Goal: Task Accomplishment & Management: Complete application form

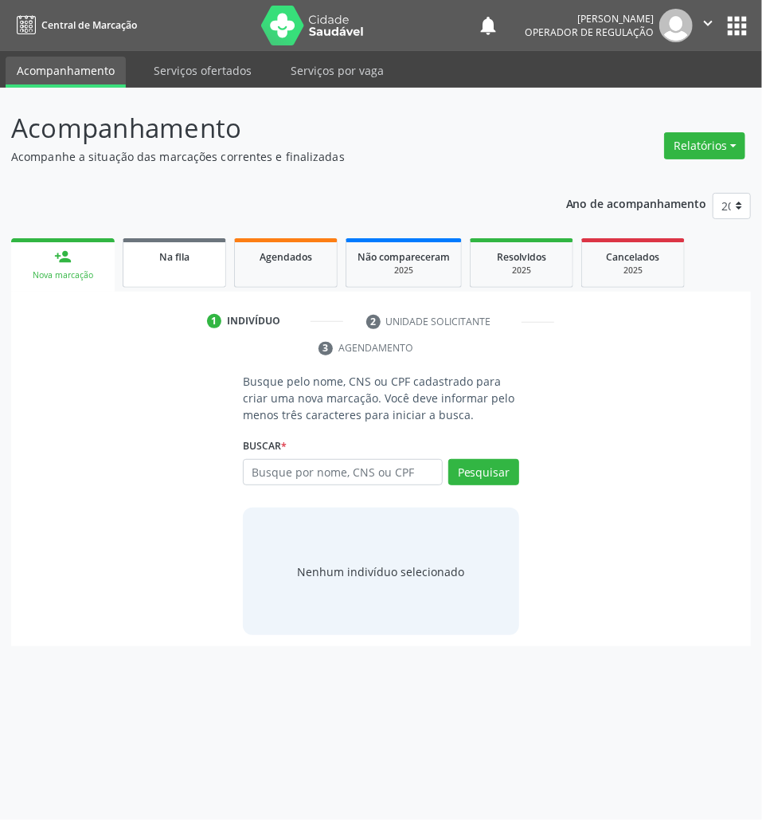
click at [214, 272] on link "Na fila" at bounding box center [175, 262] width 104 height 49
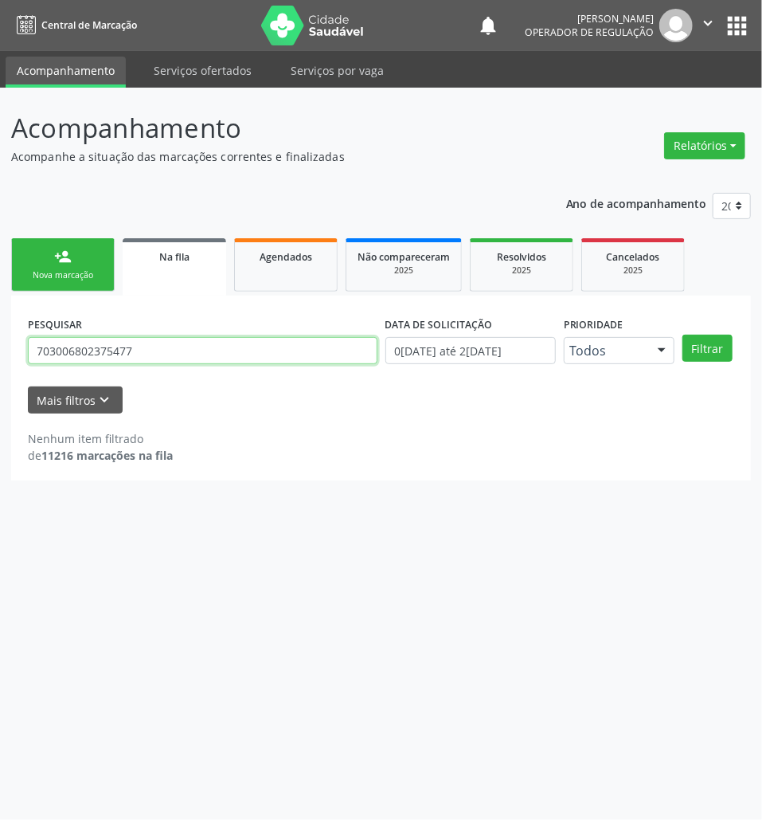
click at [110, 349] on input "703006802375477" at bounding box center [203, 350] width 350 height 27
click at [112, 349] on input "703006802375477" at bounding box center [203, 350] width 350 height 27
type input "705505428551810"
click at [683, 335] on button "Filtrar" at bounding box center [708, 348] width 50 height 27
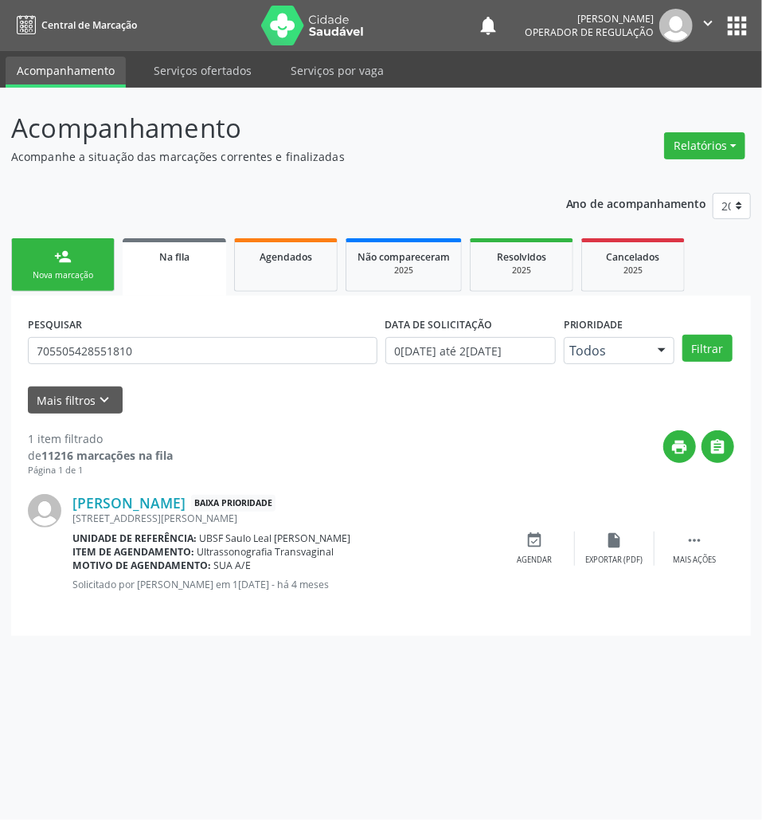
click at [399, 520] on div "Rua Odilon Almeida Barreto, 215, Centro" at bounding box center [283, 518] width 423 height 14
click at [543, 527] on div "Maria de Fátima Arruda da Costa Baixa Prioridade Rua Odilon Almeida Barreto, 21…" at bounding box center [381, 548] width 707 height 142
click at [539, 540] on icon "event_available" at bounding box center [536, 540] width 18 height 18
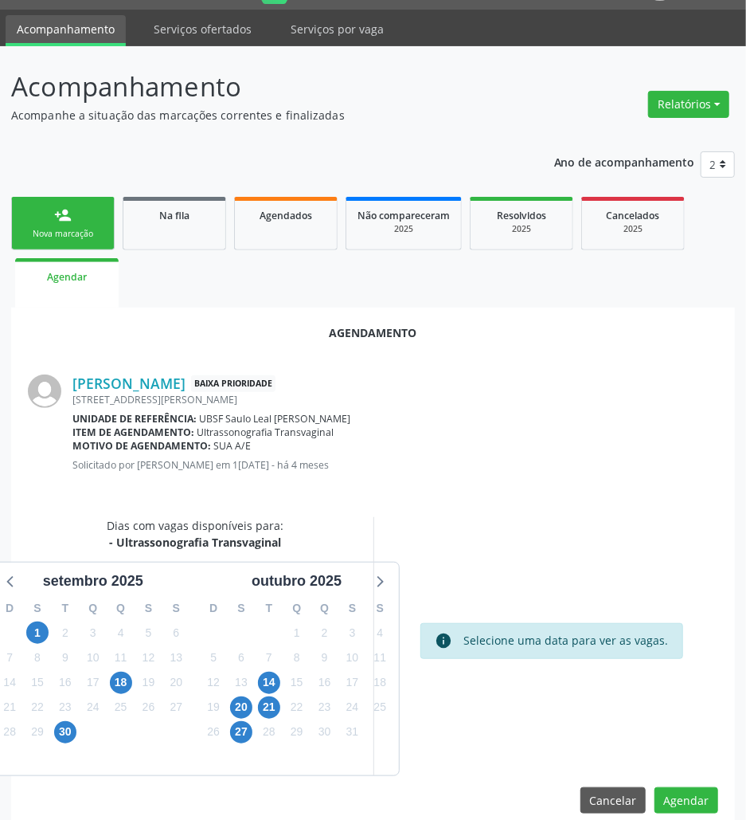
scroll to position [64, 0]
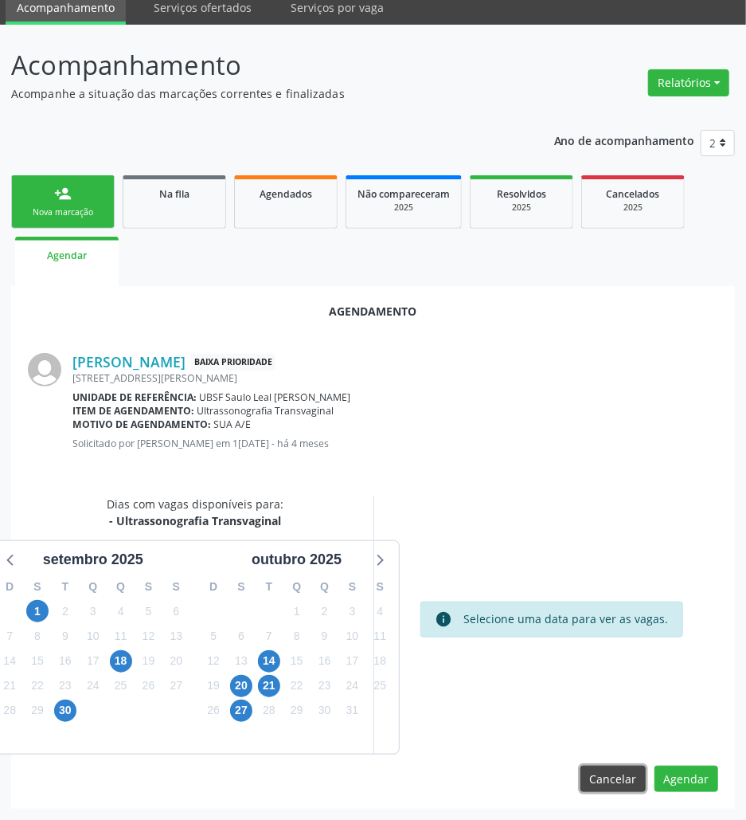
click at [603, 772] on button "Cancelar" at bounding box center [613, 779] width 65 height 27
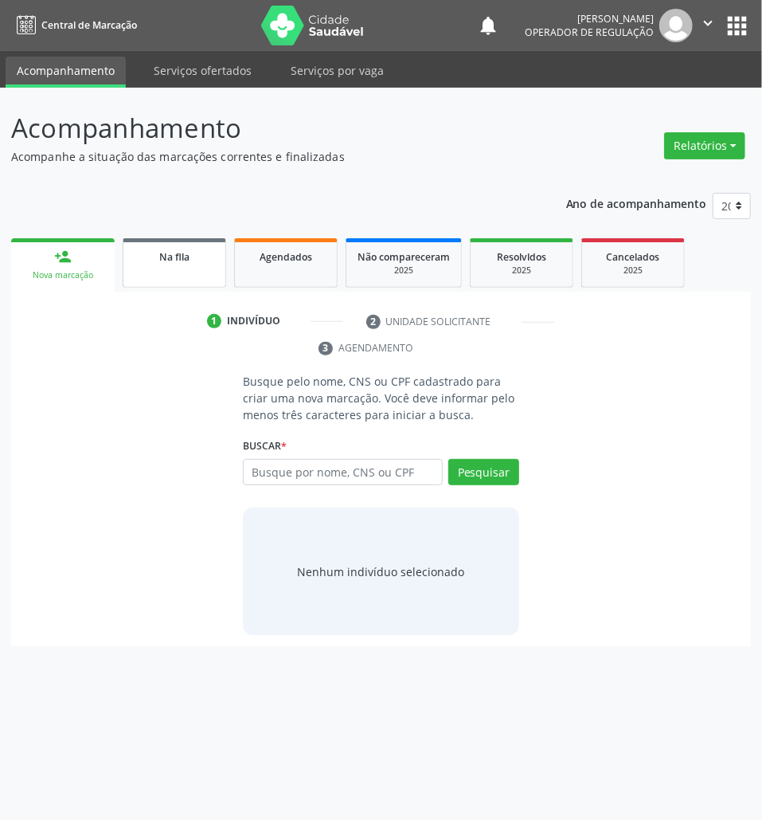
click at [195, 253] on div "Na fila" at bounding box center [175, 256] width 80 height 17
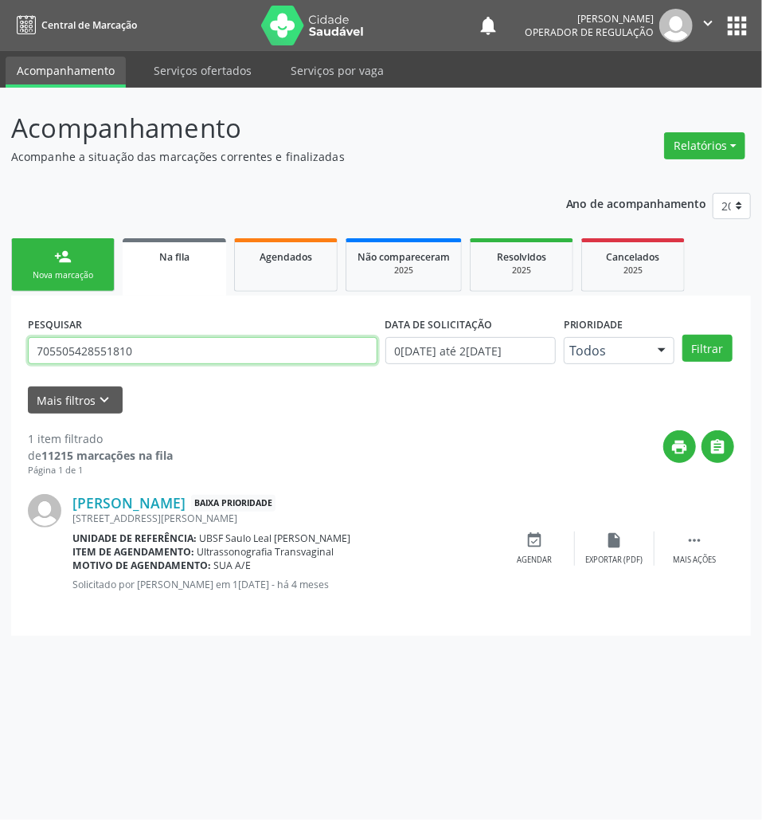
click at [138, 360] on input "705505428551810" at bounding box center [203, 350] width 350 height 27
drag, startPoint x: 138, startPoint y: 360, endPoint x: 147, endPoint y: 402, distance: 42.5
click at [138, 361] on input "705505428551810" at bounding box center [203, 350] width 350 height 27
click at [131, 348] on input "705505428551810" at bounding box center [203, 350] width 350 height 27
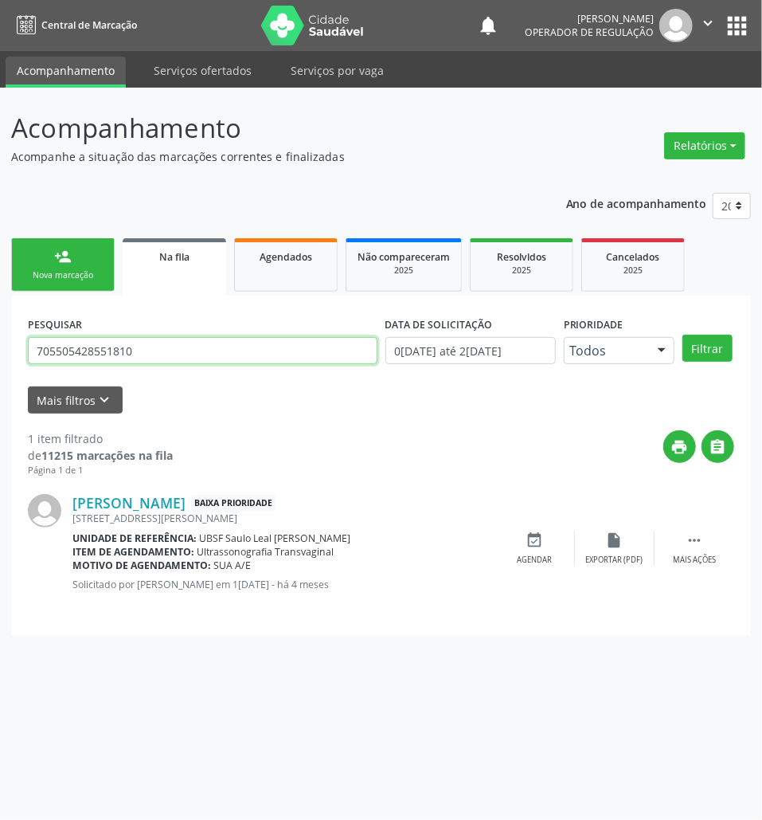
click at [131, 348] on input "705505428551810" at bounding box center [203, 350] width 350 height 27
type input "708105538107239"
click at [683, 335] on button "Filtrar" at bounding box center [708, 348] width 50 height 27
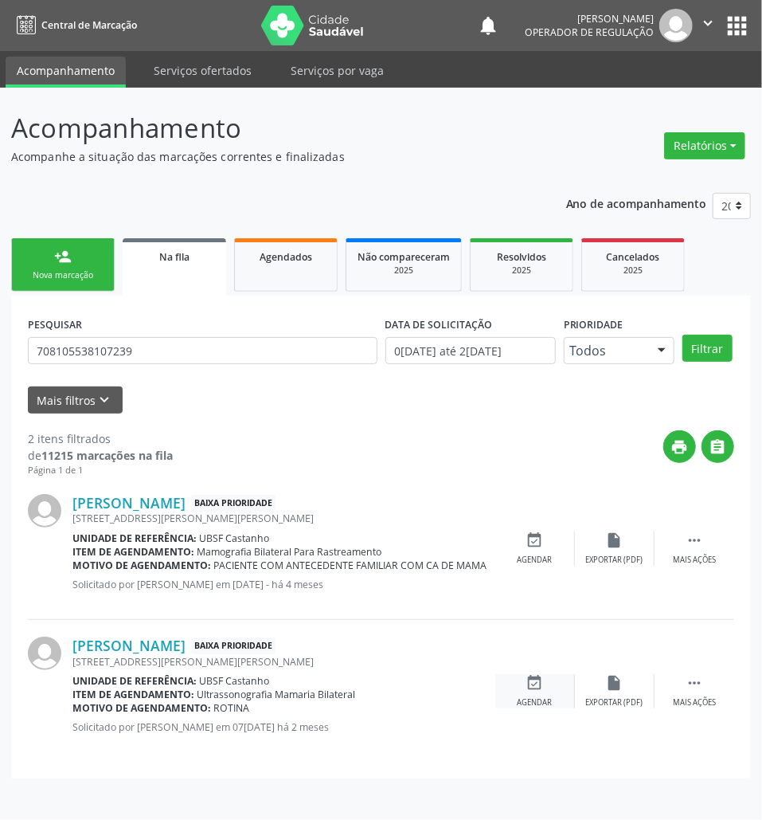
click at [542, 683] on icon "event_available" at bounding box center [536, 683] width 18 height 18
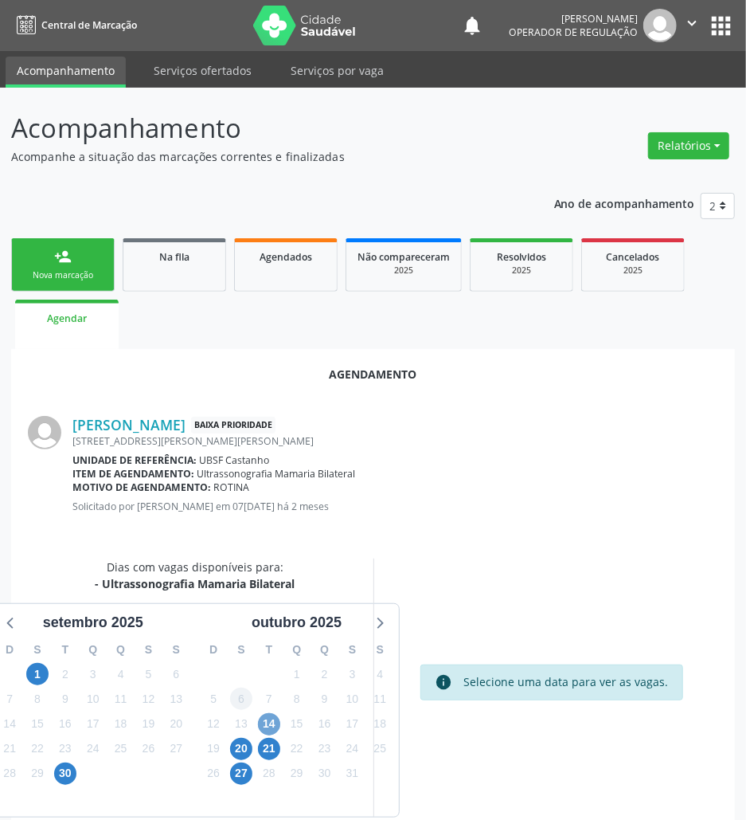
drag, startPoint x: 272, startPoint y: 720, endPoint x: 241, endPoint y: 703, distance: 35.7
click at [271, 718] on span "14" at bounding box center [269, 724] width 22 height 22
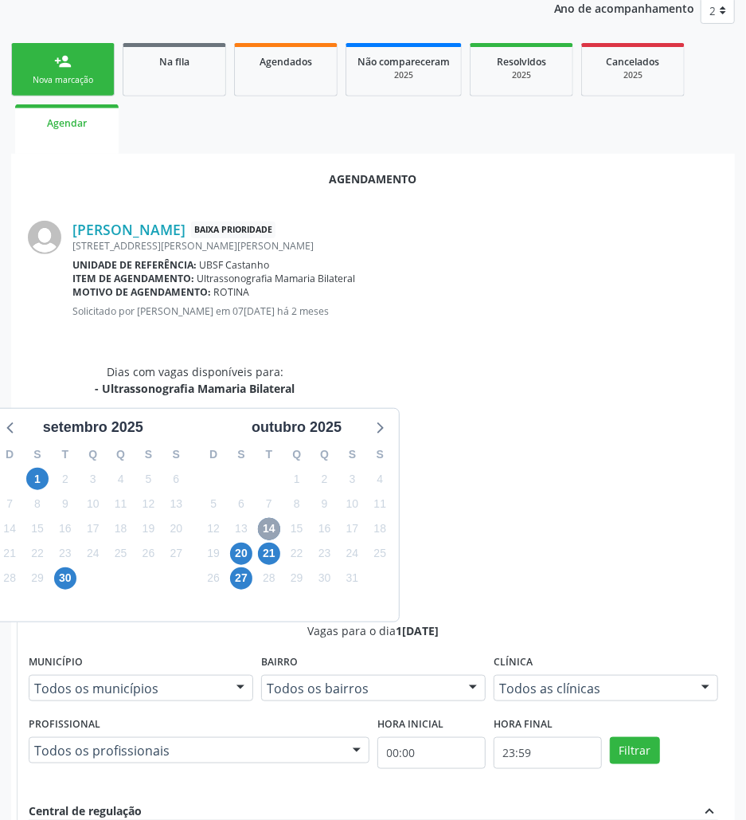
scroll to position [330, 0]
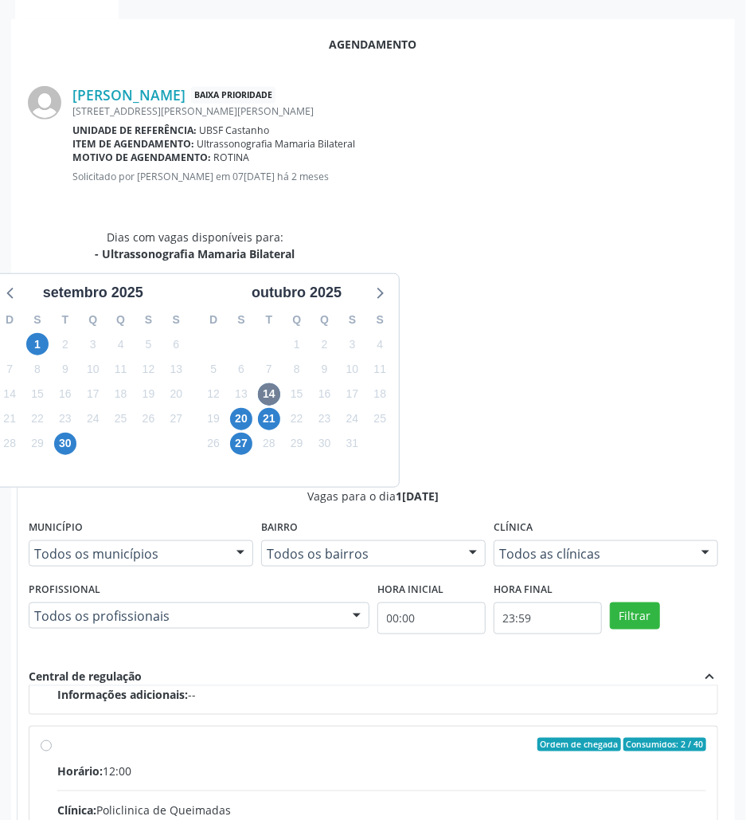
click at [52, 738] on input "Ordem de chegada Consumidos: 2 / 40 Horário: 12:00 Clínica: Policlinica de Quei…" at bounding box center [46, 745] width 11 height 14
radio input "true"
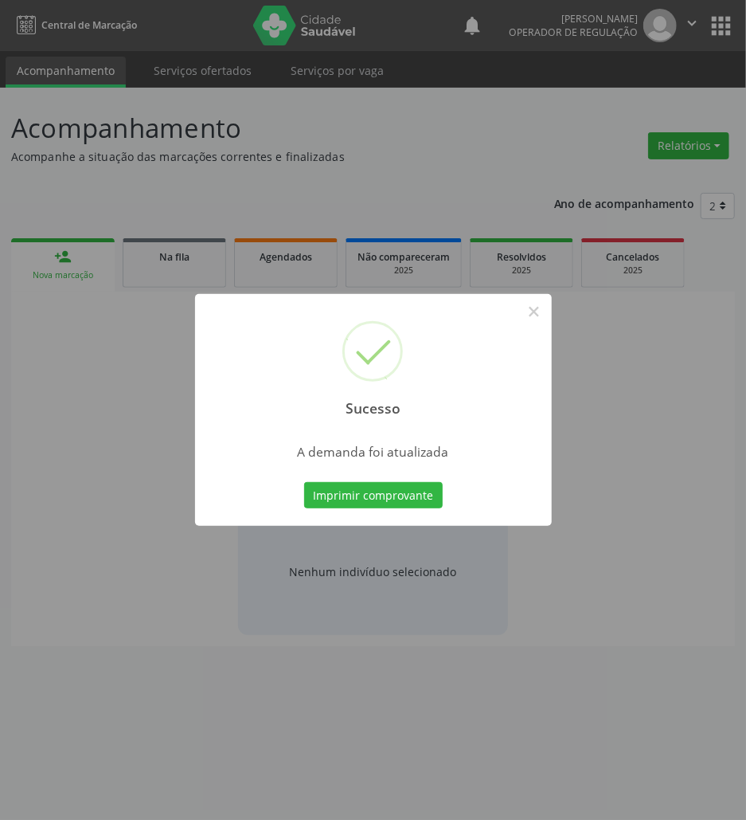
scroll to position [0, 0]
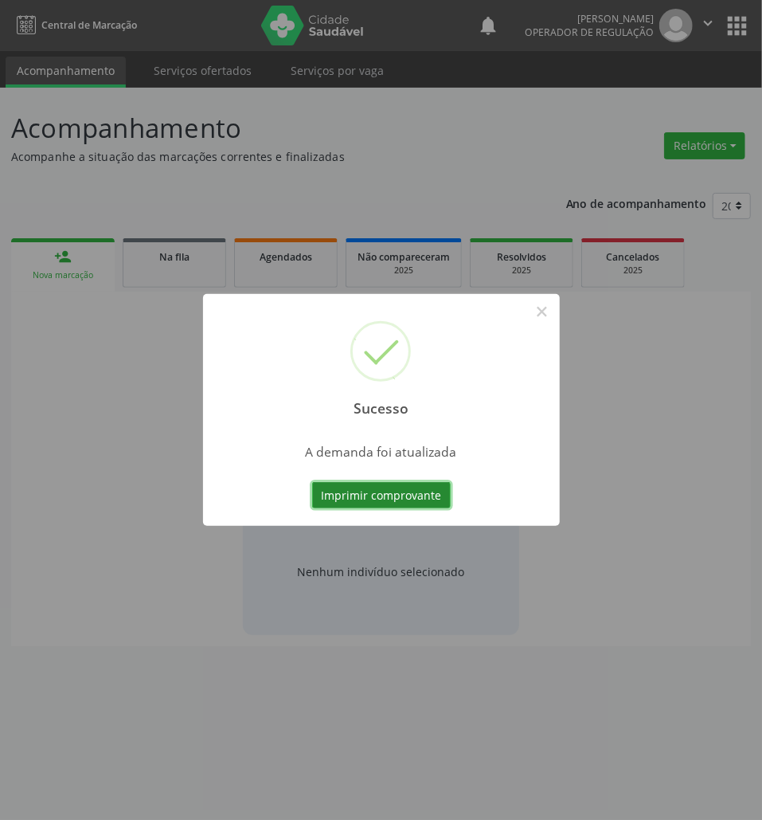
click at [393, 497] on button "Imprimir comprovante" at bounding box center [381, 495] width 139 height 27
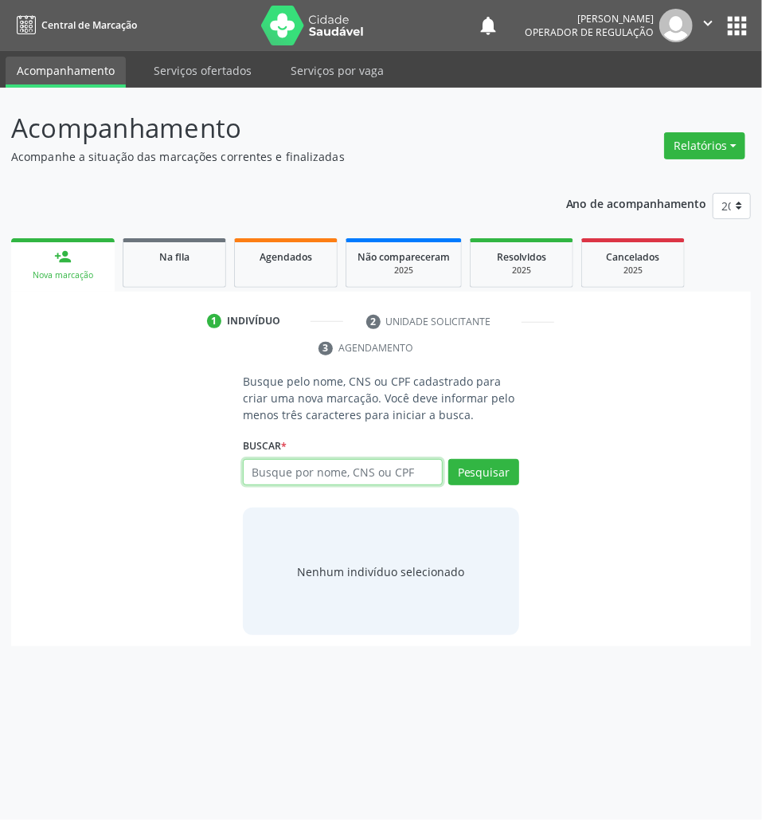
click at [278, 473] on input "text" at bounding box center [343, 472] width 200 height 27
click at [323, 480] on input "70000979" at bounding box center [343, 472] width 200 height 27
type input "700009797896409"
click at [249, 475] on input "700009797896409" at bounding box center [249, 480] width 0 height 32
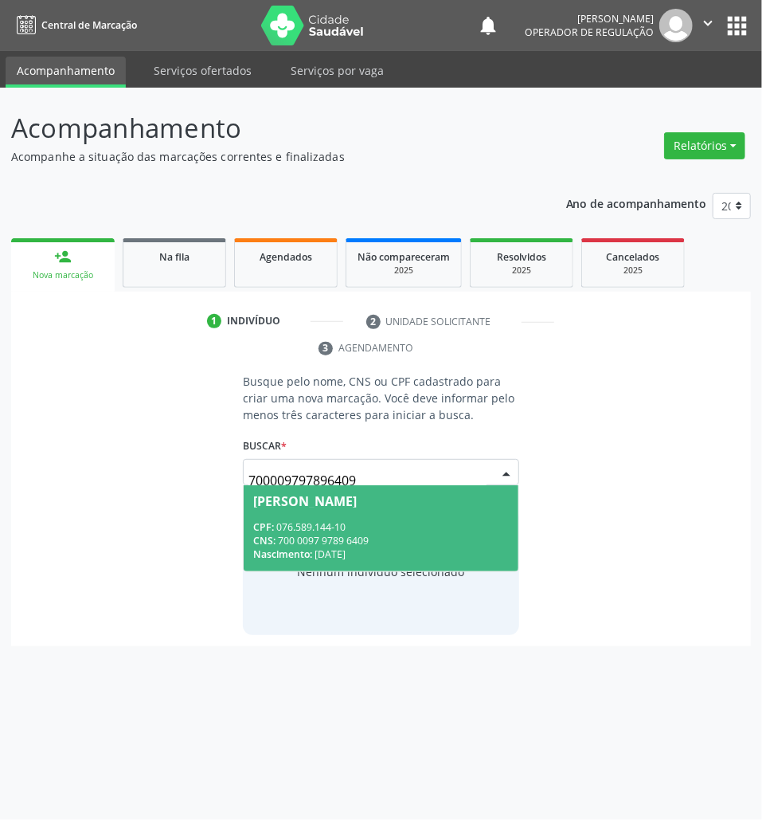
click at [346, 527] on div "CPF: 076.589.144-10" at bounding box center [381, 527] width 256 height 14
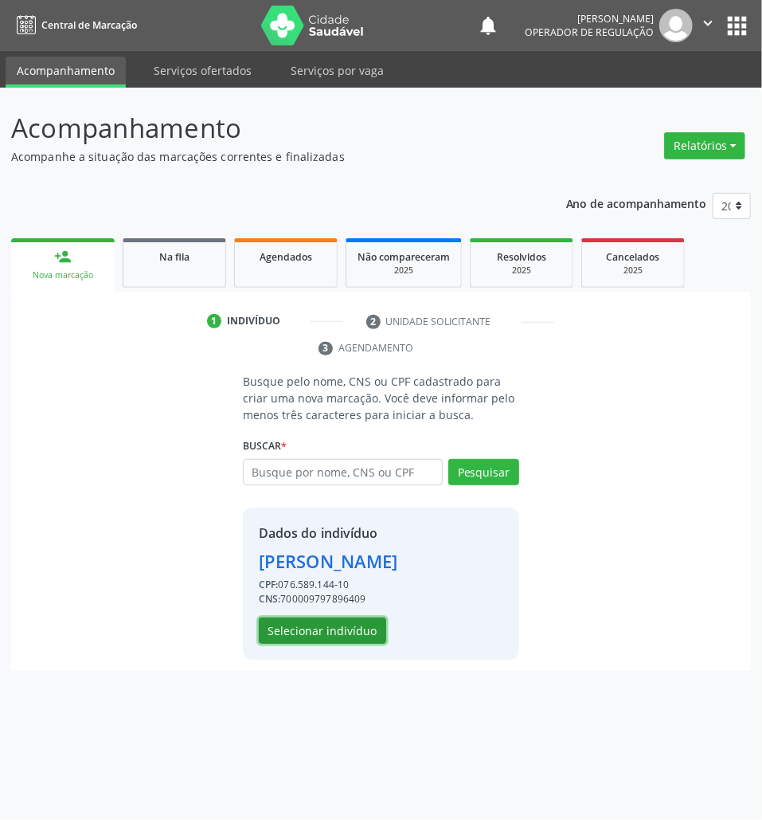
click at [335, 637] on button "Selecionar indivíduo" at bounding box center [322, 630] width 127 height 27
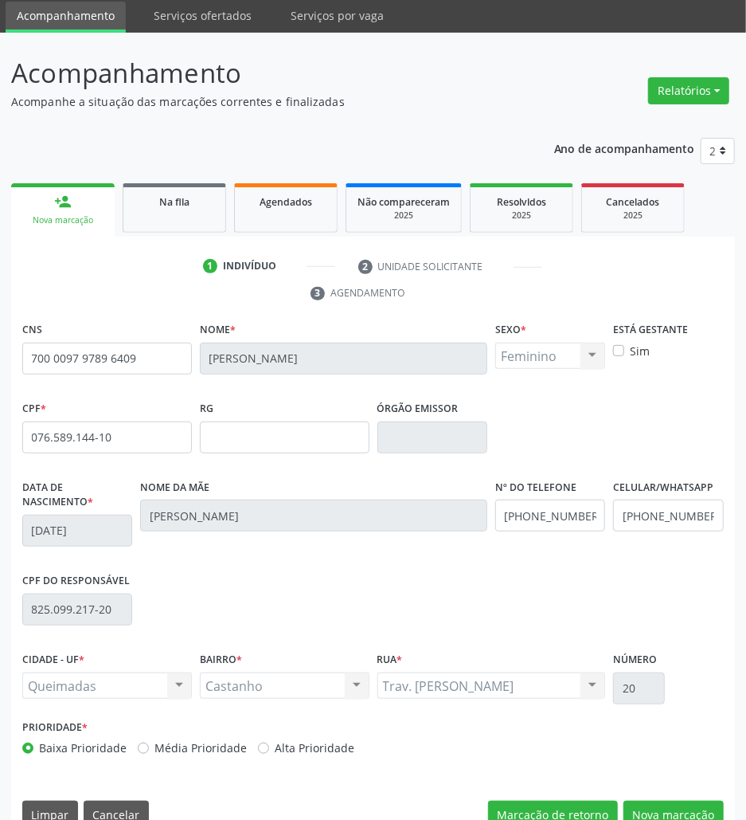
scroll to position [86, 0]
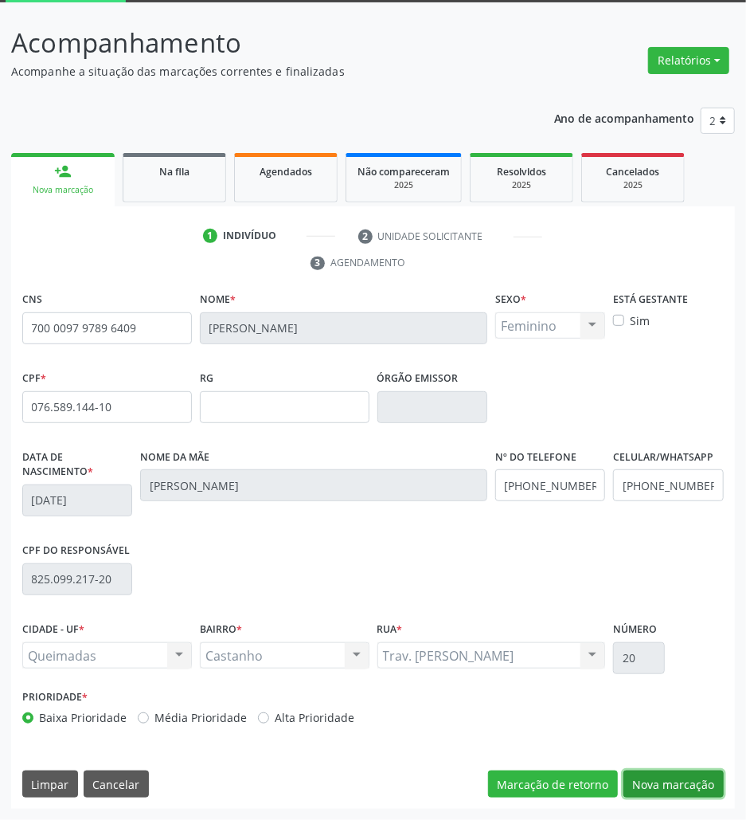
click at [653, 797] on button "Nova marcação" at bounding box center [674, 783] width 100 height 27
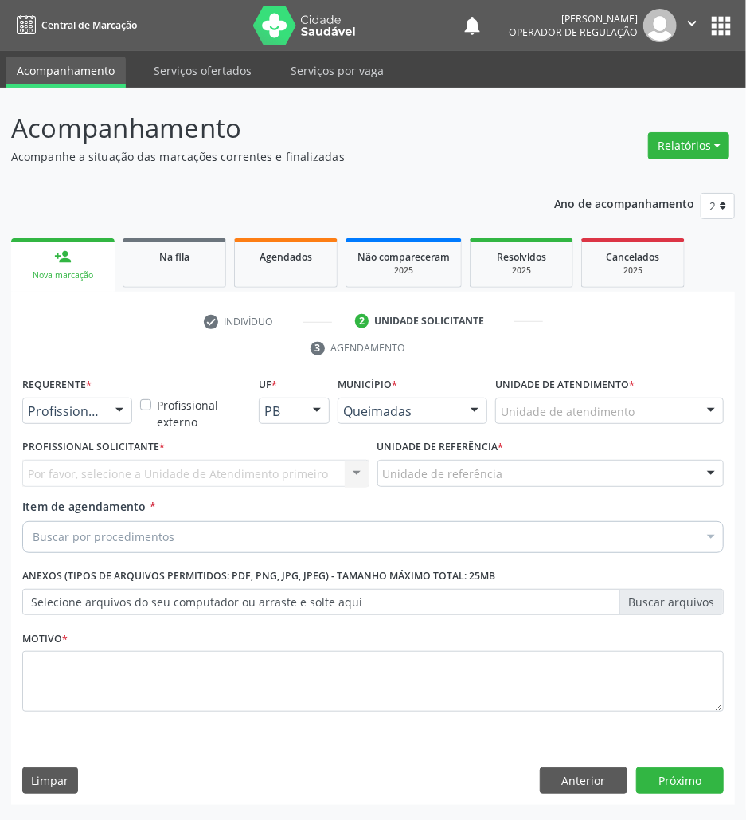
scroll to position [0, 0]
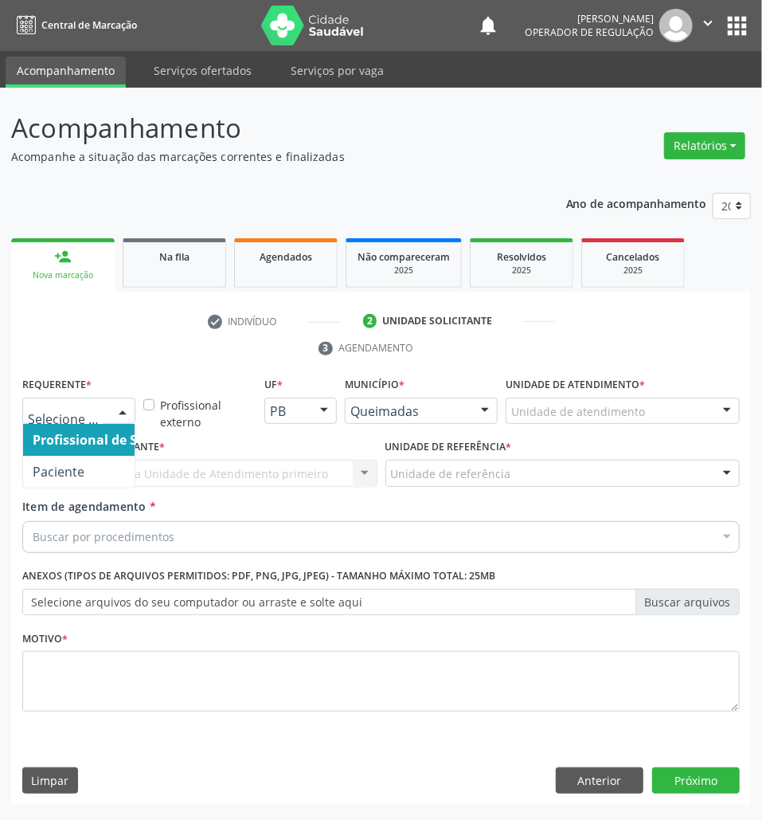
drag, startPoint x: 87, startPoint y: 408, endPoint x: 84, endPoint y: 441, distance: 32.7
click at [77, 464] on span "Paciente" at bounding box center [59, 472] width 52 height 18
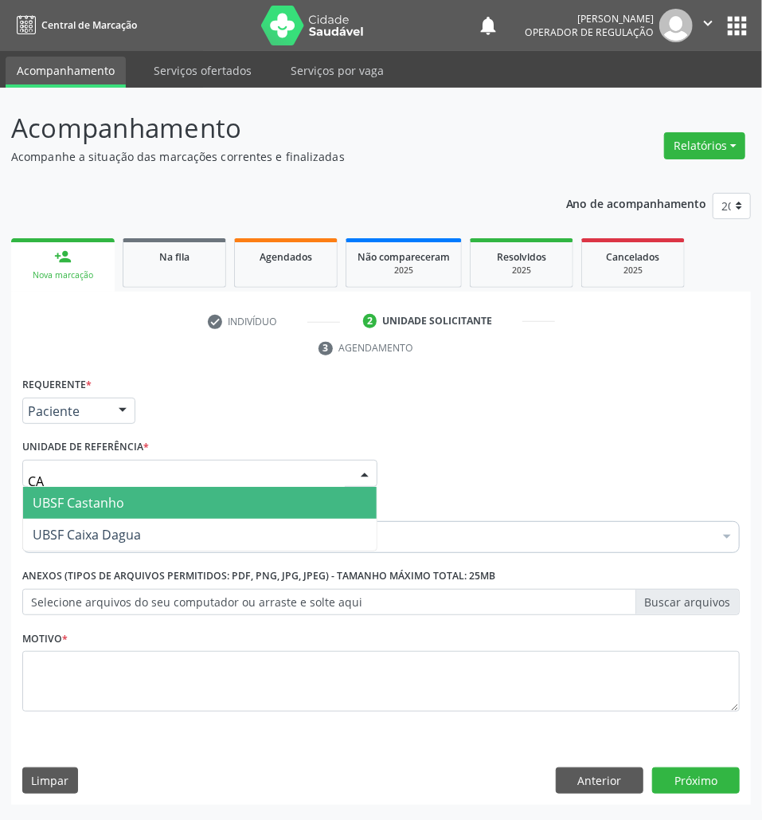
type input "CAS"
click at [119, 499] on span "UBSF Castanho" at bounding box center [79, 503] width 92 height 18
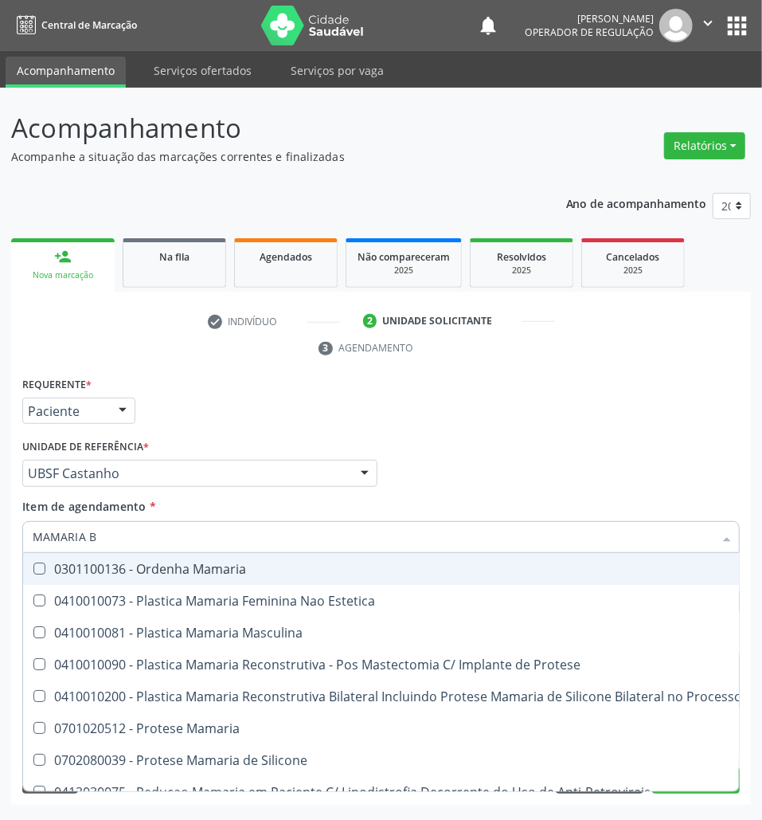
type input "MAMARIA BI"
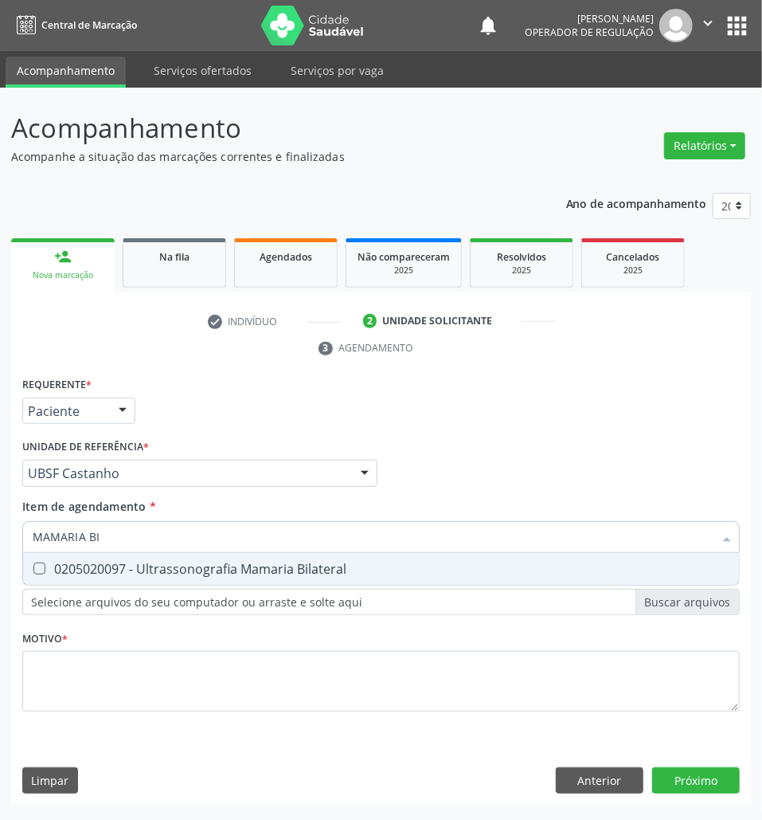
click at [140, 565] on div "0205020097 - Ultrassonografia Mamaria Bilateral" at bounding box center [381, 568] width 697 height 13
checkbox Bilateral "true"
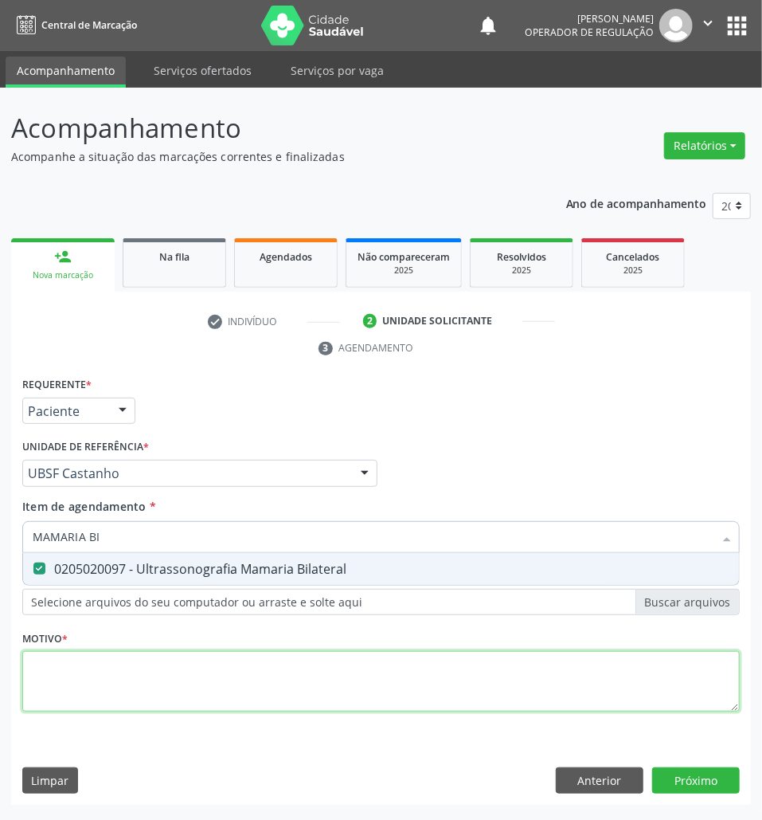
click at [121, 676] on div "Requerente * Paciente Profissional de Saúde Paciente Nenhum resultado encontrad…" at bounding box center [381, 553] width 718 height 361
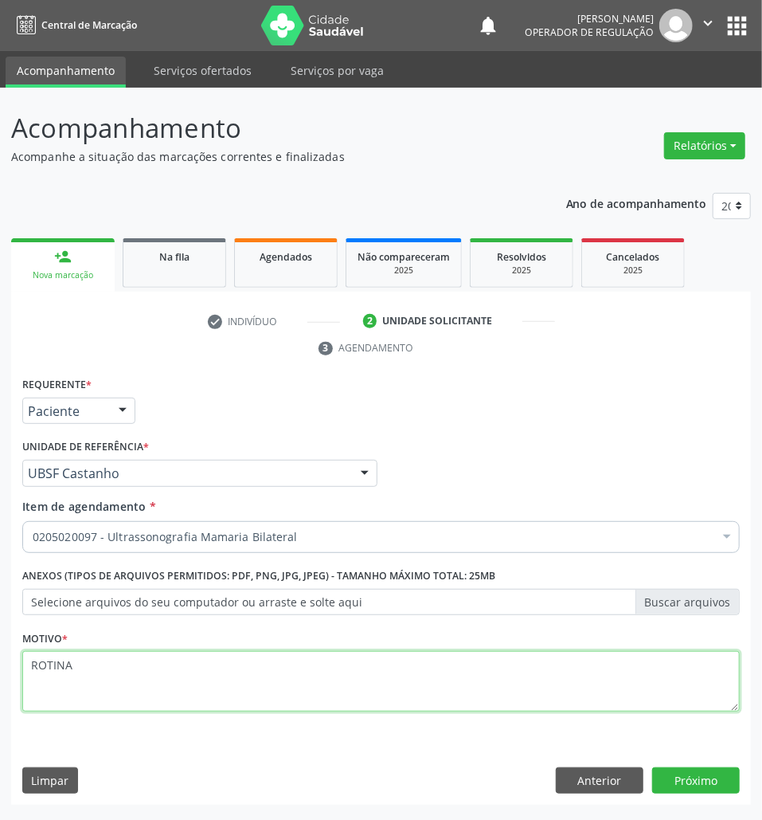
type textarea "ROTINA"
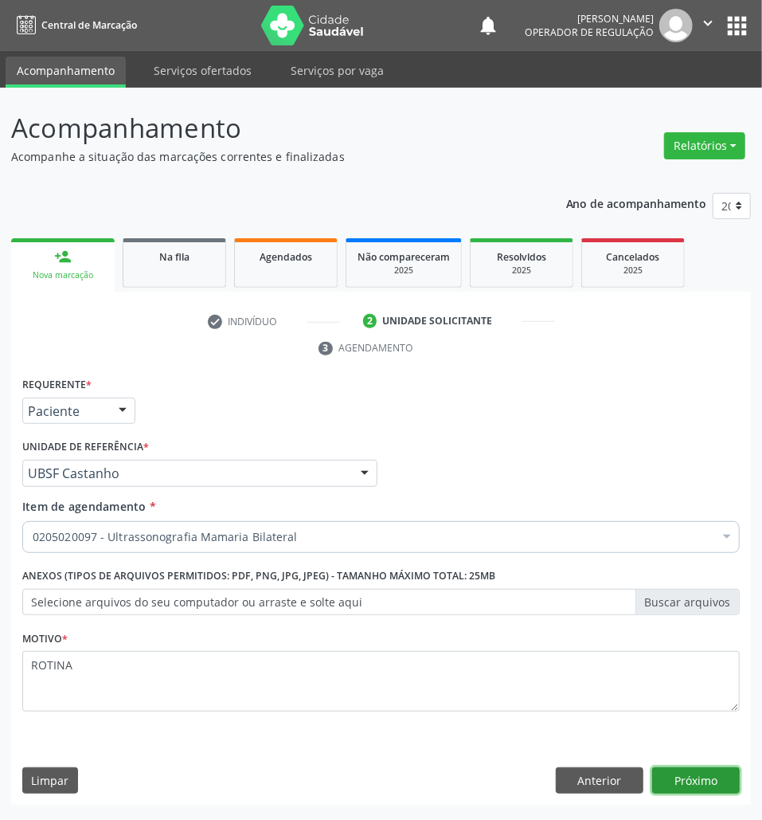
click button "Próximo" at bounding box center [696, 780] width 88 height 27
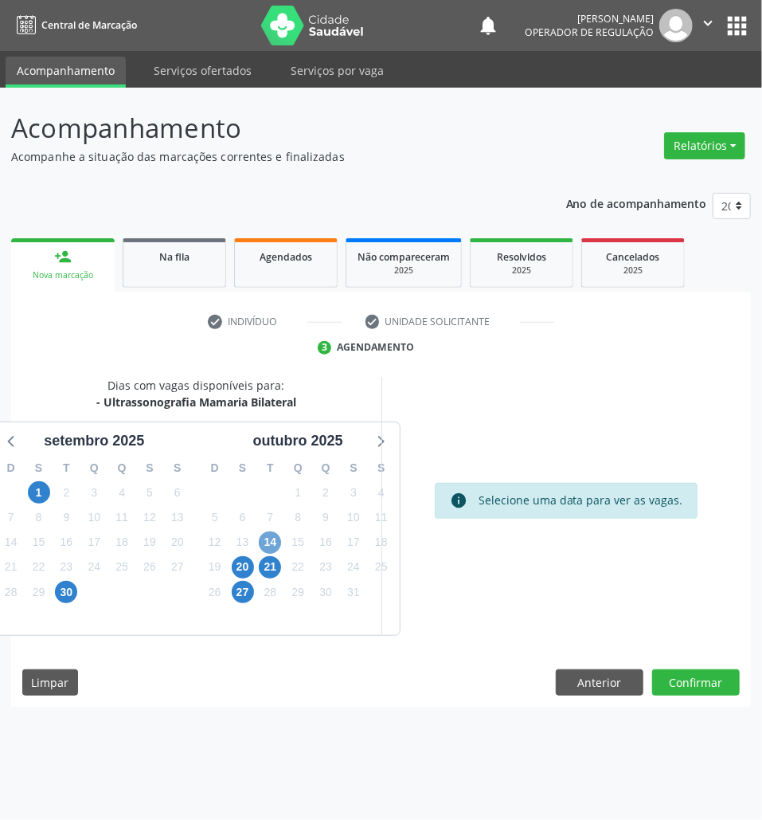
click at [274, 548] on span "14" at bounding box center [270, 542] width 22 height 22
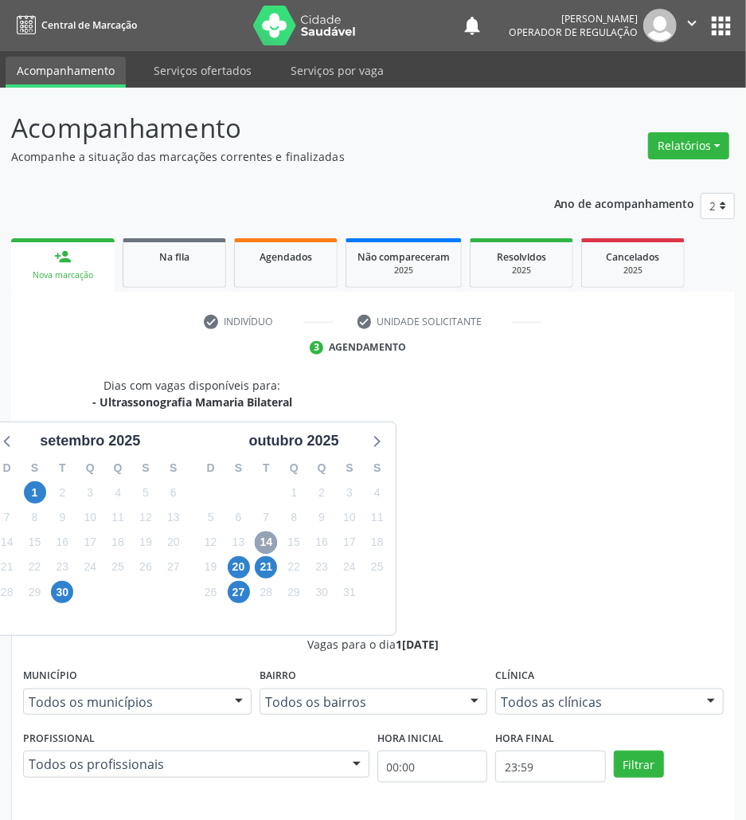
scroll to position [253, 0]
radio input "true"
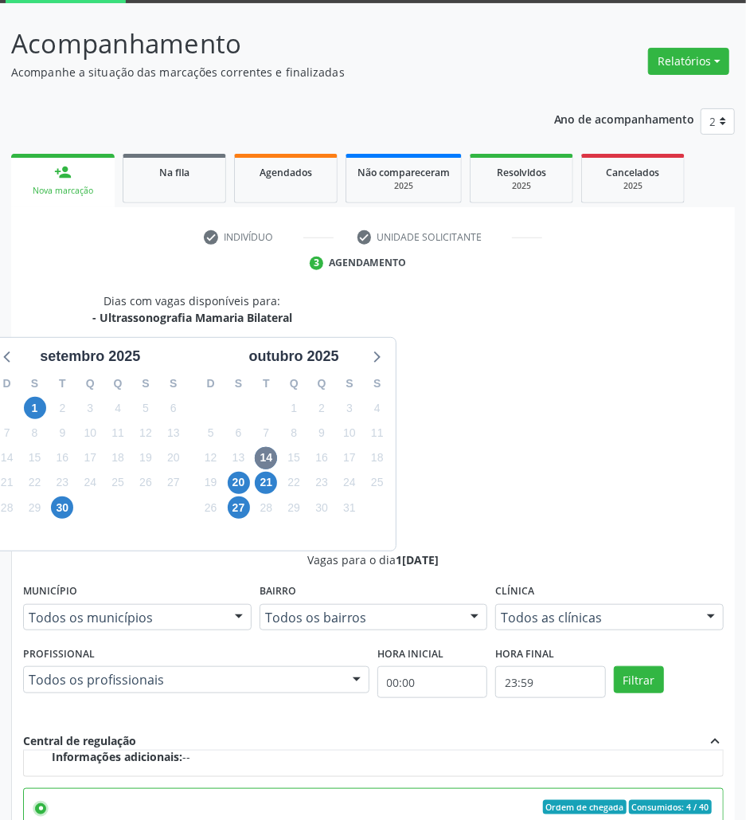
scroll to position [166, 0]
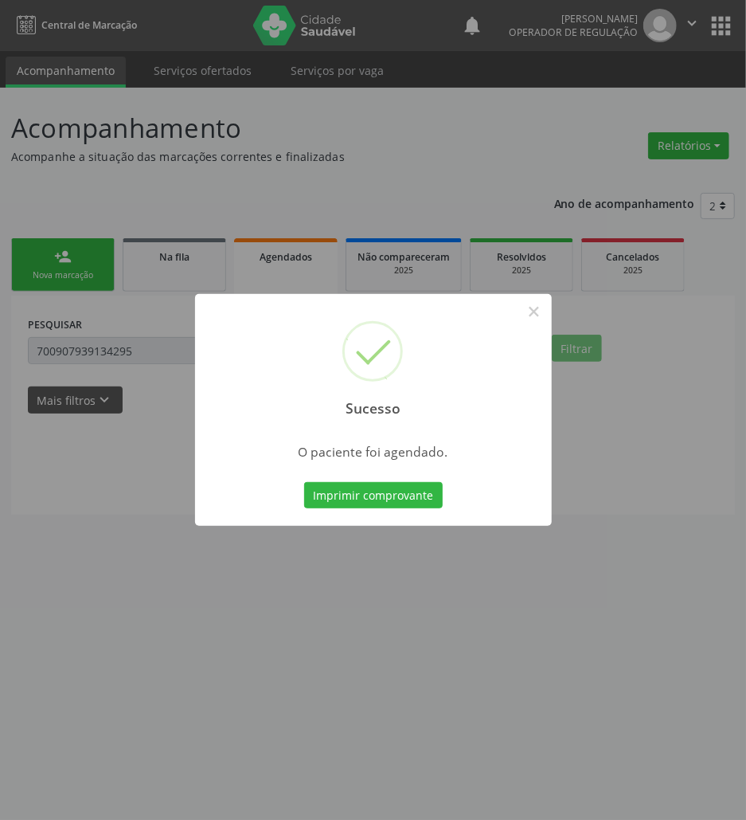
scroll to position [0, 0]
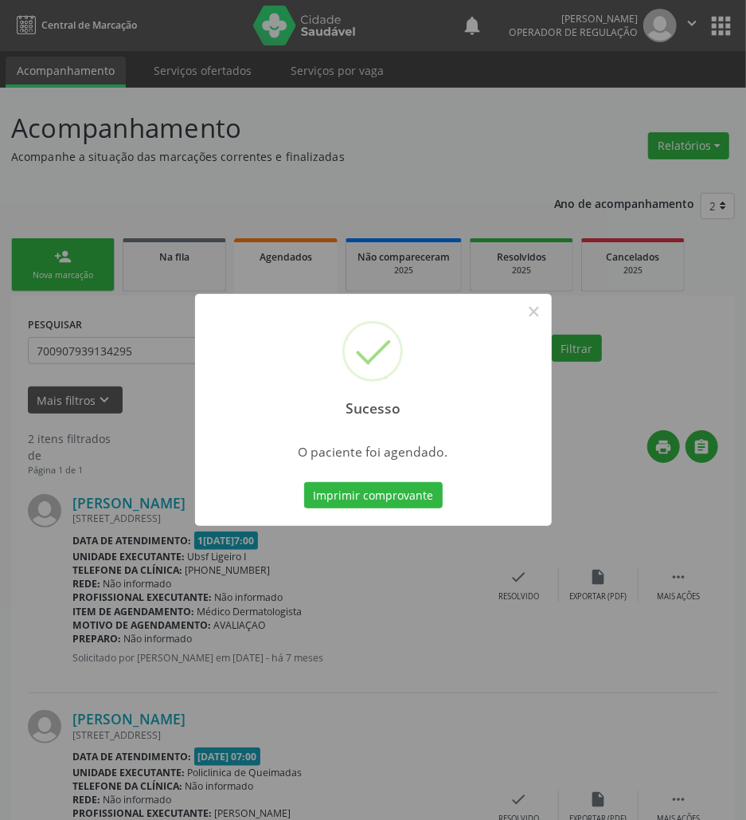
click at [304, 482] on button "Imprimir comprovante" at bounding box center [373, 495] width 139 height 27
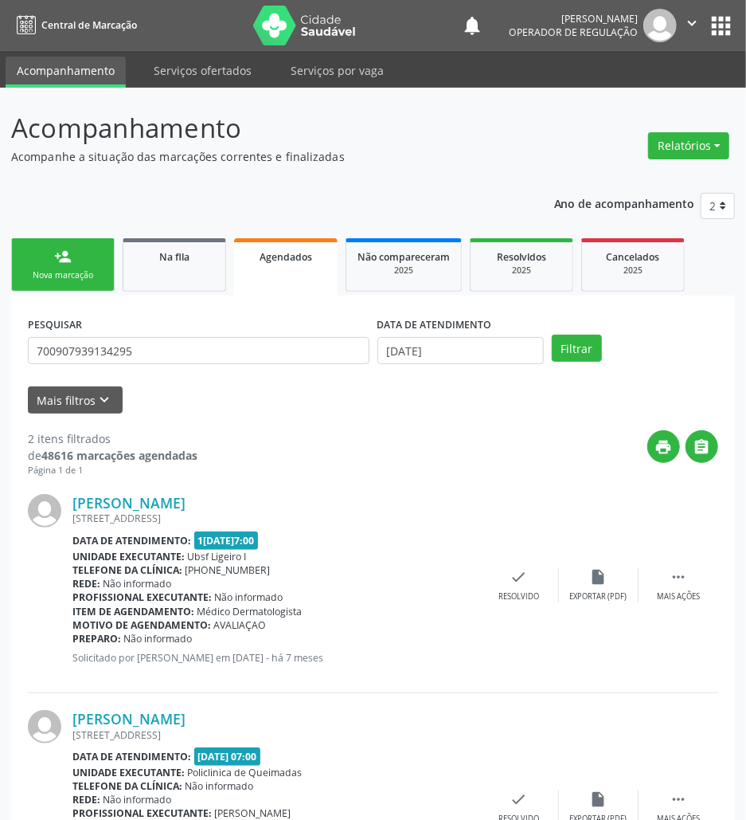
click at [217, 237] on ul "person_add Nova marcação Na fila Agendados Não compareceram 2025 Resolvidos 202…" at bounding box center [373, 264] width 724 height 61
click at [208, 249] on div "Na fila" at bounding box center [175, 256] width 80 height 17
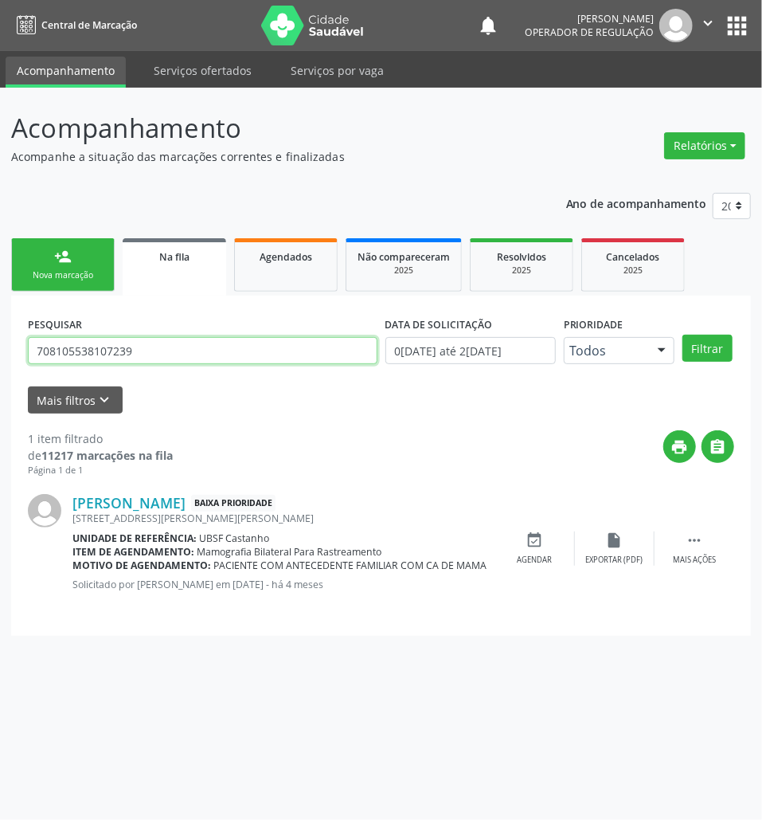
click at [188, 352] on input "708105538107239" at bounding box center [203, 350] width 350 height 27
click at [186, 352] on input "708105538107239" at bounding box center [203, 350] width 350 height 27
click at [174, 345] on input "708105538107239" at bounding box center [203, 350] width 350 height 27
type input "703204641675292"
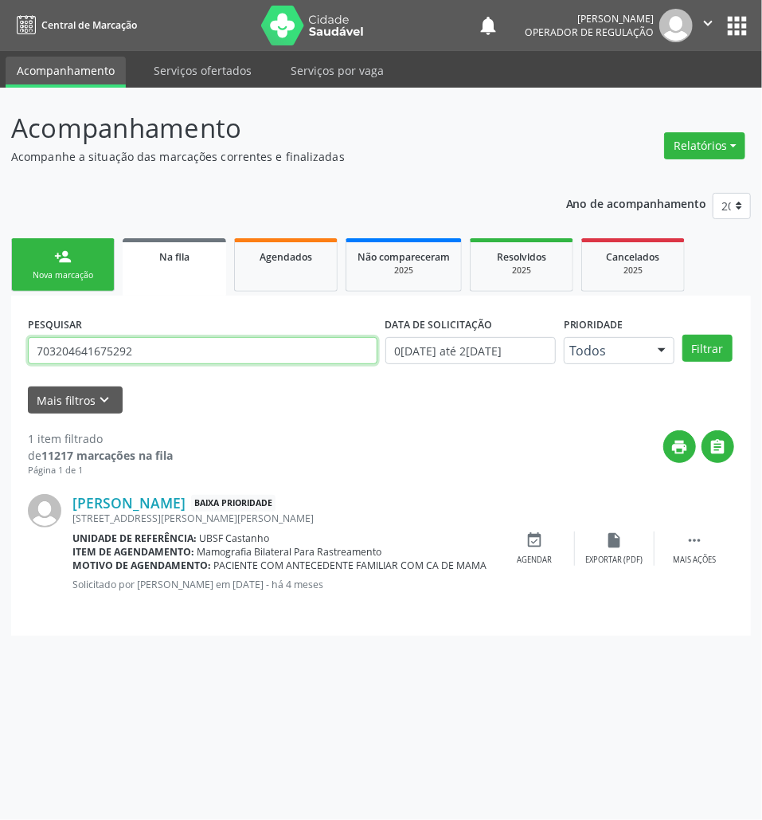
click at [683, 335] on button "Filtrar" at bounding box center [708, 348] width 50 height 27
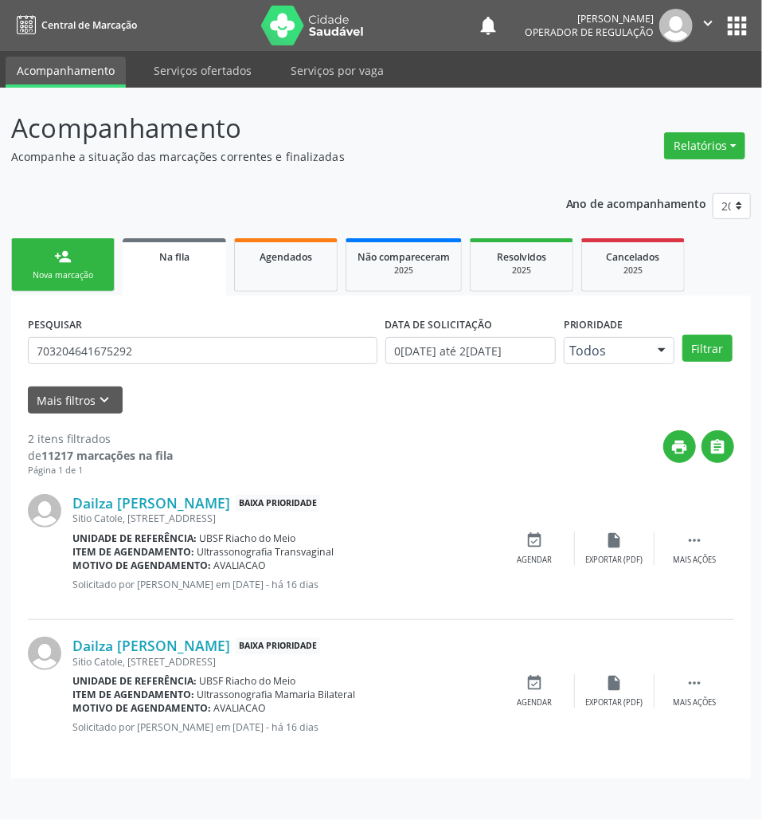
click at [533, 671] on div "Dailza Maria da Silva Baixa Prioridade Sitio Catole, 75, Riacho do Meio Unidade…" at bounding box center [381, 691] width 707 height 142
drag, startPoint x: 546, startPoint y: 684, endPoint x: 488, endPoint y: 679, distance: 59.1
click at [546, 684] on div "event_available Agendar" at bounding box center [536, 691] width 80 height 34
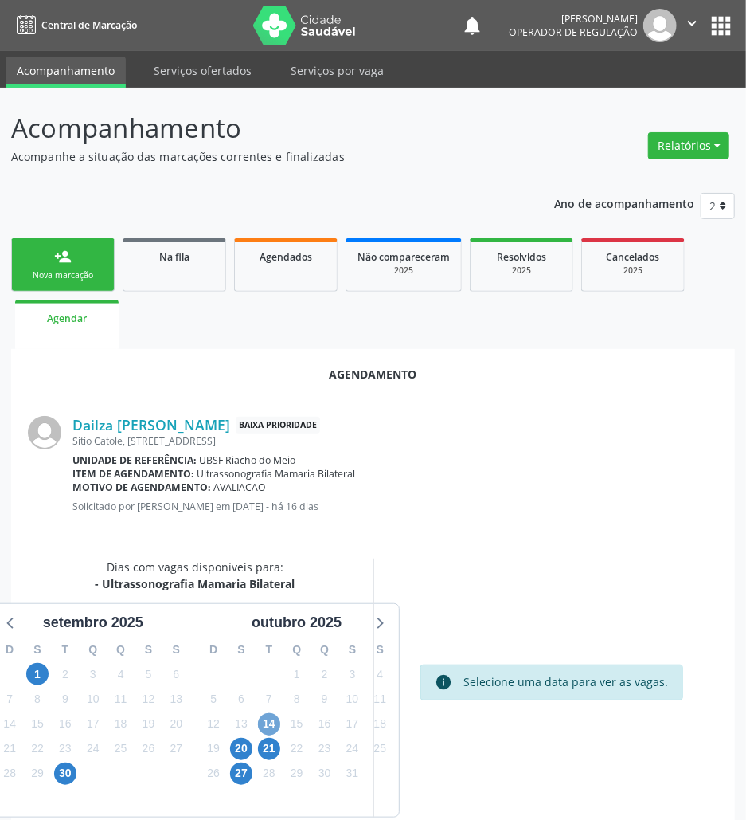
click at [266, 715] on span "14" at bounding box center [269, 724] width 22 height 22
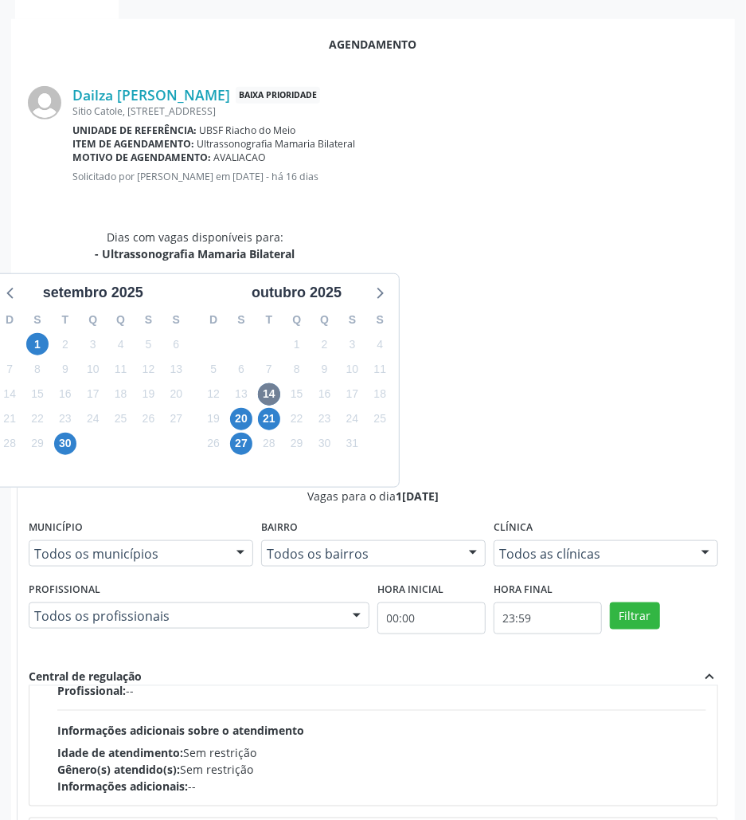
scroll to position [253, 0]
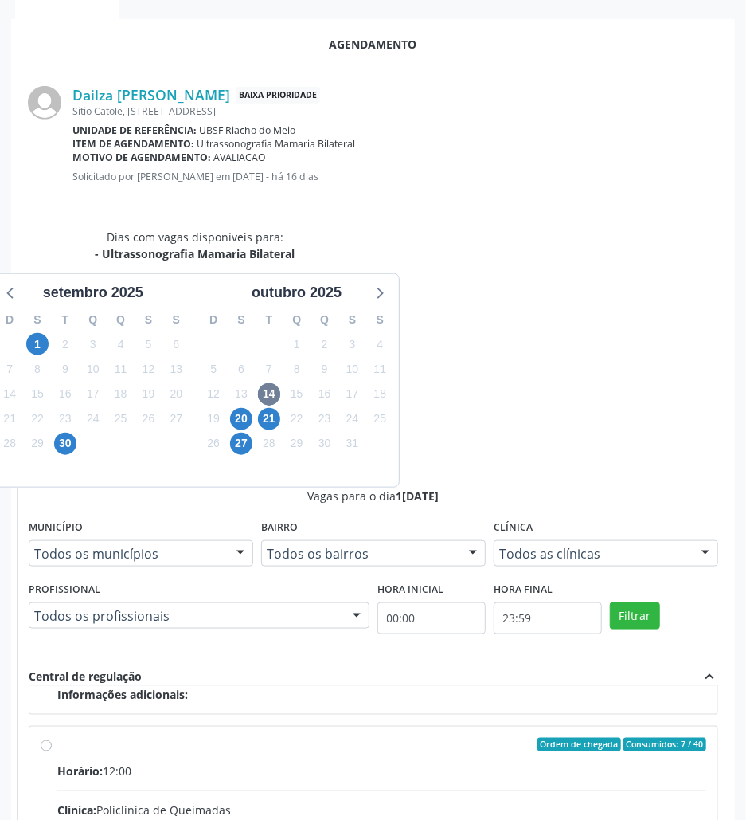
click at [52, 738] on input "Ordem de chegada Consumidos: 7 / 40 Horário: 12:00 Clínica: Policlinica de Quei…" at bounding box center [46, 745] width 11 height 14
radio input "true"
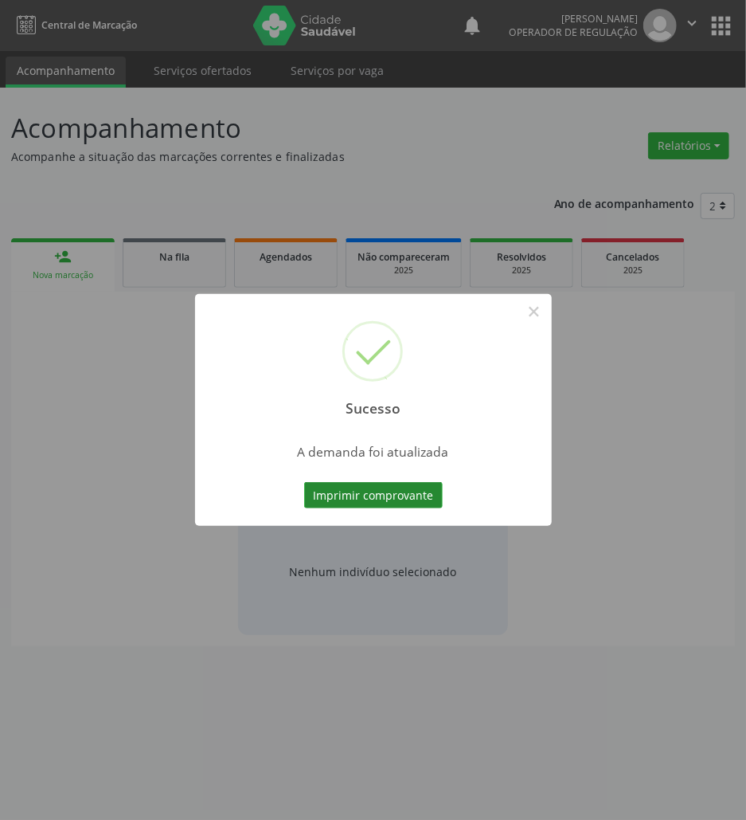
scroll to position [0, 0]
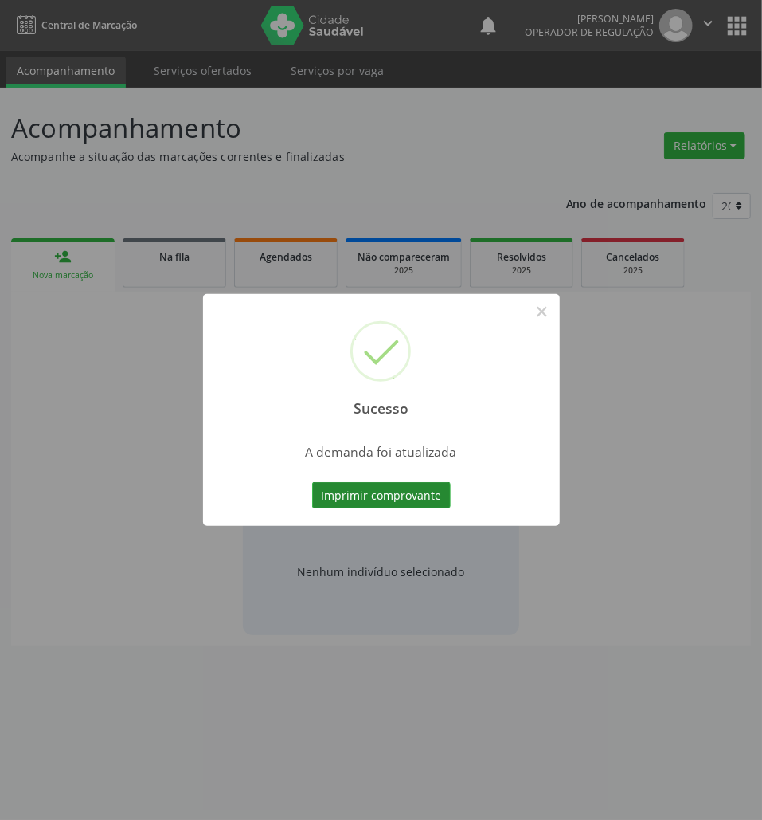
click at [428, 496] on button "Imprimir comprovante" at bounding box center [381, 495] width 139 height 27
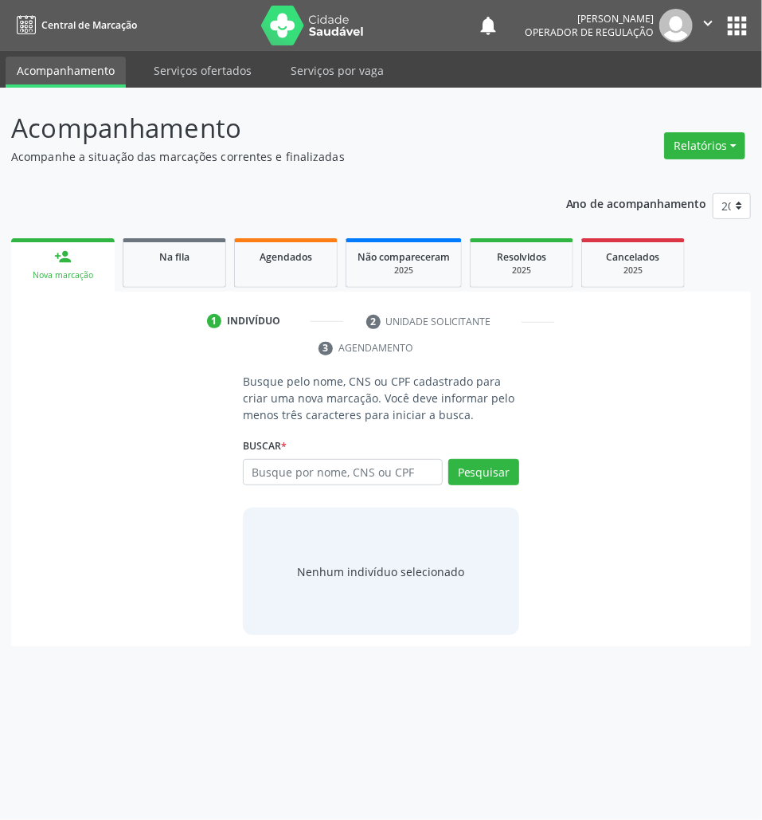
click at [190, 266] on div "Sucesso × A demanda foi atualizada Imprimir comprovante Cancel" at bounding box center [381, 410] width 762 height 820
click at [157, 268] on link "Na fila" at bounding box center [175, 262] width 104 height 49
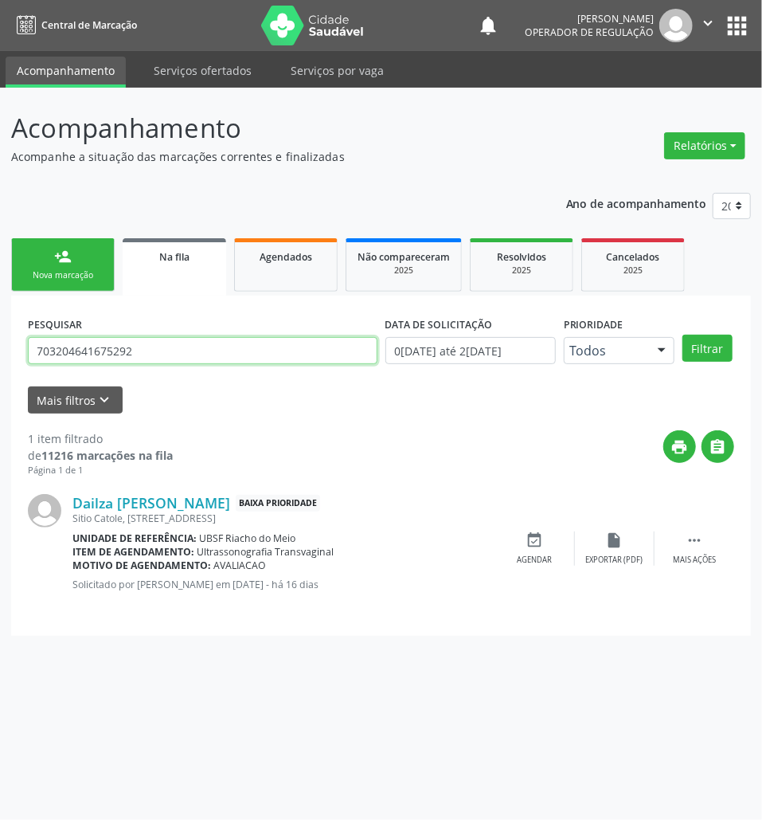
click at [202, 352] on input "703204641675292" at bounding box center [203, 350] width 350 height 27
type input "700509101132458"
click at [683, 335] on button "Filtrar" at bounding box center [708, 348] width 50 height 27
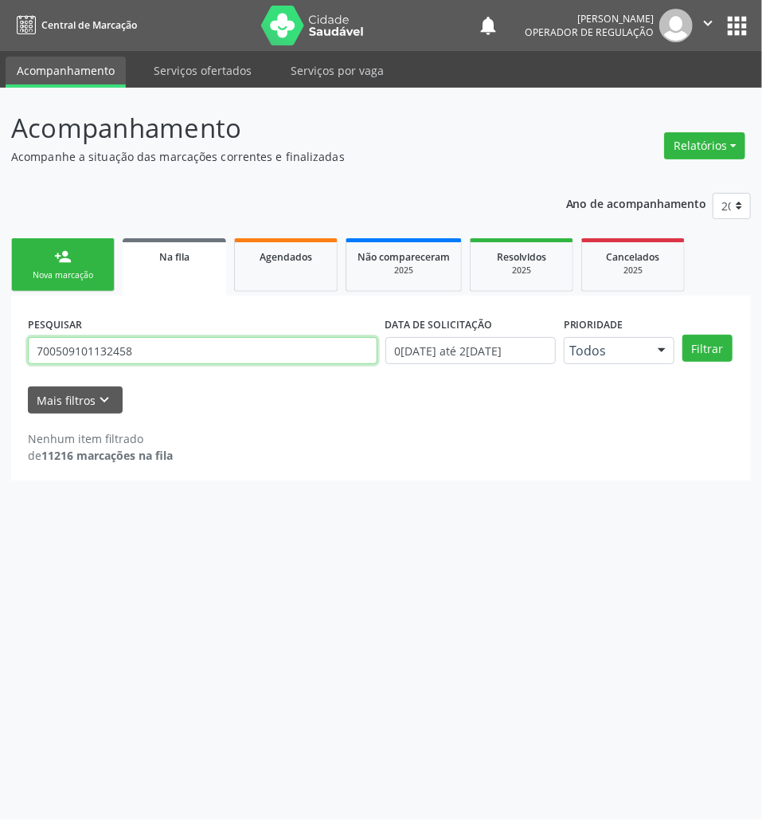
drag, startPoint x: 59, startPoint y: 354, endPoint x: 76, endPoint y: 354, distance: 17.5
click at [76, 354] on input "700509101132458" at bounding box center [203, 350] width 350 height 27
drag, startPoint x: 102, startPoint y: 357, endPoint x: 131, endPoint y: 357, distance: 29.5
click at [131, 357] on input "700509101132458" at bounding box center [203, 350] width 350 height 27
click at [127, 366] on div "PESQUISAR 700509101132458" at bounding box center [203, 343] width 358 height 62
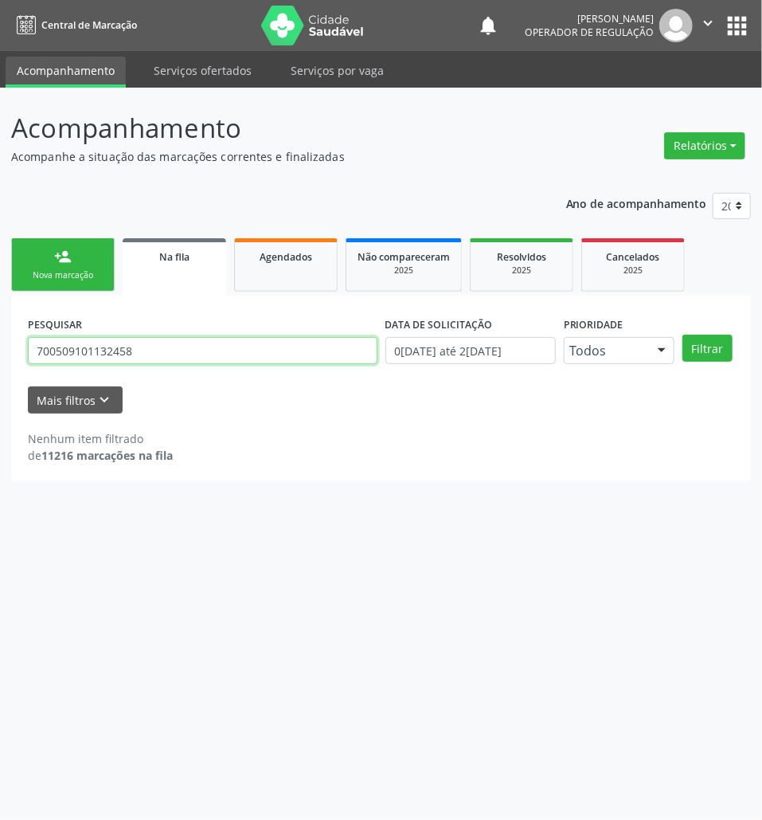
click at [167, 351] on input "700509101132458" at bounding box center [203, 350] width 350 height 27
click at [166, 351] on input "700509101132458" at bounding box center [203, 350] width 350 height 27
click at [24, 265] on link "person_add Nova marcação" at bounding box center [63, 264] width 104 height 53
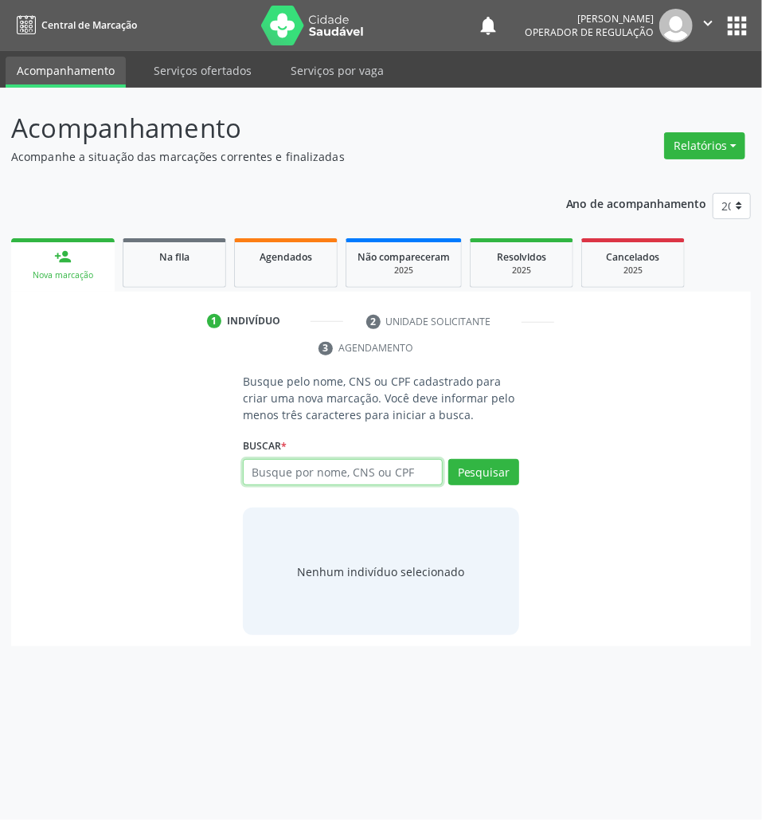
click at [355, 473] on input "text" at bounding box center [343, 472] width 200 height 27
paste input "700509101132458"
type input "700509101132458"
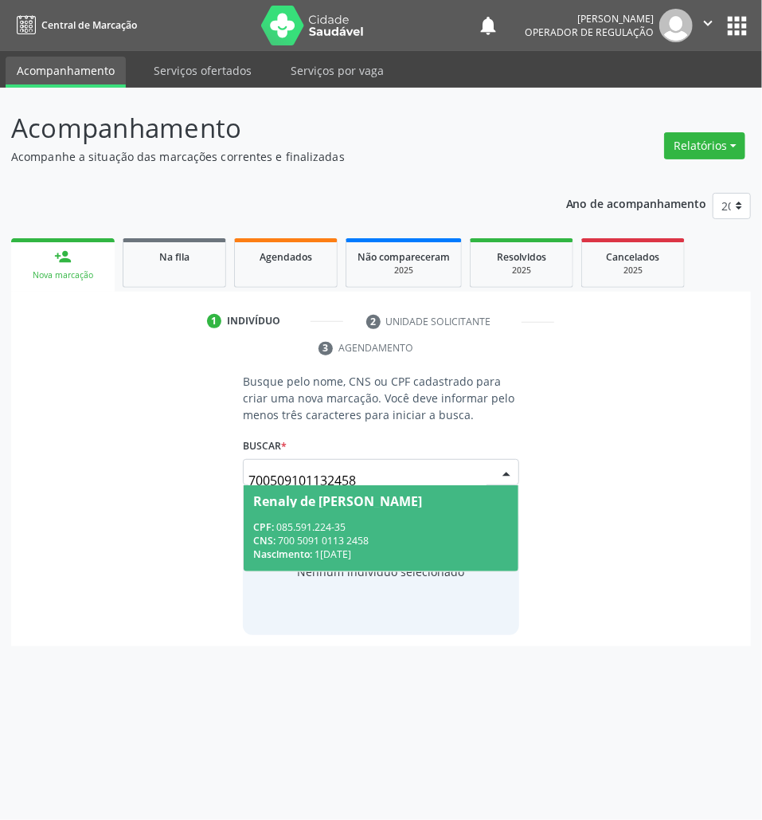
click at [357, 542] on div "CNS: 700 5091 0113 2458" at bounding box center [381, 541] width 256 height 14
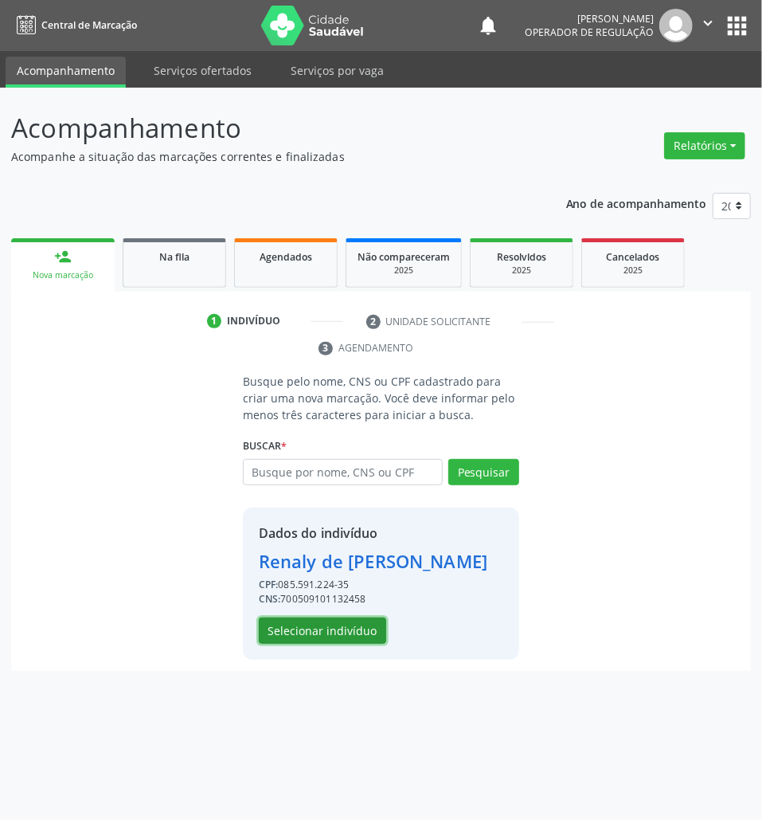
click at [323, 634] on button "Selecionar indivíduo" at bounding box center [322, 630] width 127 height 27
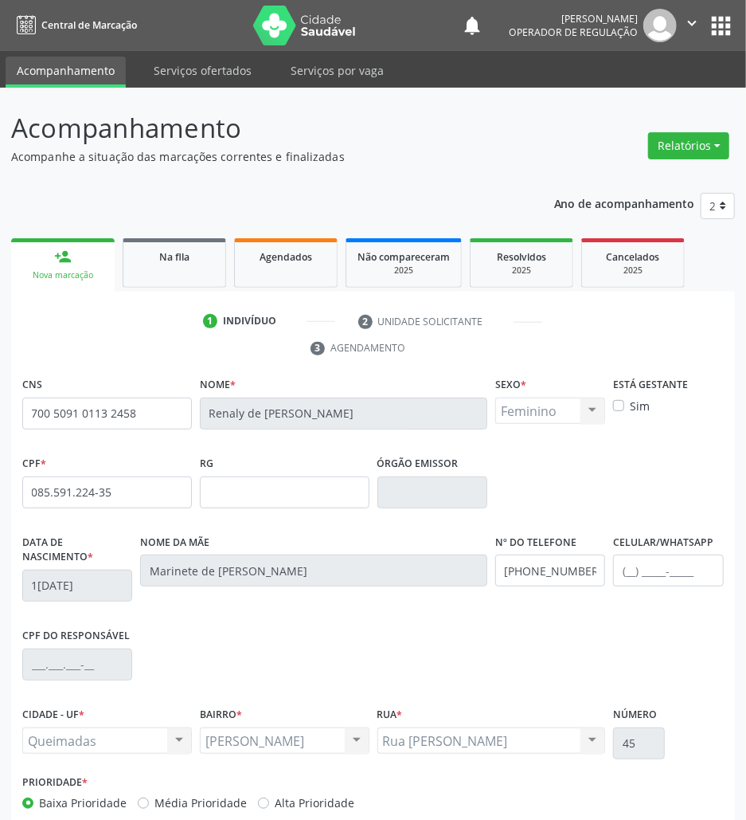
scroll to position [86, 0]
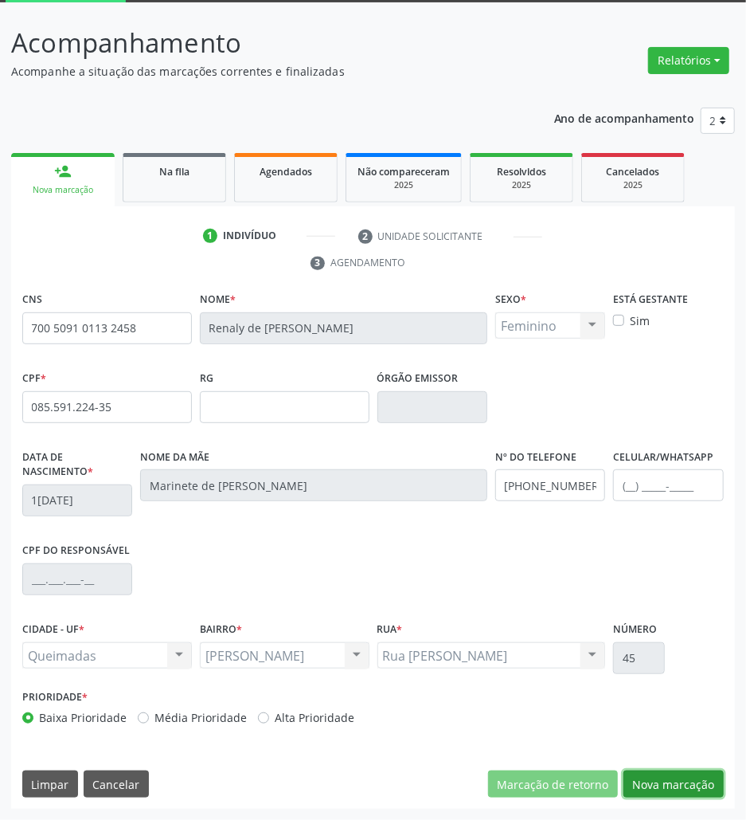
click at [638, 781] on button "Nova marcação" at bounding box center [674, 783] width 100 height 27
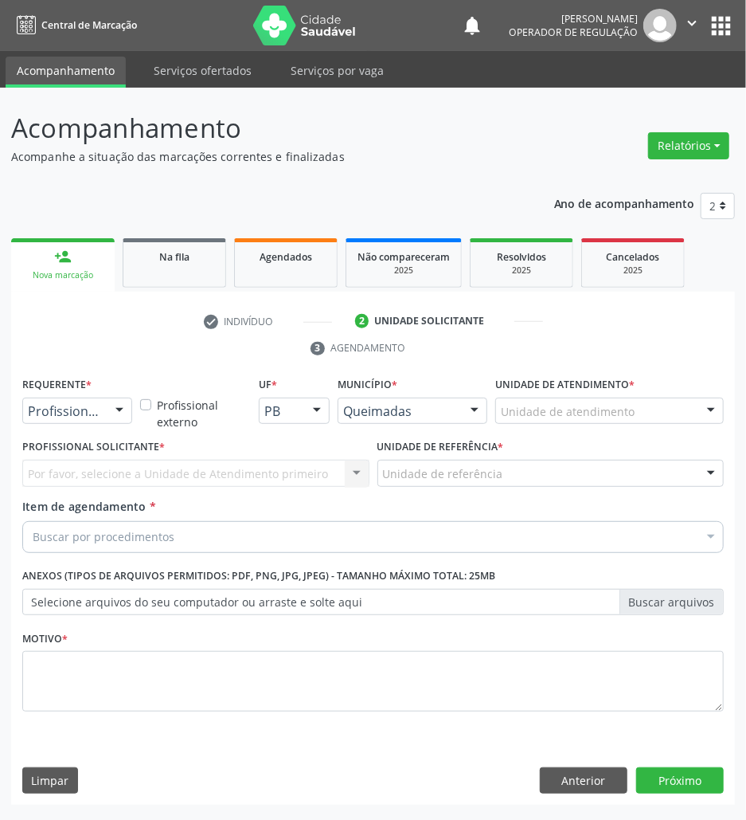
scroll to position [0, 0]
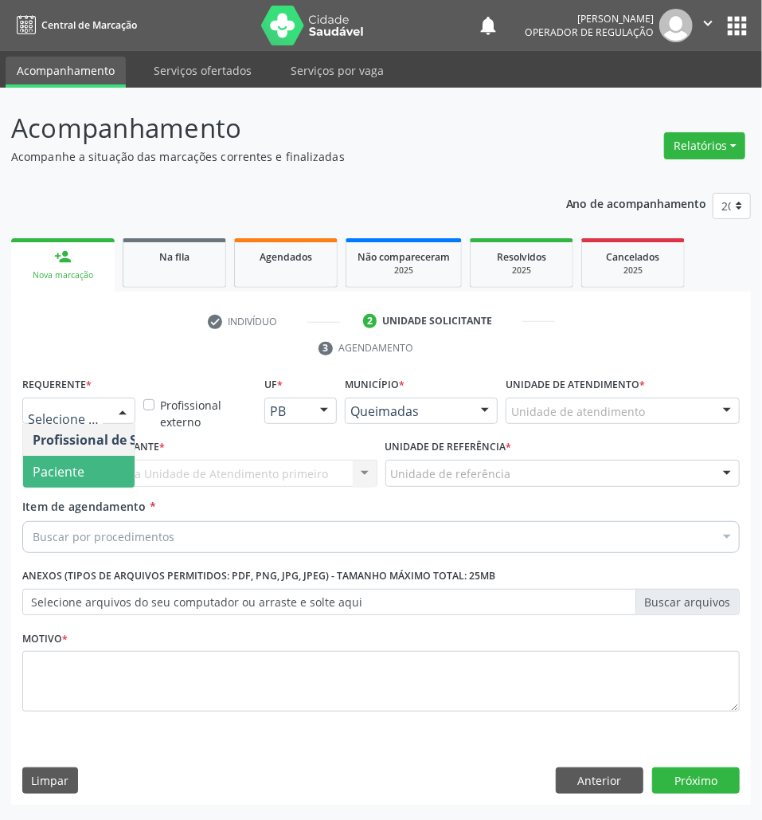
click at [25, 478] on span "Paciente" at bounding box center [100, 472] width 155 height 32
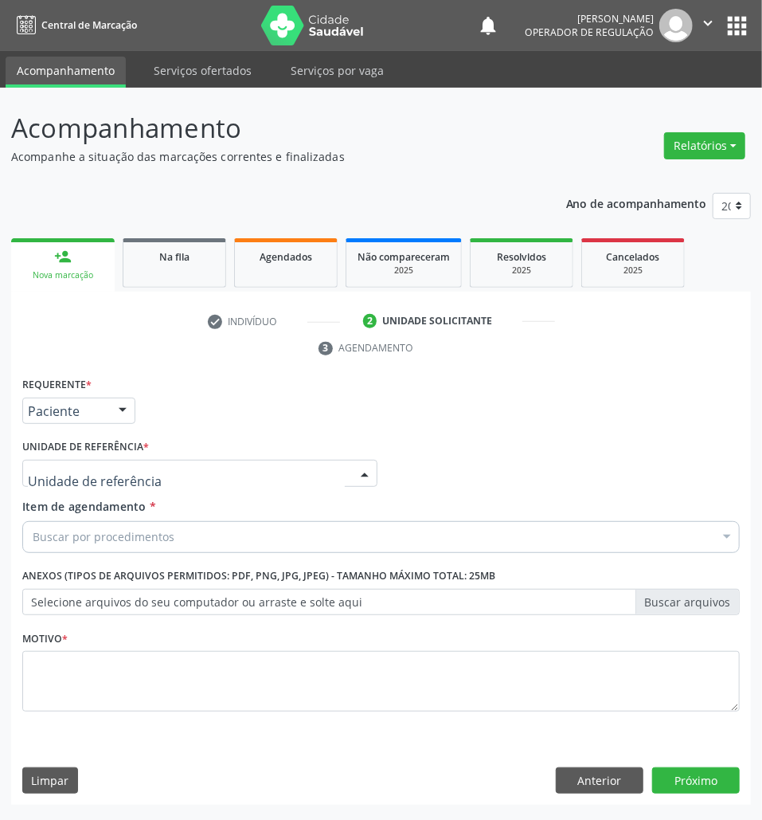
click at [49, 463] on div at bounding box center [199, 473] width 355 height 27
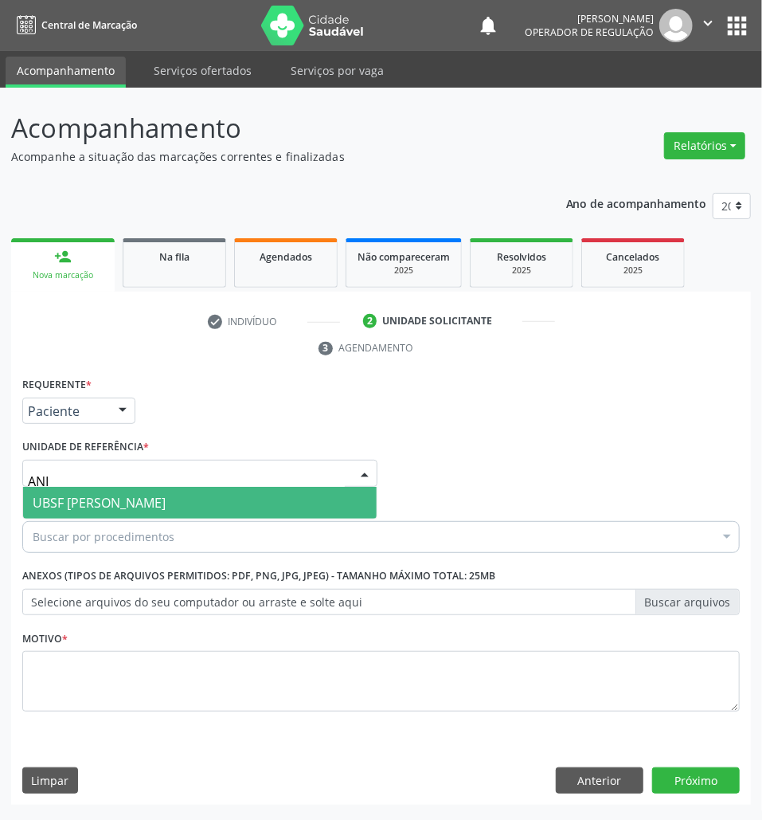
type input "ANIB"
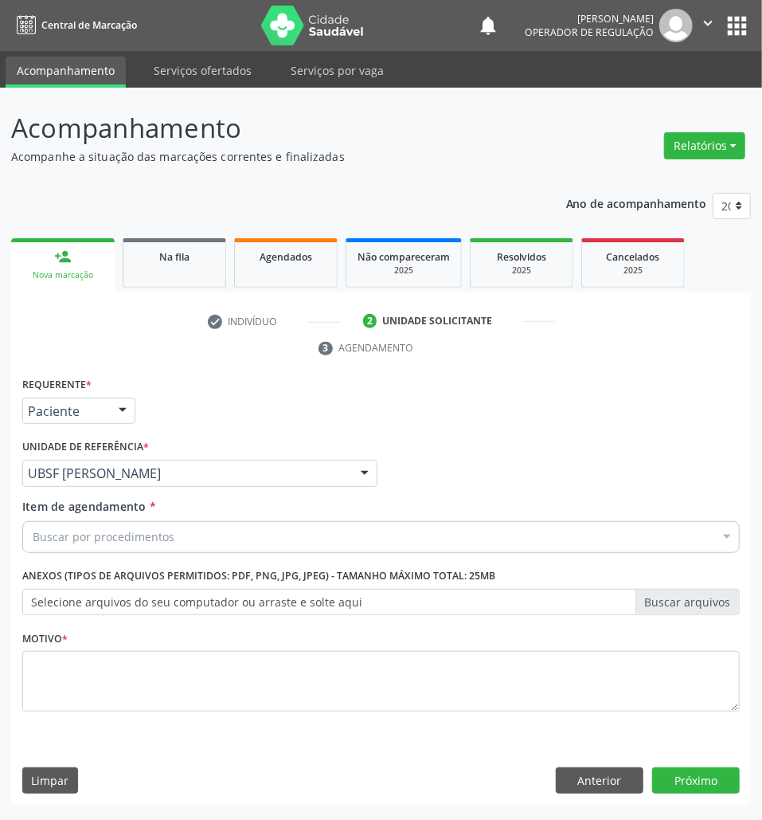
click at [45, 550] on div "Buscar por procedimentos" at bounding box center [381, 537] width 718 height 32
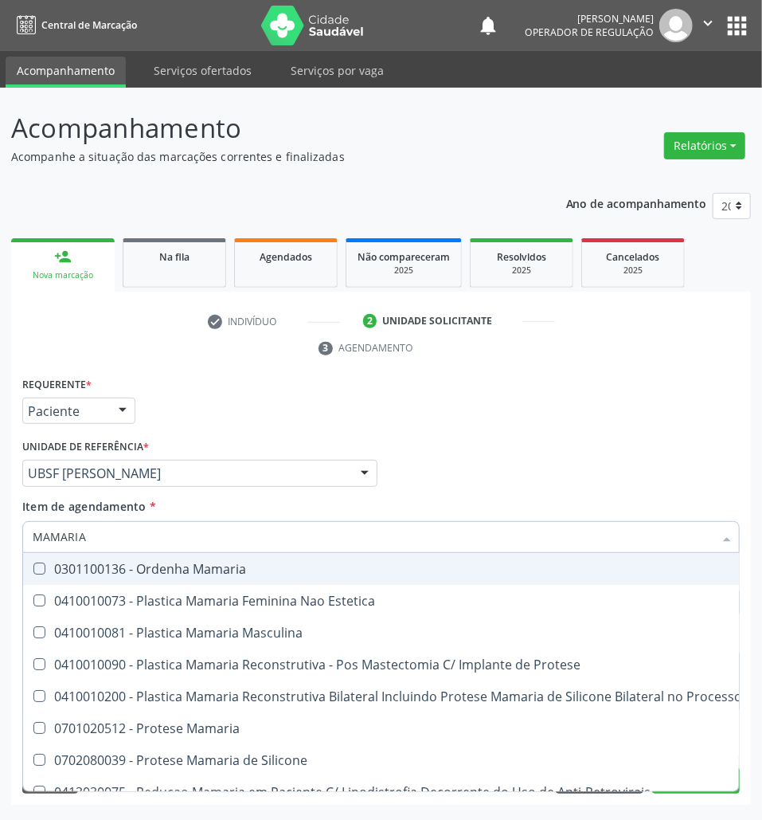
type input "MAMARIA B"
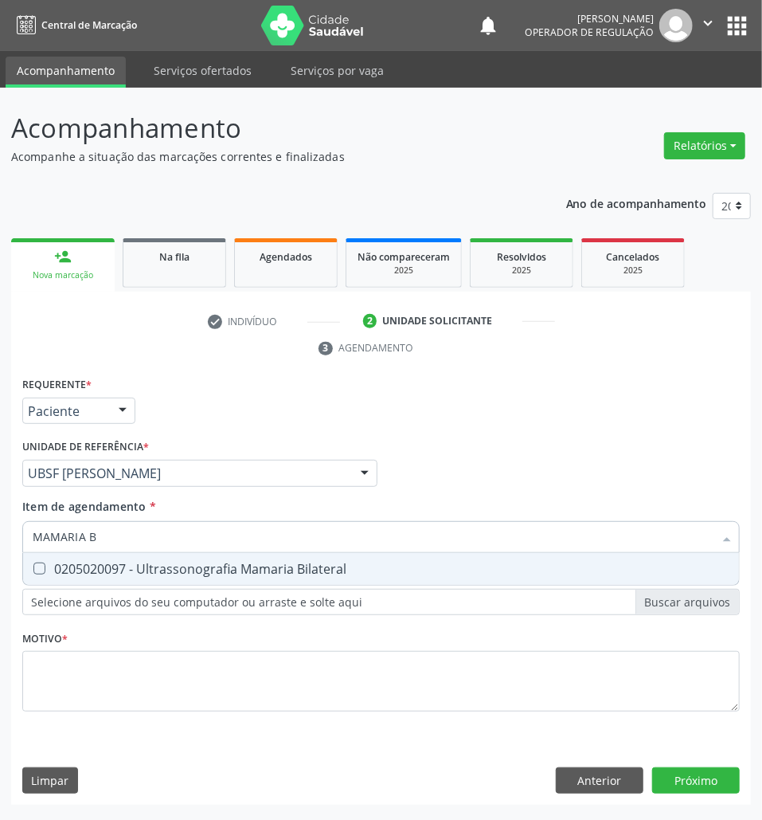
click at [186, 572] on div "0205020097 - Ultrassonografia Mamaria Bilateral" at bounding box center [381, 568] width 697 height 13
checkbox Bilateral "true"
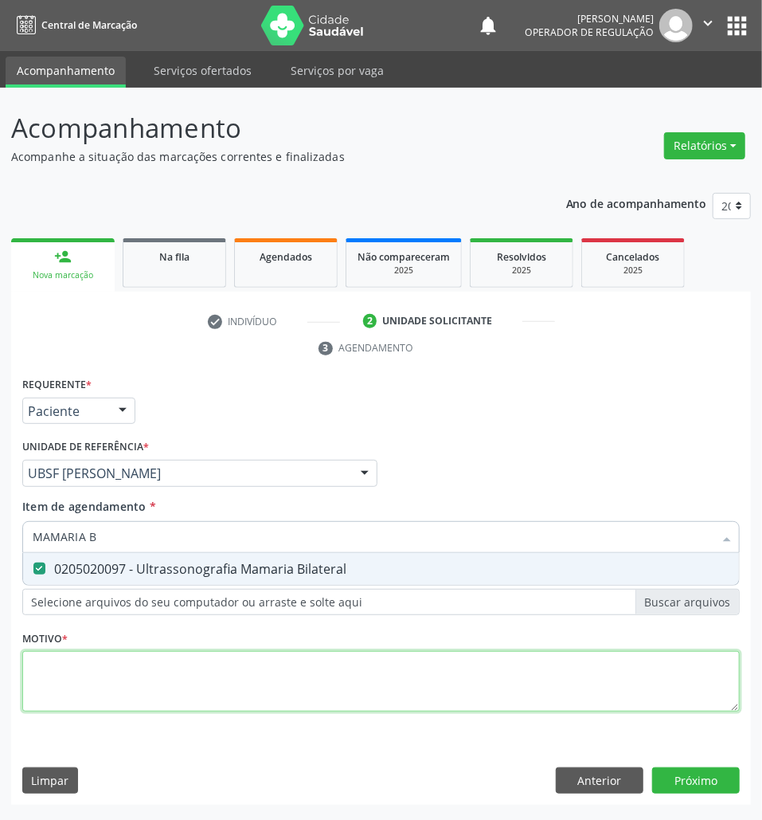
click at [147, 677] on div "Requerente * Paciente Profissional de Saúde Paciente Nenhum resultado encontrad…" at bounding box center [381, 553] width 718 height 361
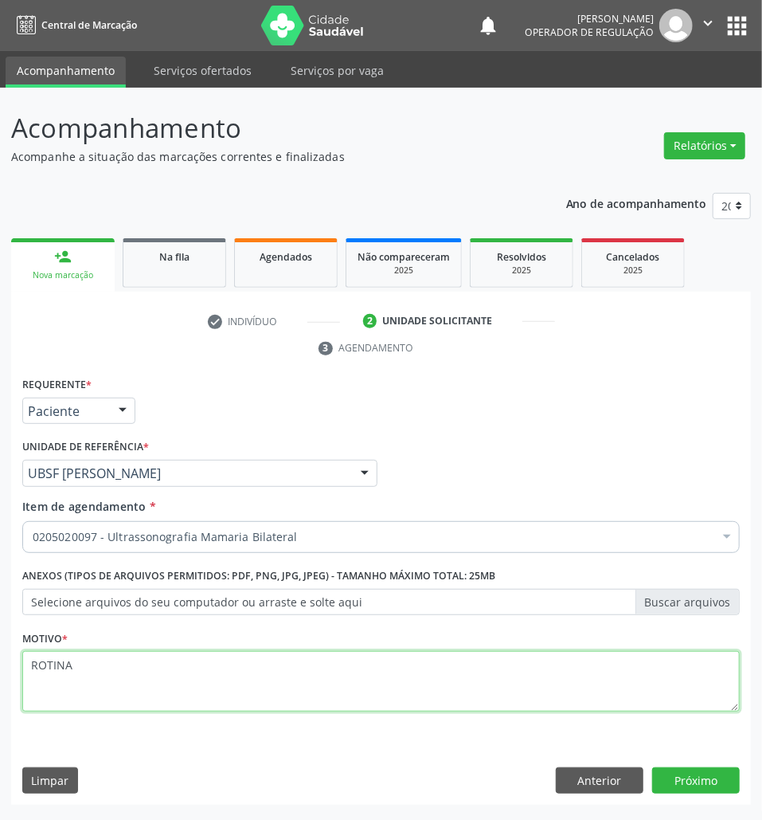
type textarea "ROTINA"
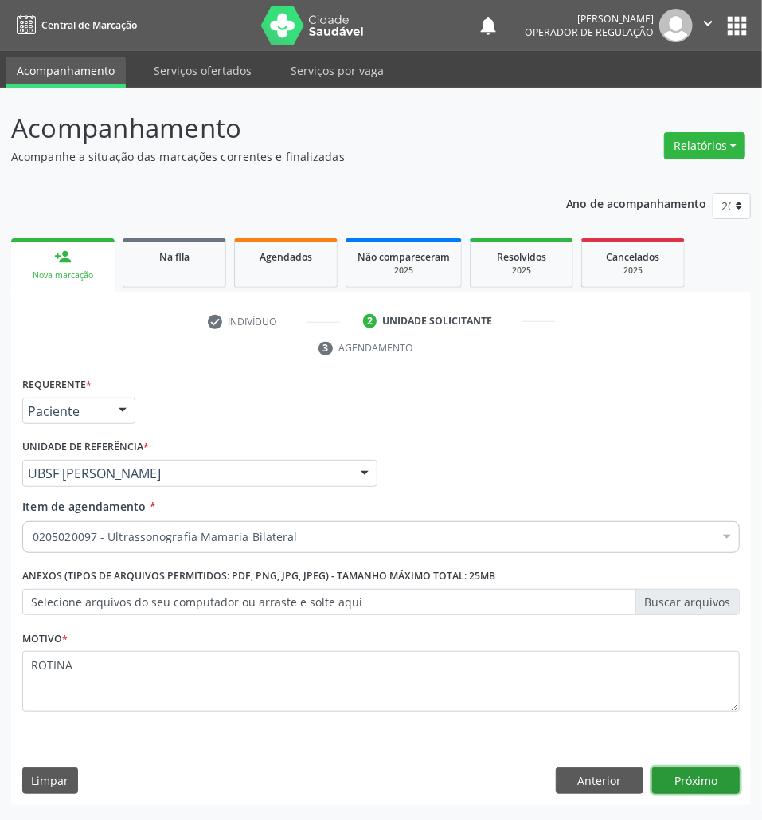
click button "Próximo" at bounding box center [696, 780] width 88 height 27
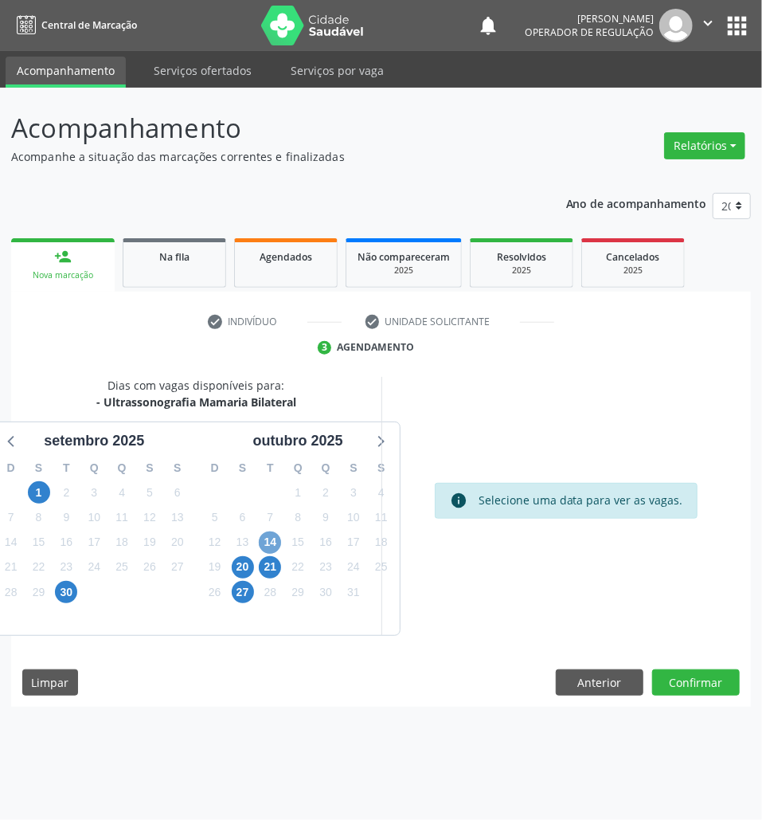
click at [268, 546] on span "14" at bounding box center [270, 542] width 22 height 22
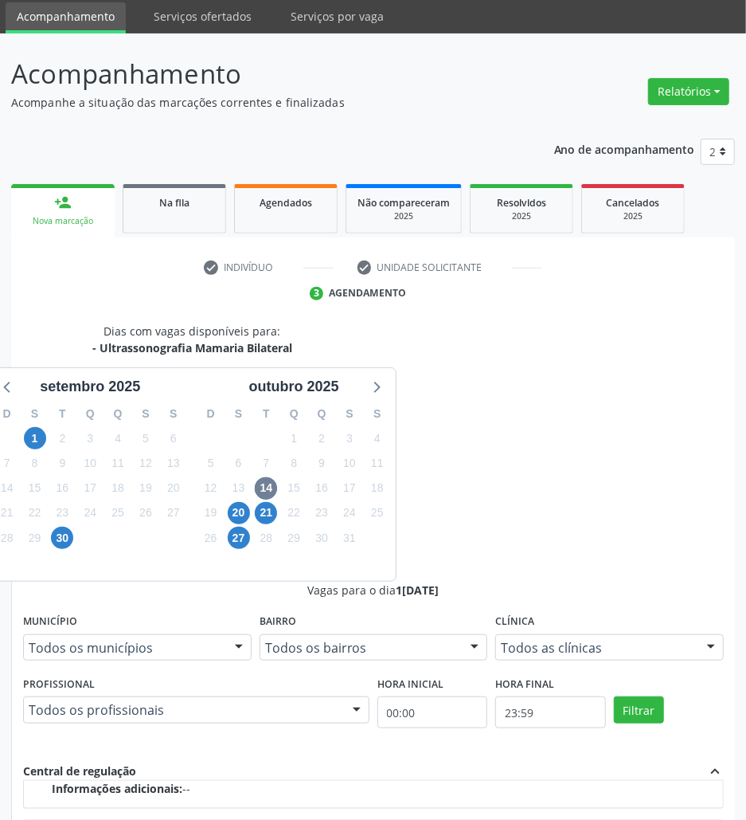
scroll to position [106, 0]
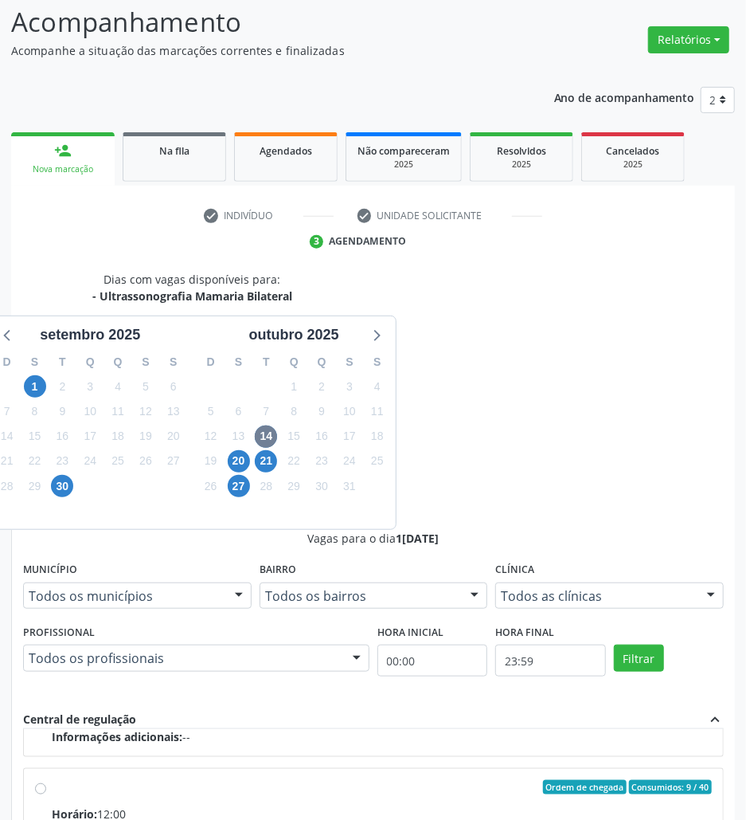
drag, startPoint x: 618, startPoint y: 731, endPoint x: 556, endPoint y: 693, distance: 72.5
click at [46, 780] on input "Ordem de chegada Consumidos: 9 / 40 Horário: 12:00 Clínica: Policlinica de Quei…" at bounding box center [40, 787] width 11 height 14
radio input "true"
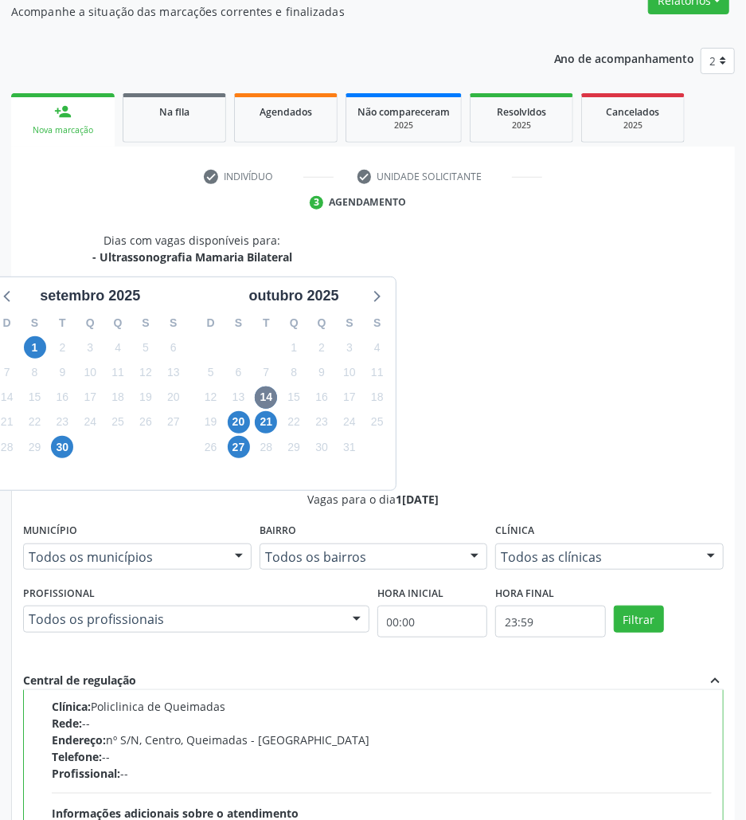
scroll to position [166, 0]
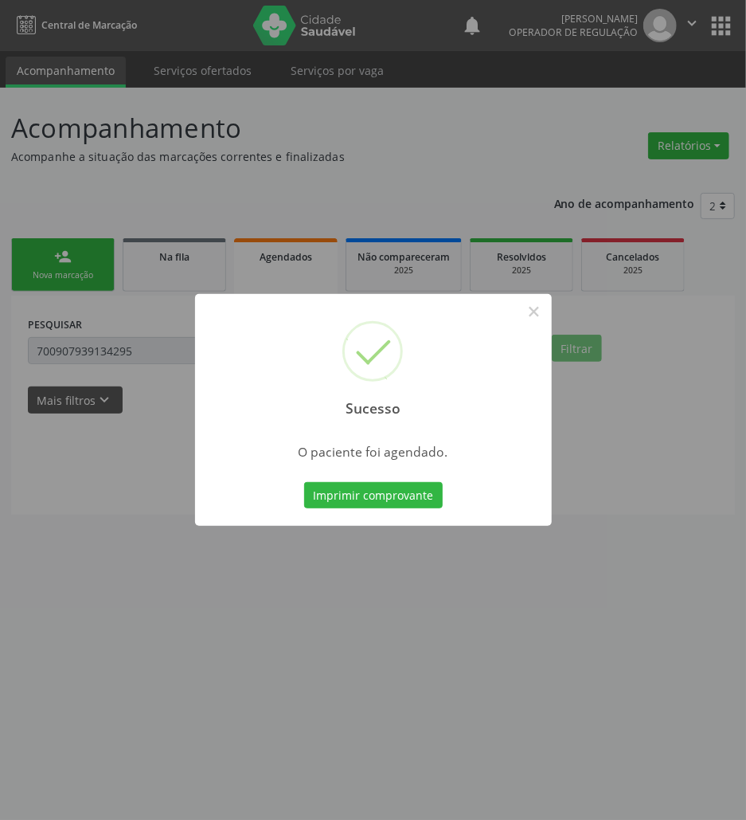
scroll to position [0, 0]
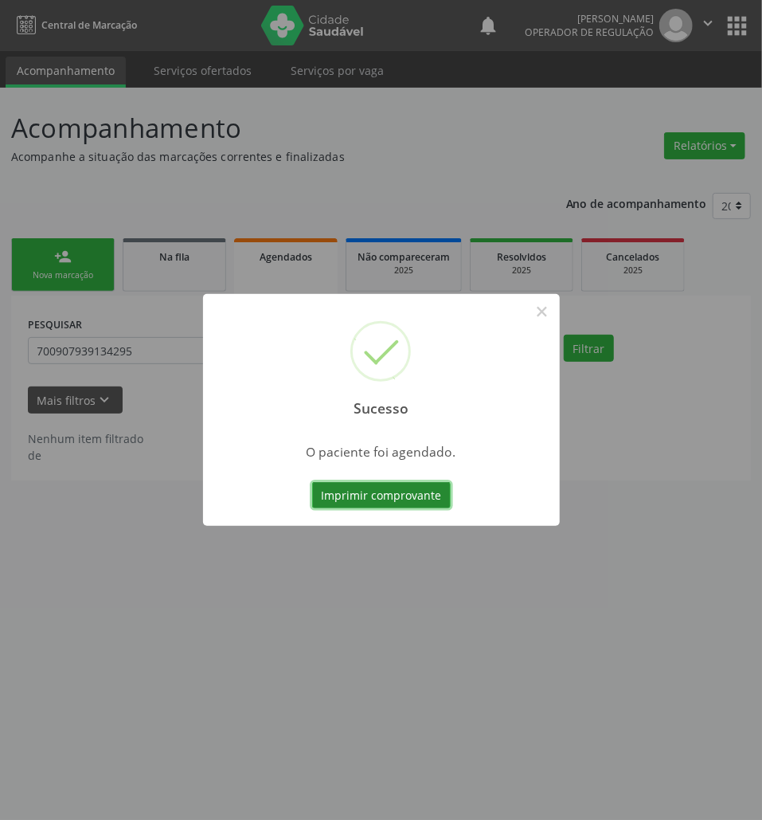
click at [327, 501] on button "Imprimir comprovante" at bounding box center [381, 495] width 139 height 27
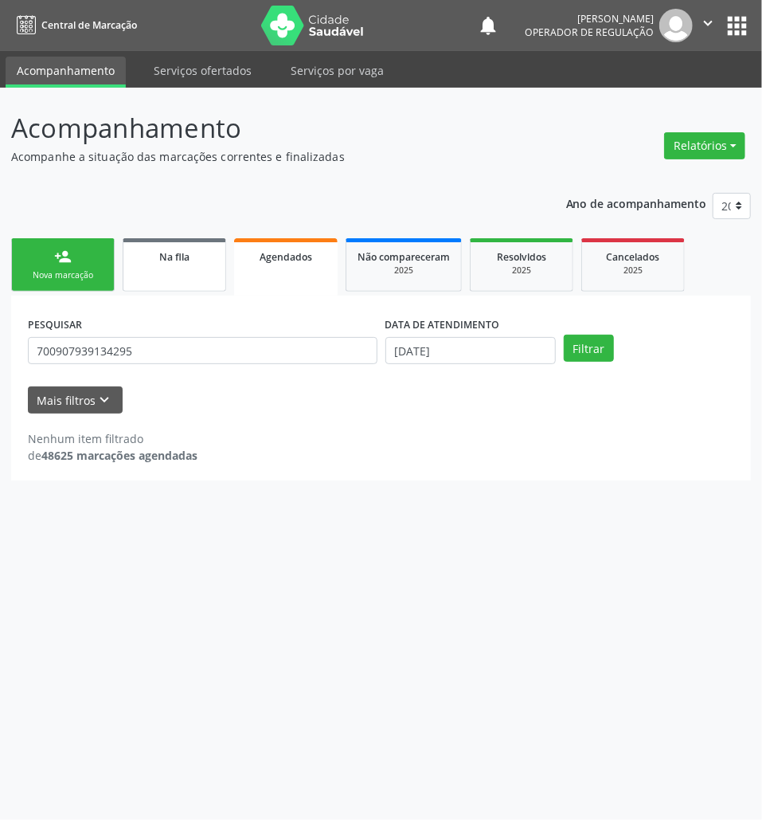
click at [154, 262] on div "Na fila" at bounding box center [175, 256] width 80 height 17
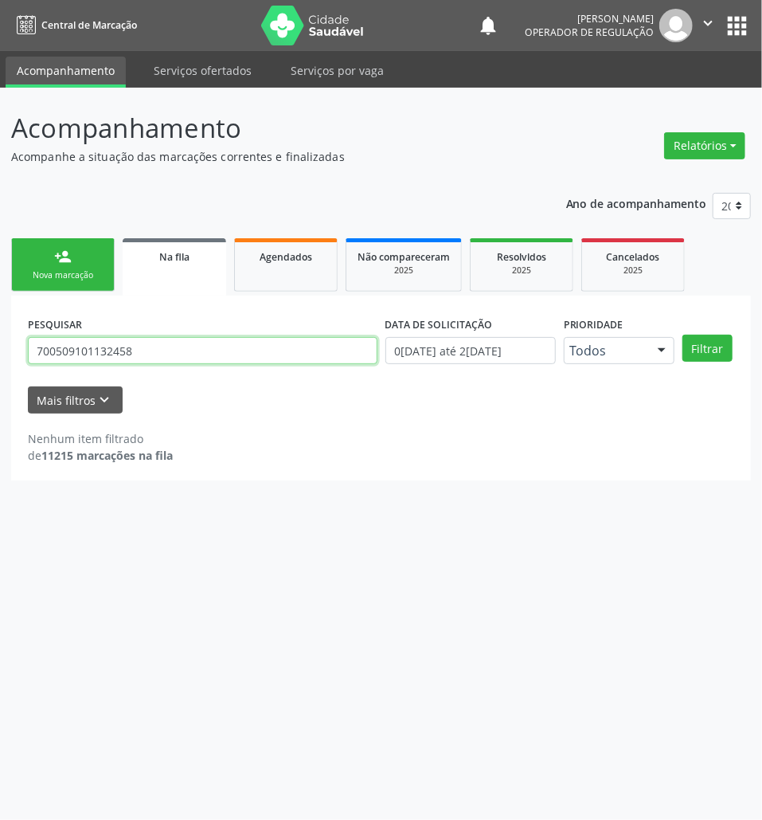
click at [43, 354] on input "700509101132458" at bounding box center [203, 350] width 350 height 27
type input "706403172007081"
click at [683, 335] on button "Filtrar" at bounding box center [708, 348] width 50 height 27
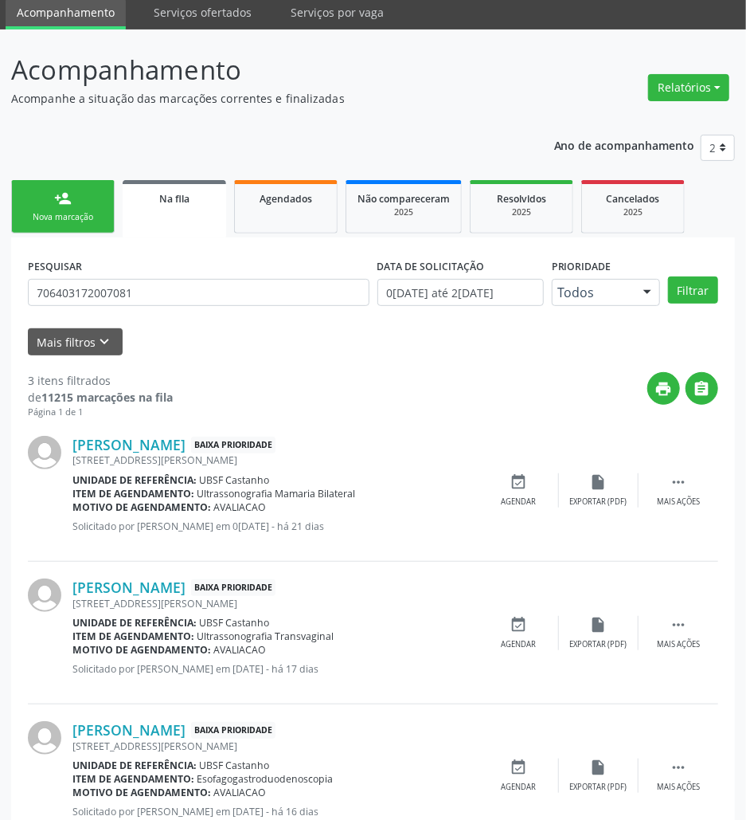
scroll to position [113, 0]
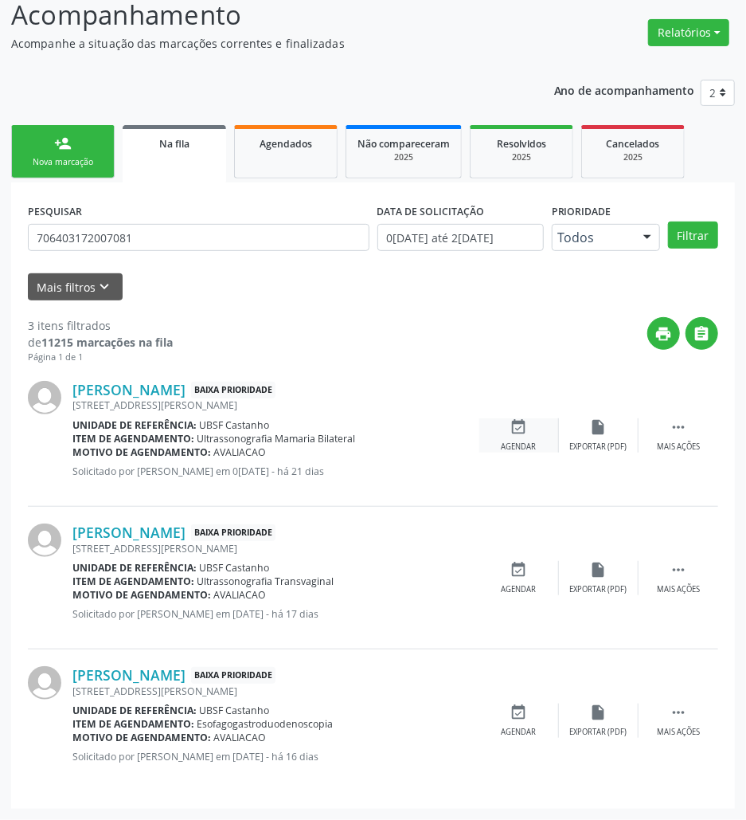
click at [511, 431] on icon "event_available" at bounding box center [520, 427] width 18 height 18
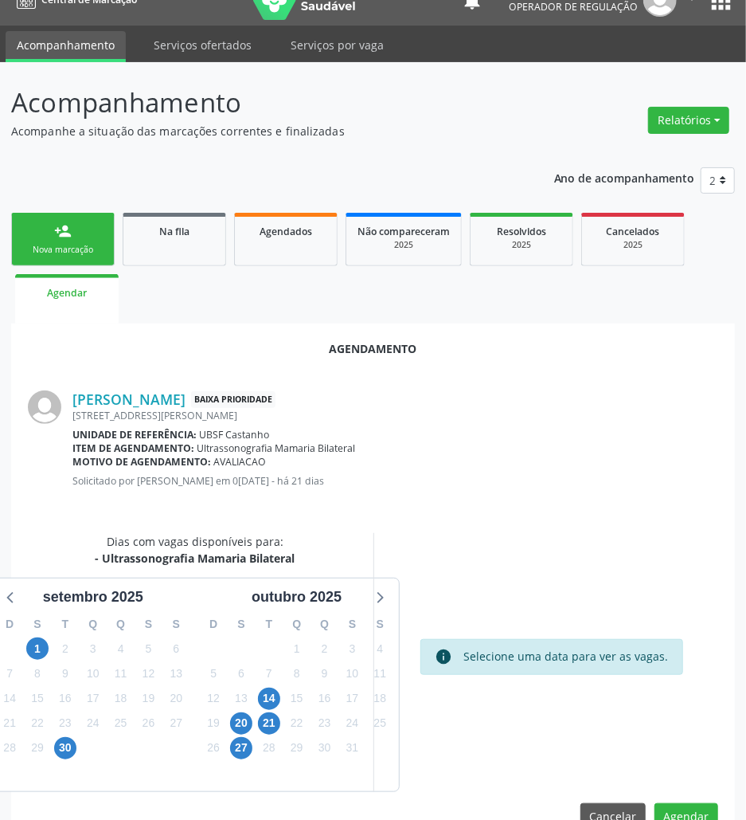
scroll to position [64, 0]
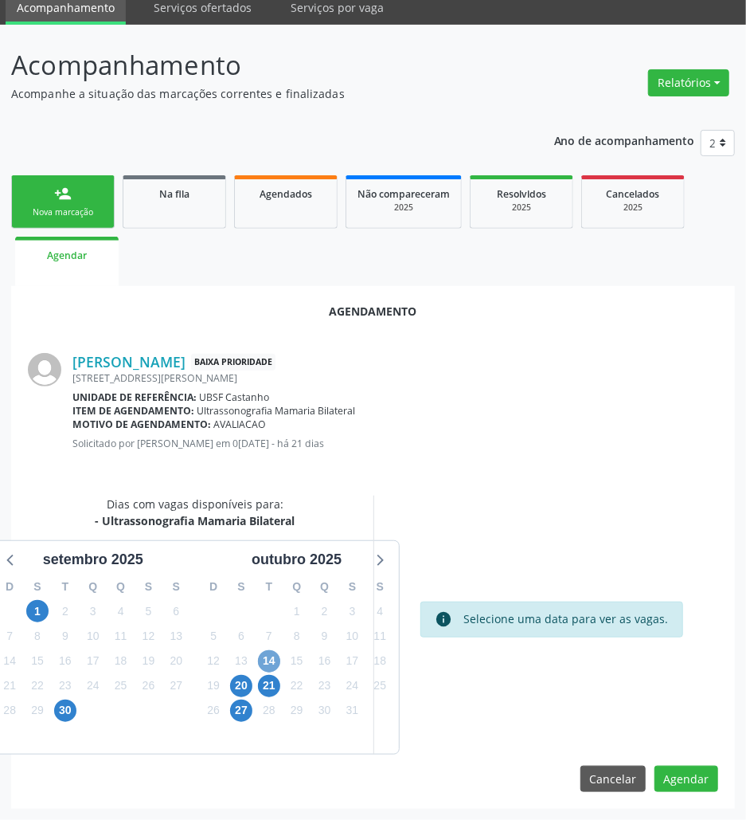
click at [265, 658] on span "14" at bounding box center [269, 661] width 22 height 22
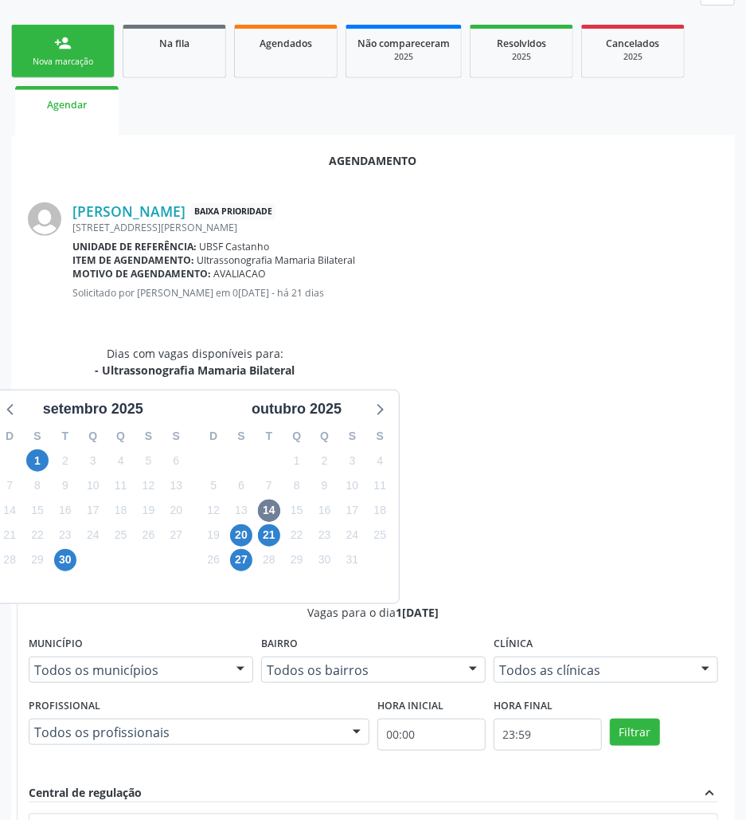
scroll to position [330, 0]
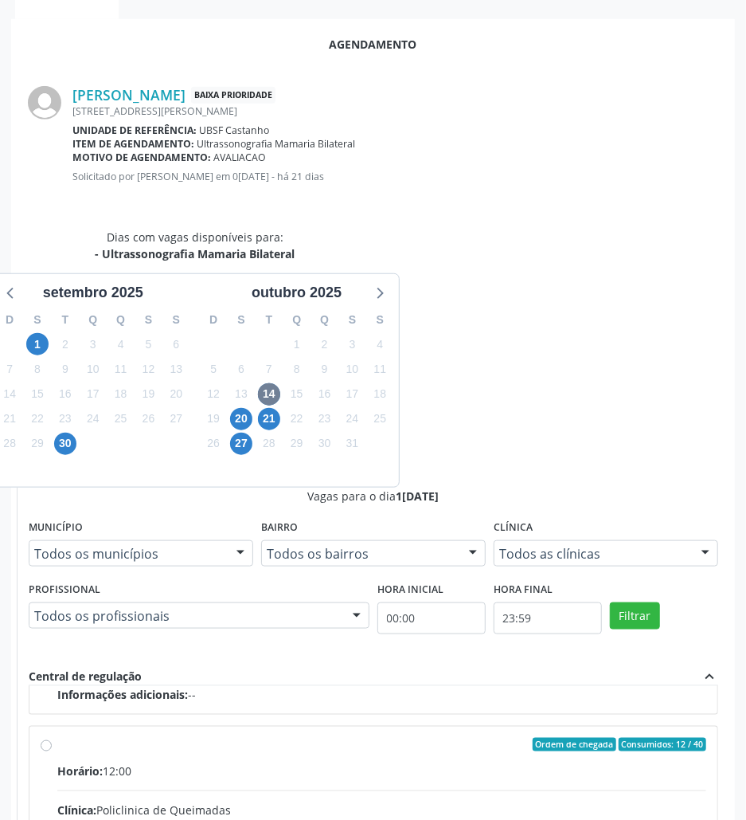
click at [52, 738] on input "Ordem de chegada Consumidos: 12 / 40 Horário: 12:00 Clínica: Policlinica de Que…" at bounding box center [46, 745] width 11 height 14
radio input "true"
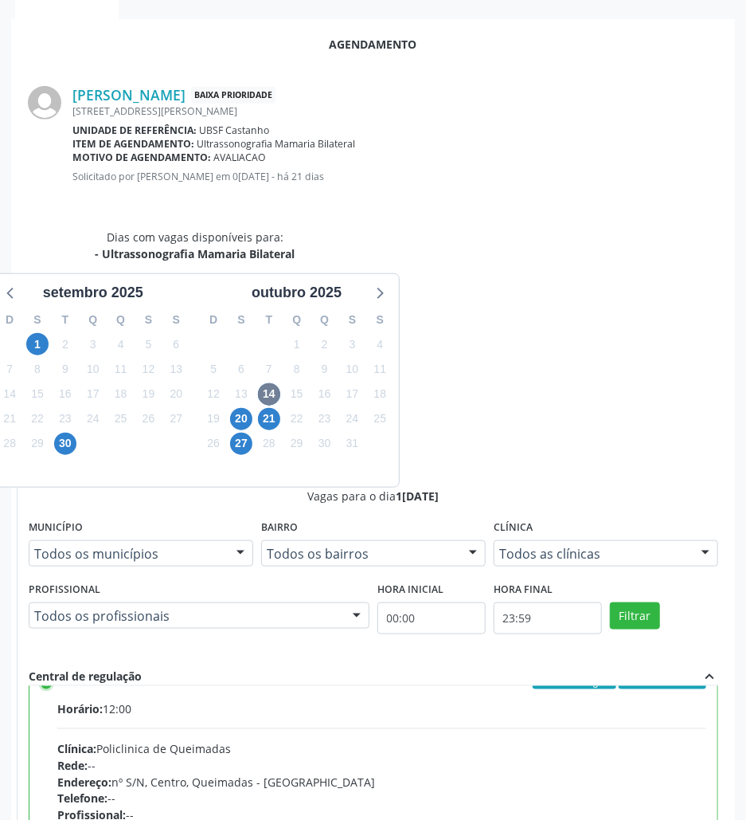
scroll to position [361, 0]
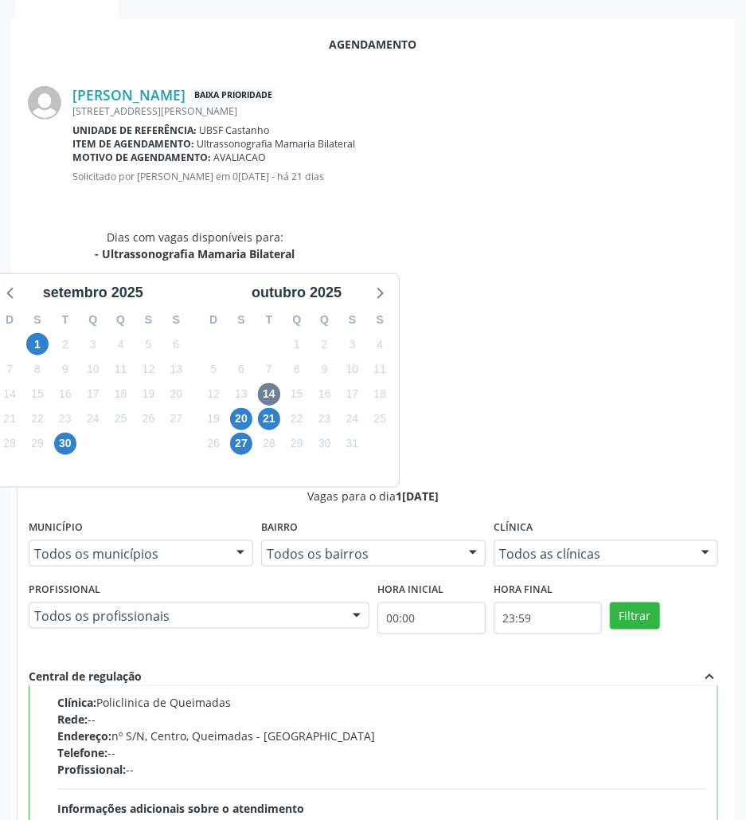
drag, startPoint x: 695, startPoint y: 774, endPoint x: 679, endPoint y: 747, distance: 31.8
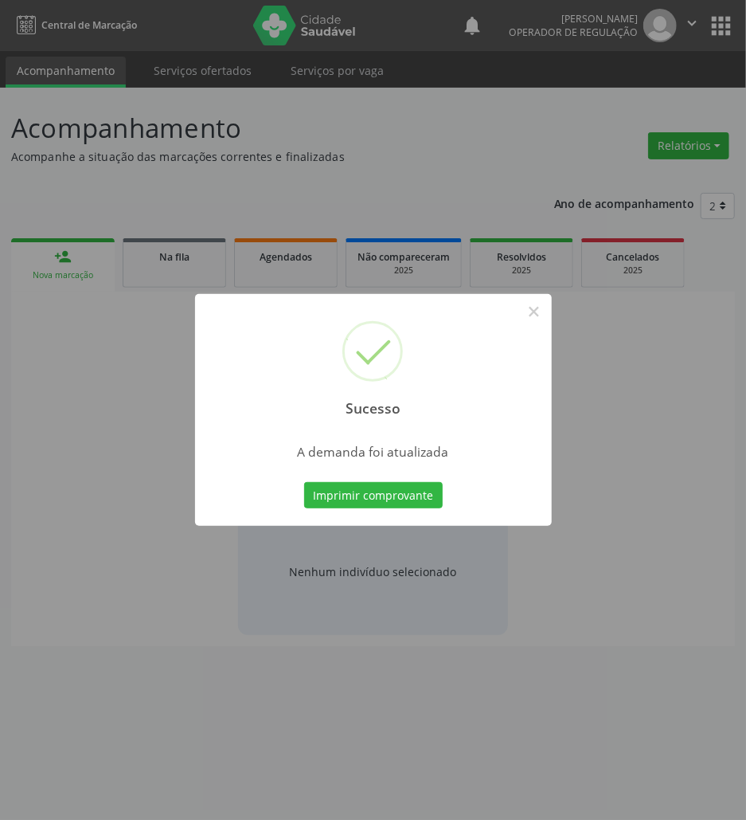
scroll to position [0, 0]
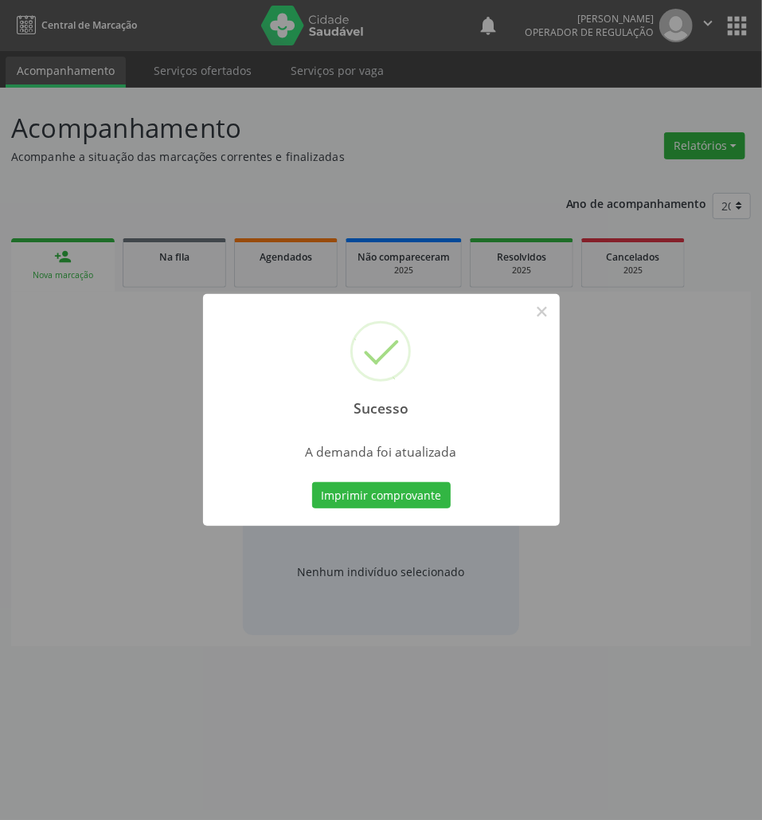
click at [312, 482] on button "Imprimir comprovante" at bounding box center [381, 495] width 139 height 27
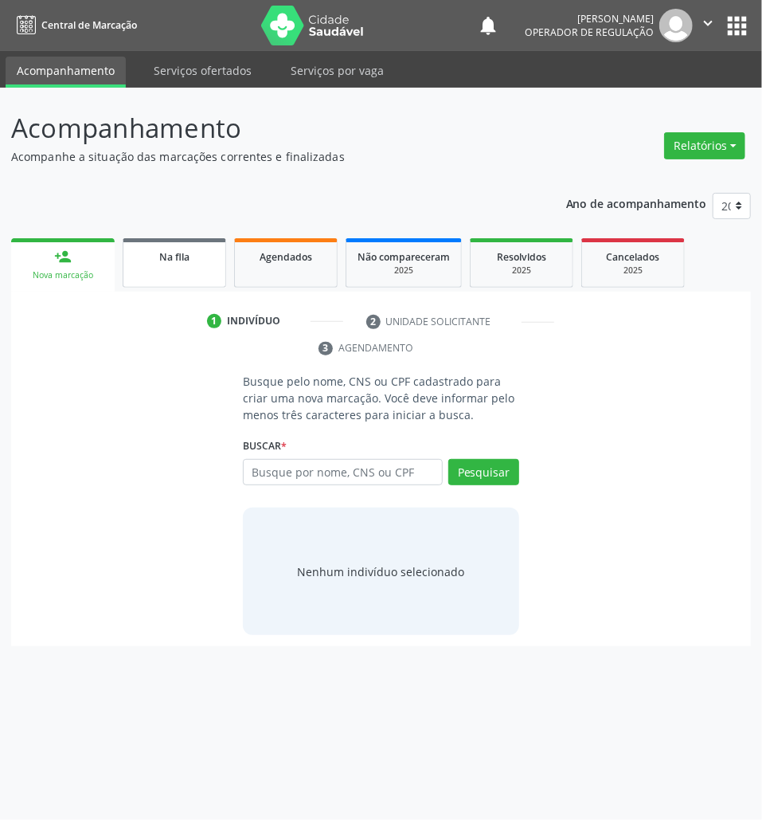
click at [223, 275] on link "Na fila" at bounding box center [175, 262] width 104 height 49
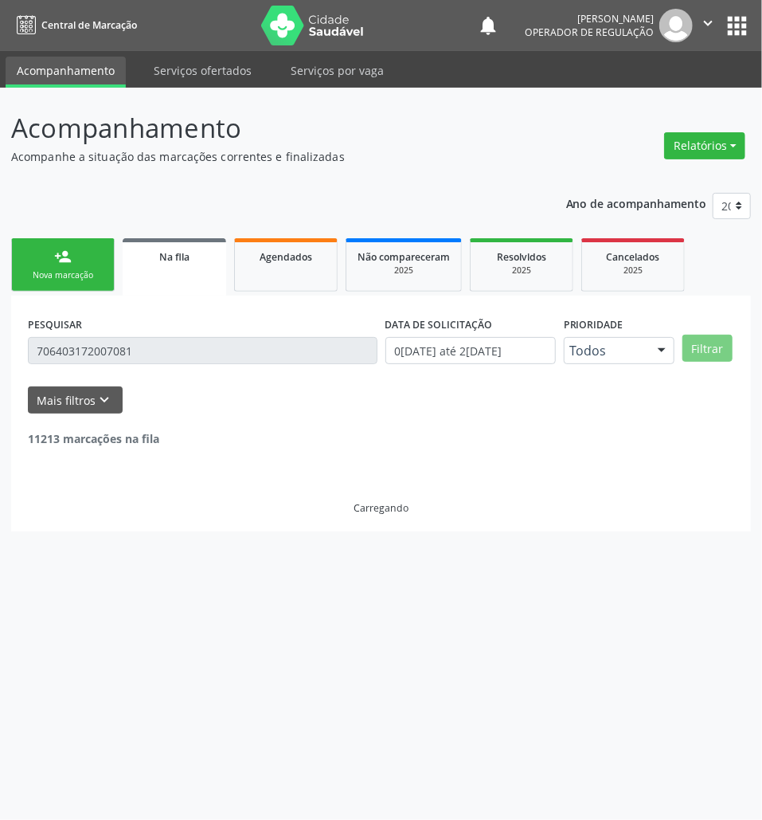
click at [144, 351] on input "706403172007081" at bounding box center [203, 350] width 350 height 27
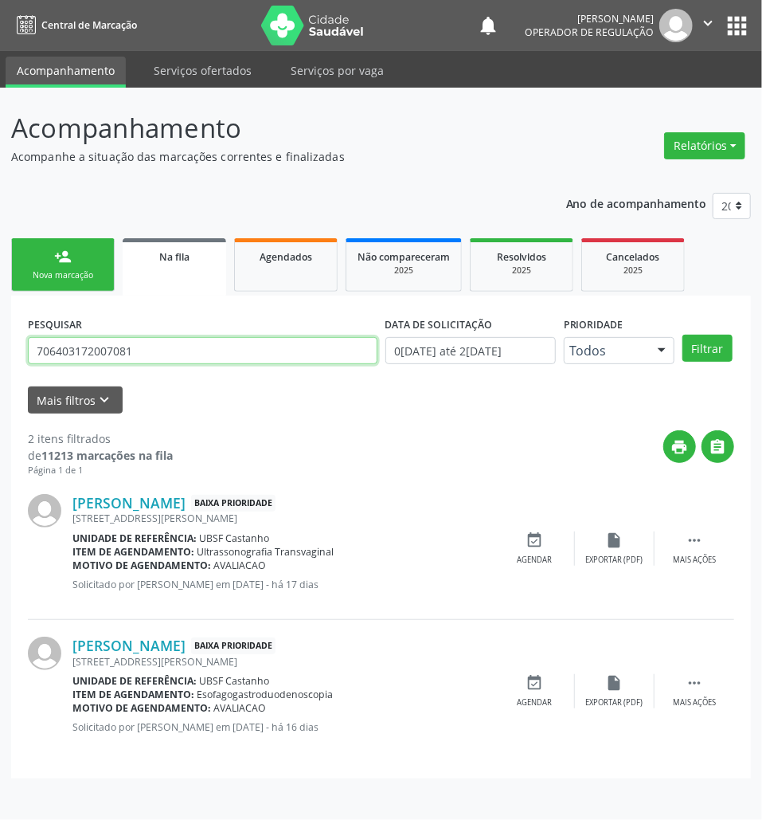
click at [145, 351] on input "706403172007081" at bounding box center [203, 350] width 350 height 27
type input "708001823584128"
click at [683, 335] on button "Filtrar" at bounding box center [708, 348] width 50 height 27
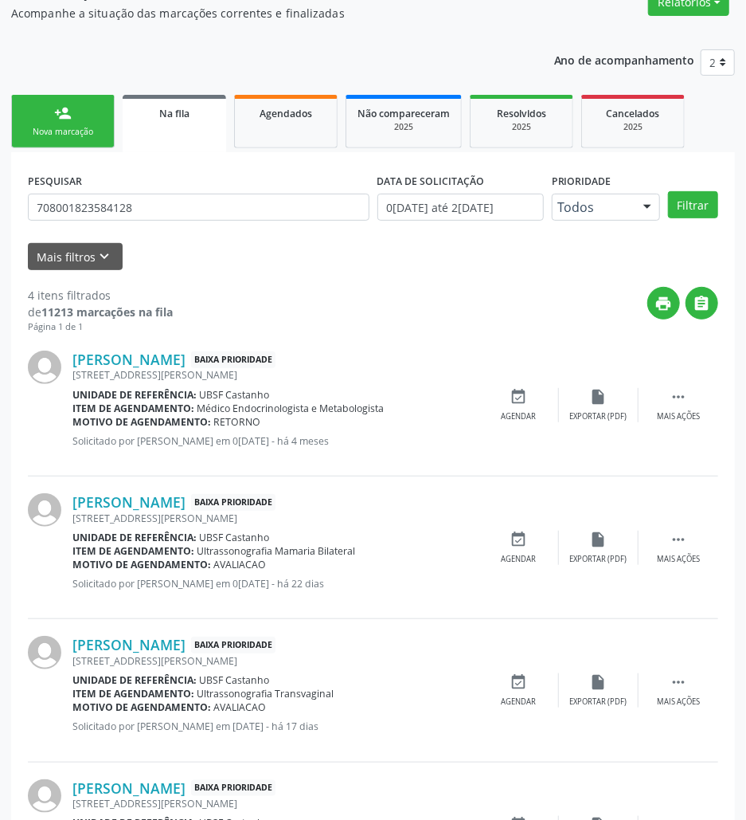
scroll to position [256, 0]
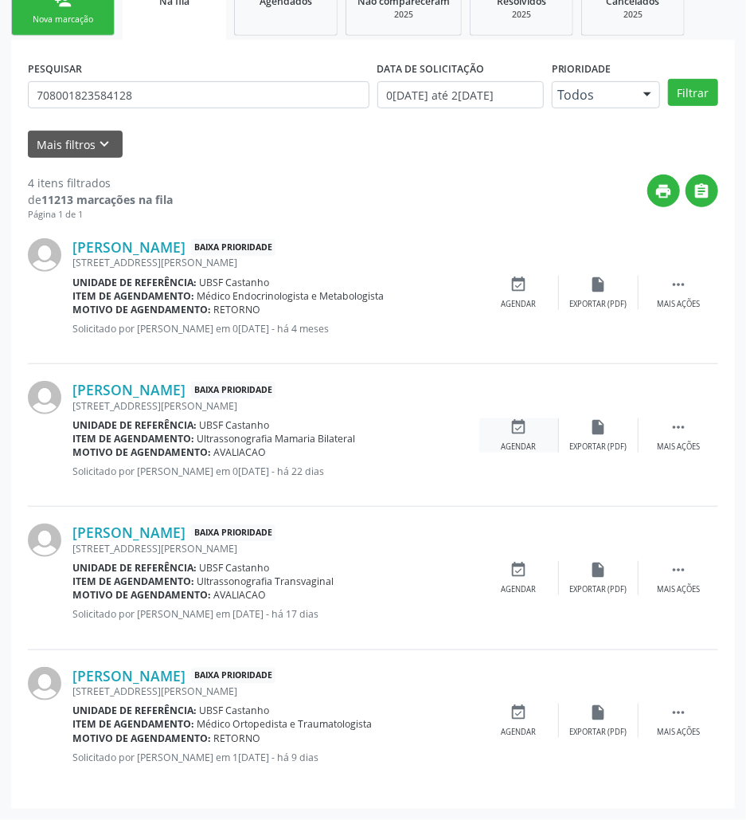
click at [533, 438] on div "event_available Agendar" at bounding box center [520, 435] width 80 height 34
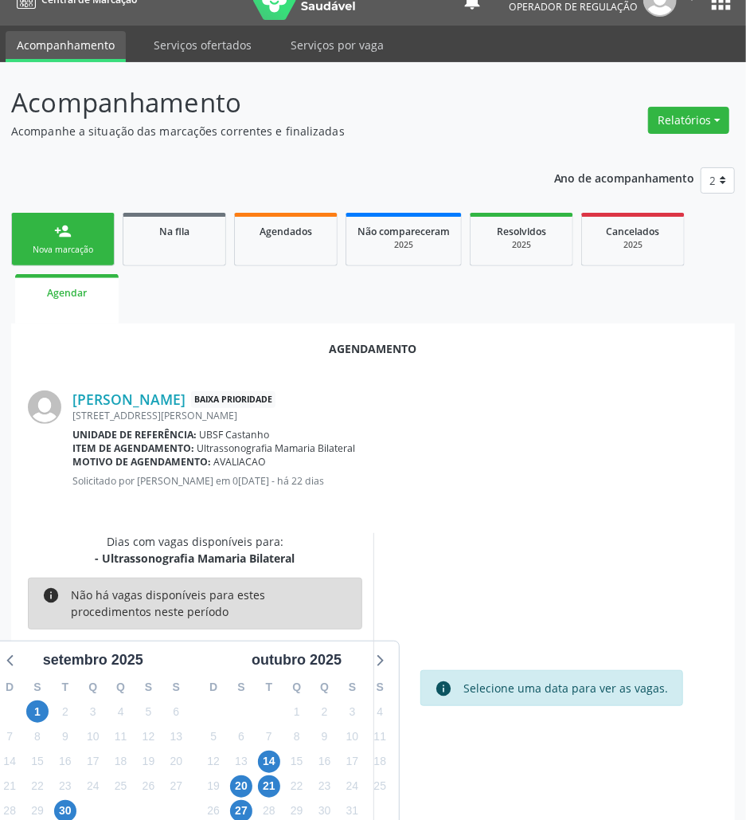
scroll to position [64, 0]
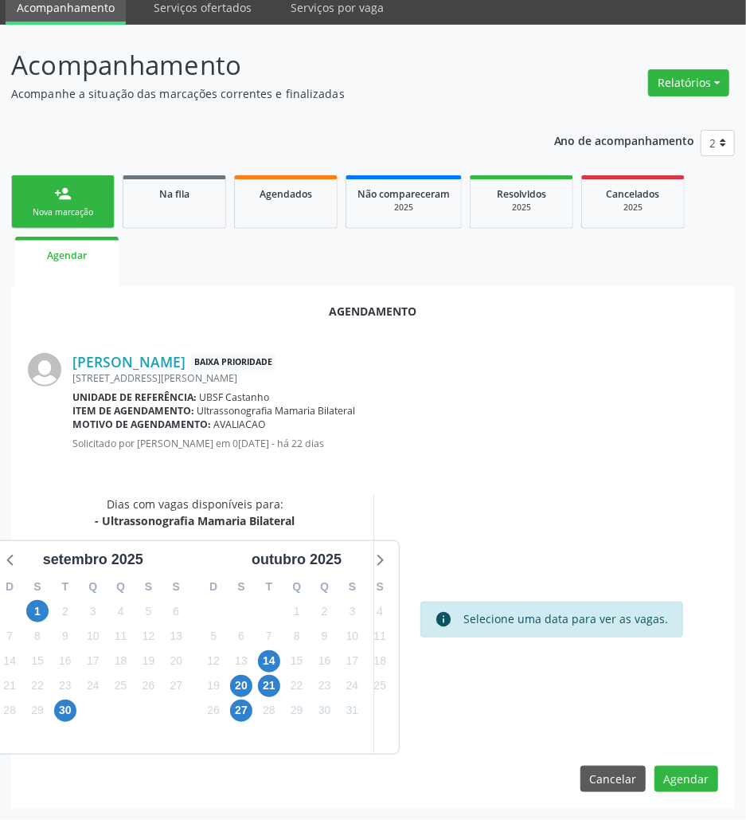
click at [262, 645] on div "7" at bounding box center [269, 636] width 22 height 25
click at [272, 653] on span "14" at bounding box center [269, 661] width 22 height 22
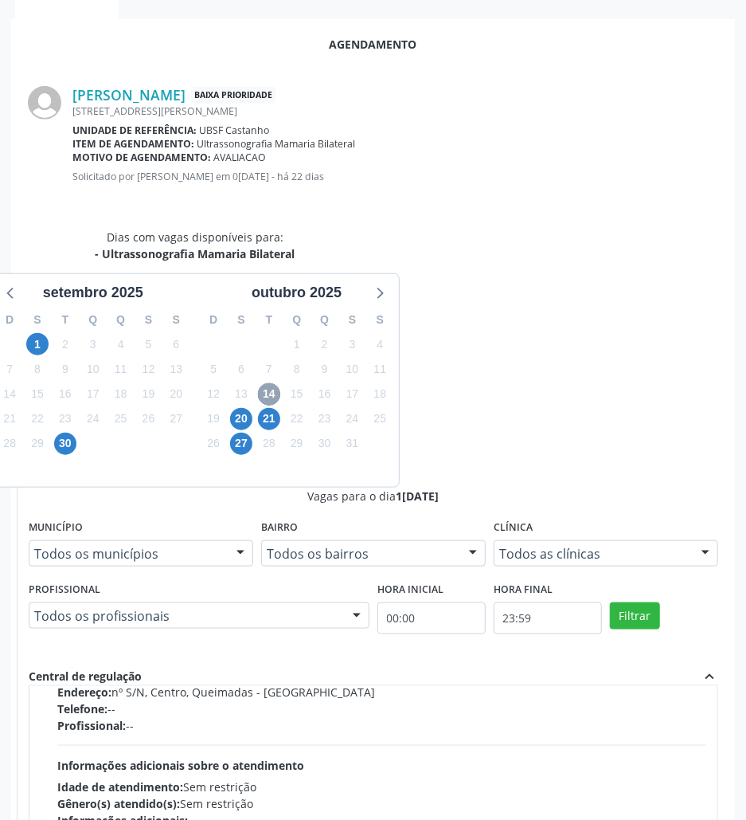
scroll to position [253, 0]
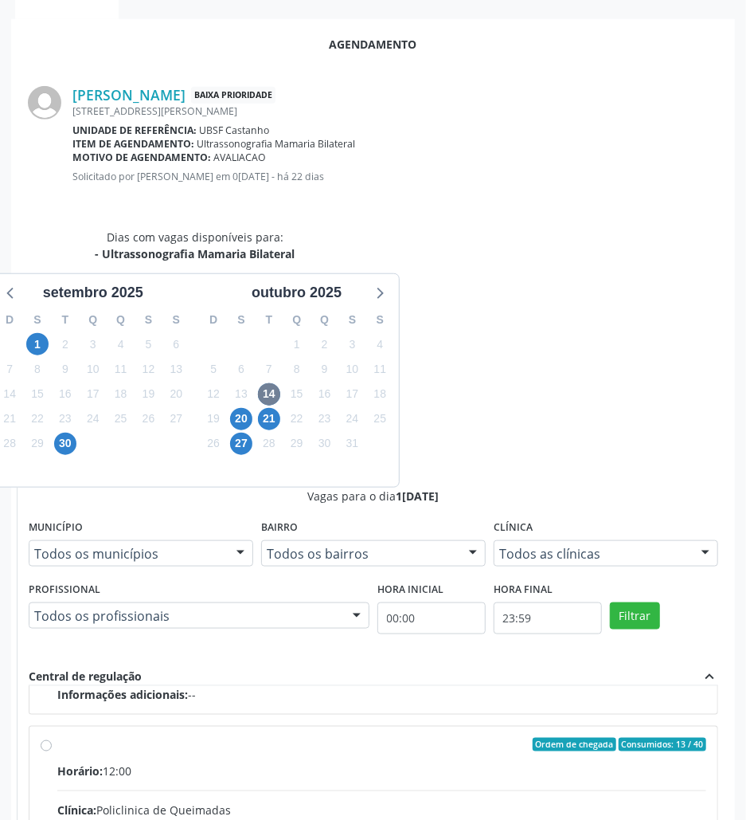
click at [52, 738] on input "Ordem de chegada Consumidos: 13 / 40 Horário: 12:00 Clínica: Policlinica de Que…" at bounding box center [46, 745] width 11 height 14
radio input "true"
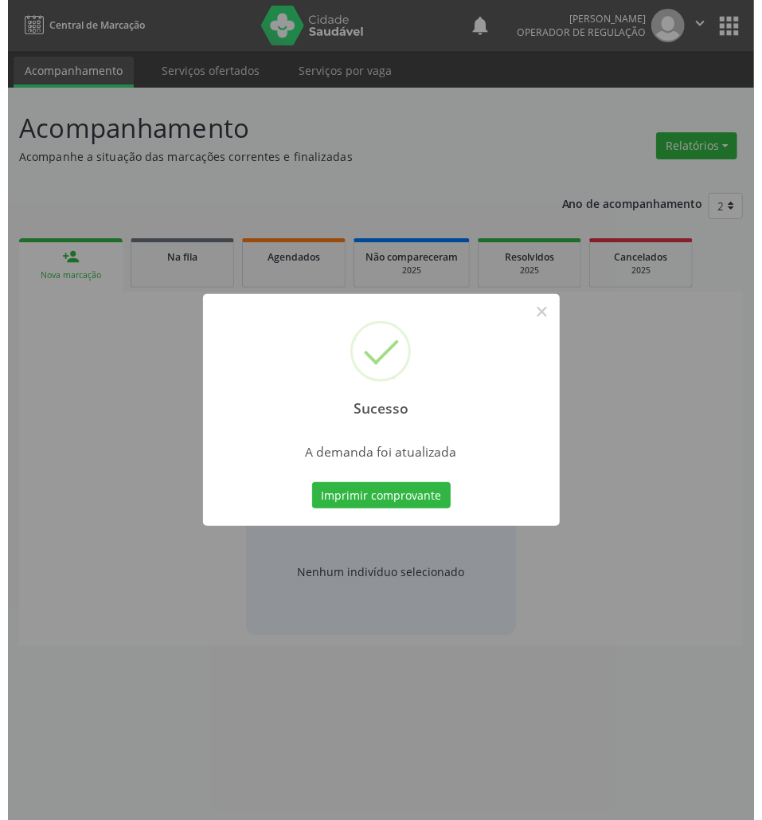
scroll to position [0, 0]
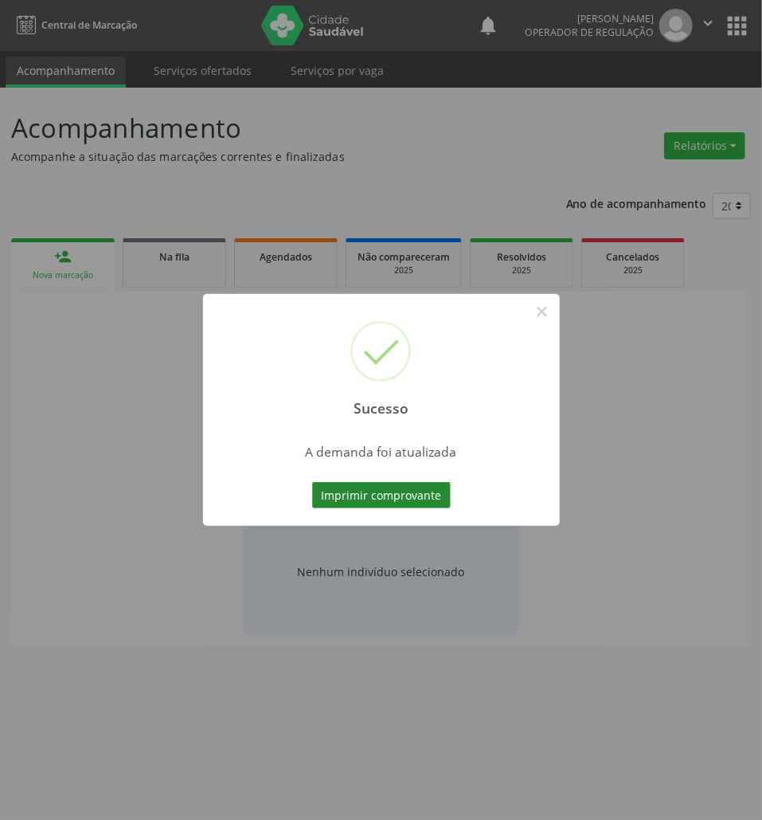
click at [408, 489] on button "Imprimir comprovante" at bounding box center [381, 495] width 139 height 27
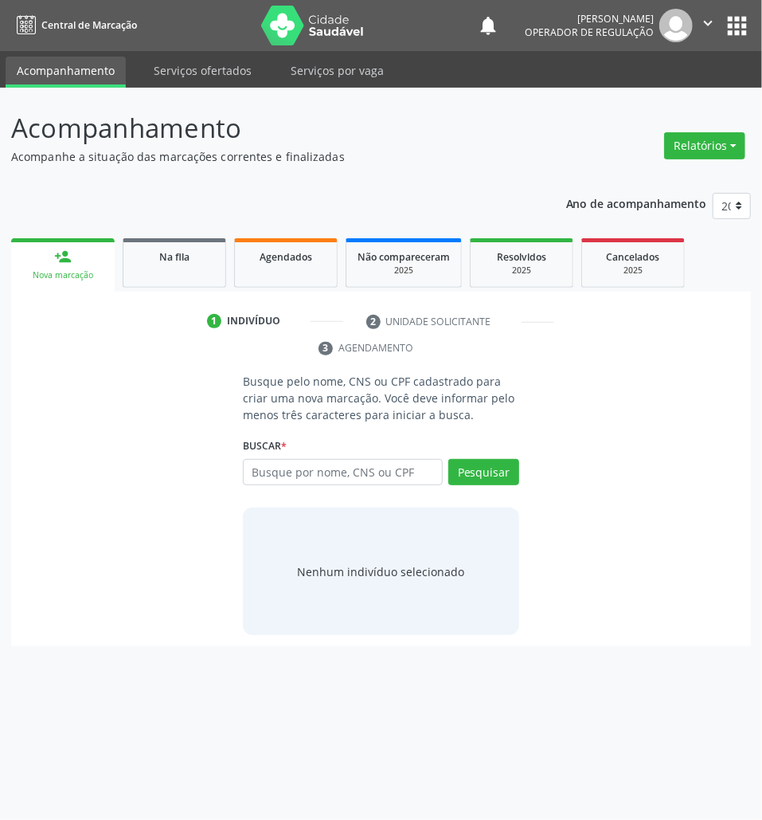
click at [138, 230] on div "Sucesso × A demanda foi atualizada Imprimir comprovante Cancel" at bounding box center [381, 410] width 762 height 820
click at [140, 240] on link "Na fila" at bounding box center [175, 262] width 104 height 49
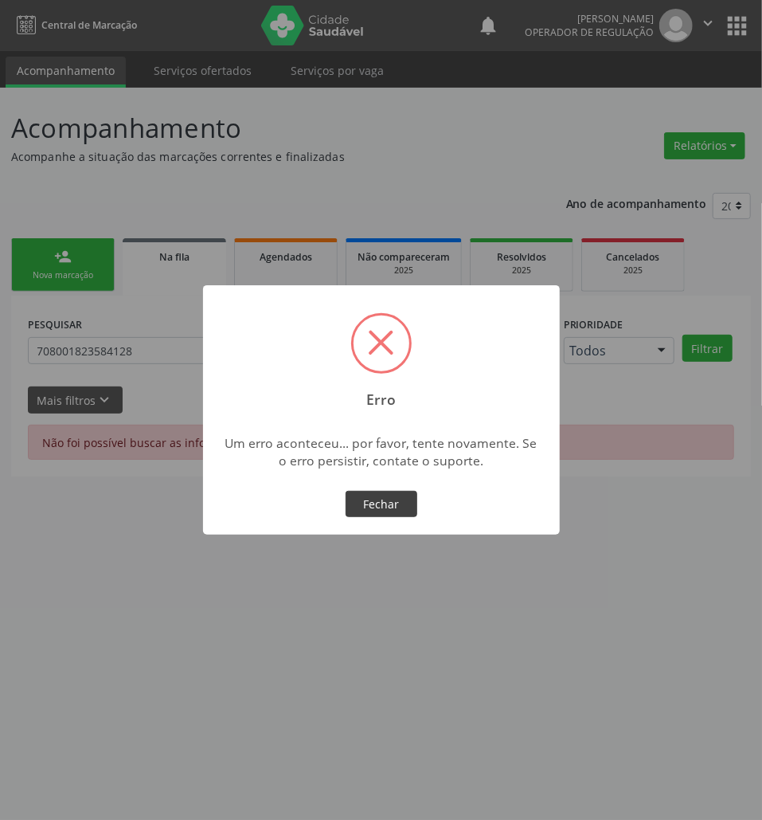
click at [411, 513] on button "Fechar" at bounding box center [382, 504] width 72 height 27
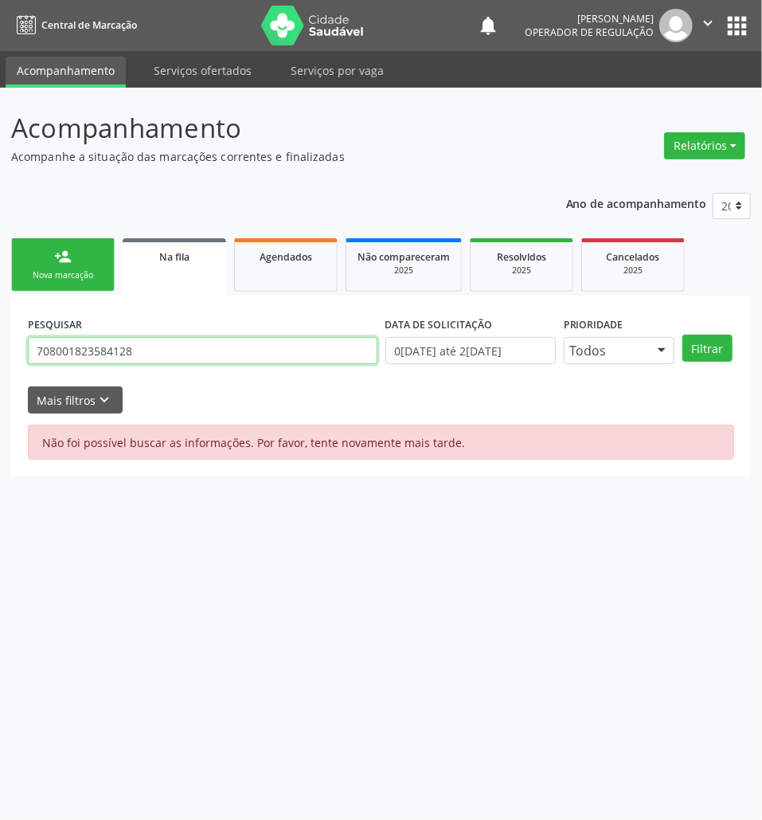
click at [112, 349] on input "708001823584128" at bounding box center [203, 350] width 350 height 27
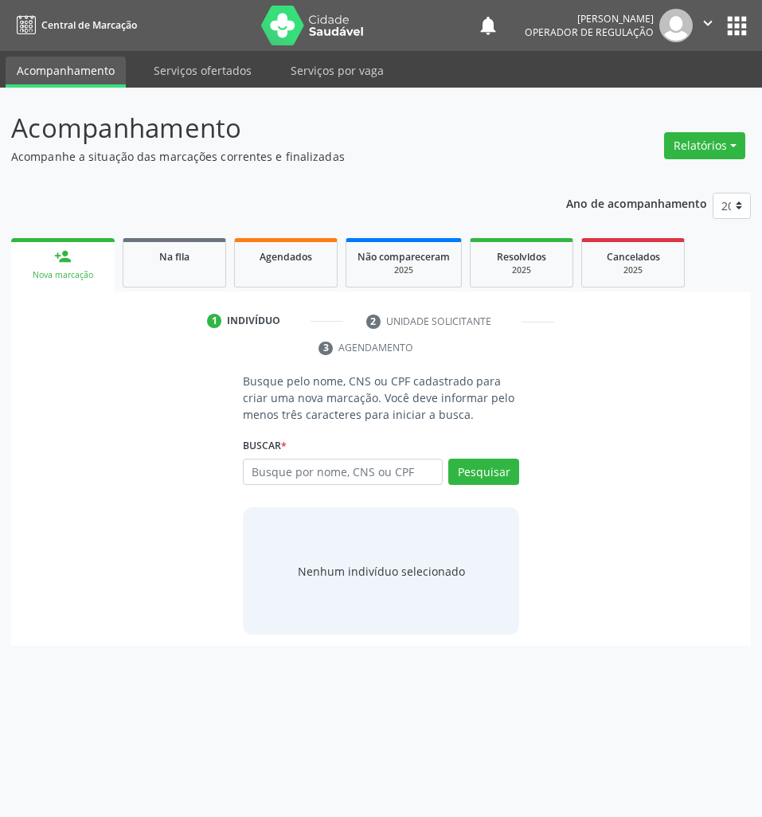
click at [185, 295] on div "1 Indivíduo 2 Unidade solicitante 3 Agendamento Busque pelo nome, CNS ou CPF ca…" at bounding box center [381, 469] width 740 height 355
click at [186, 272] on link "Na fila" at bounding box center [175, 262] width 104 height 49
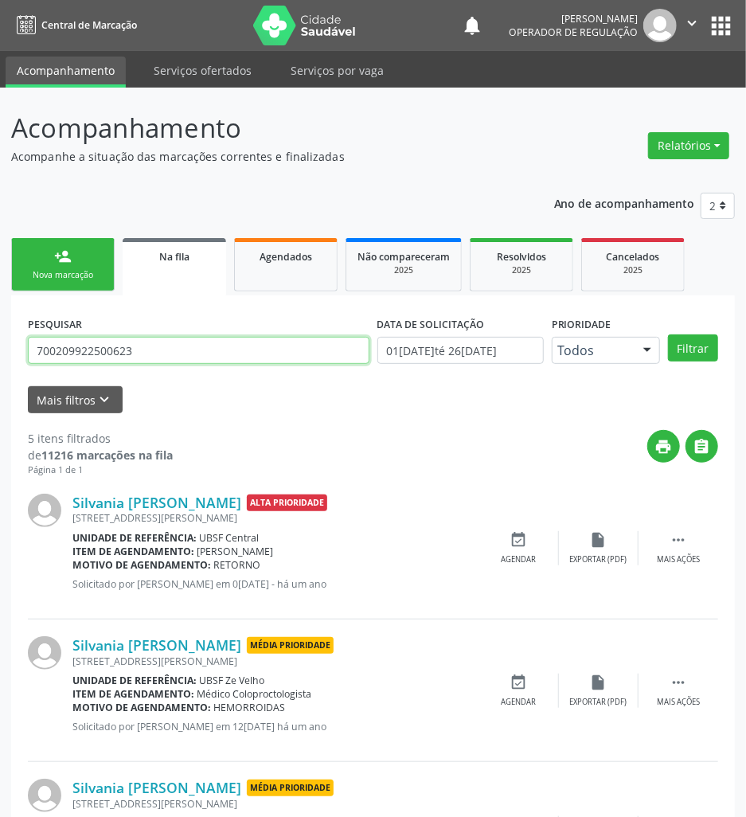
click at [260, 347] on input "700209922500623" at bounding box center [199, 350] width 342 height 27
type input "700709930642771"
click at [668, 335] on button "Filtrar" at bounding box center [693, 348] width 50 height 27
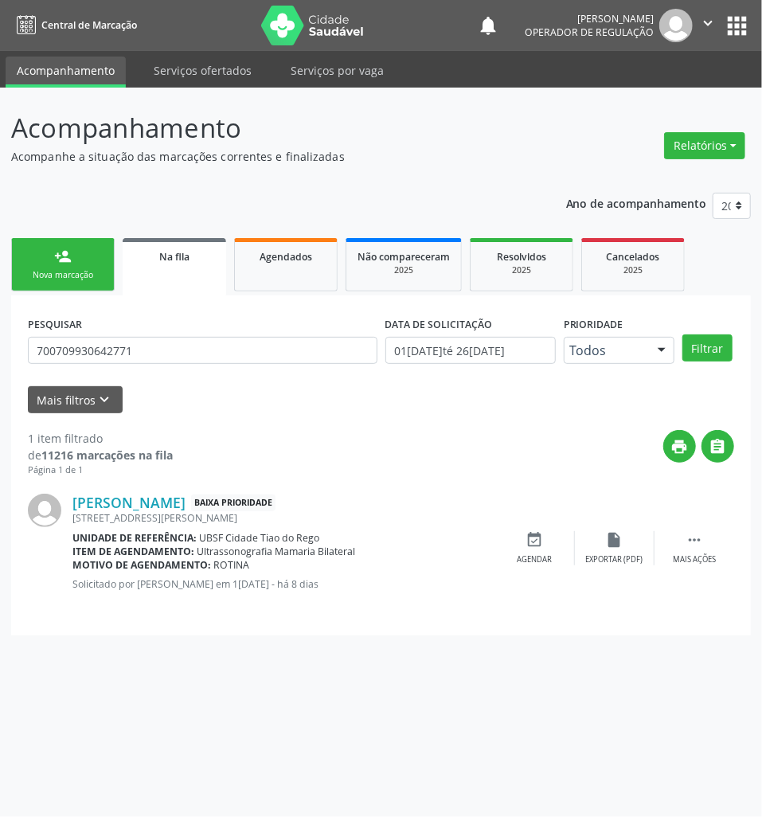
click at [543, 546] on icon "event_available" at bounding box center [536, 540] width 18 height 18
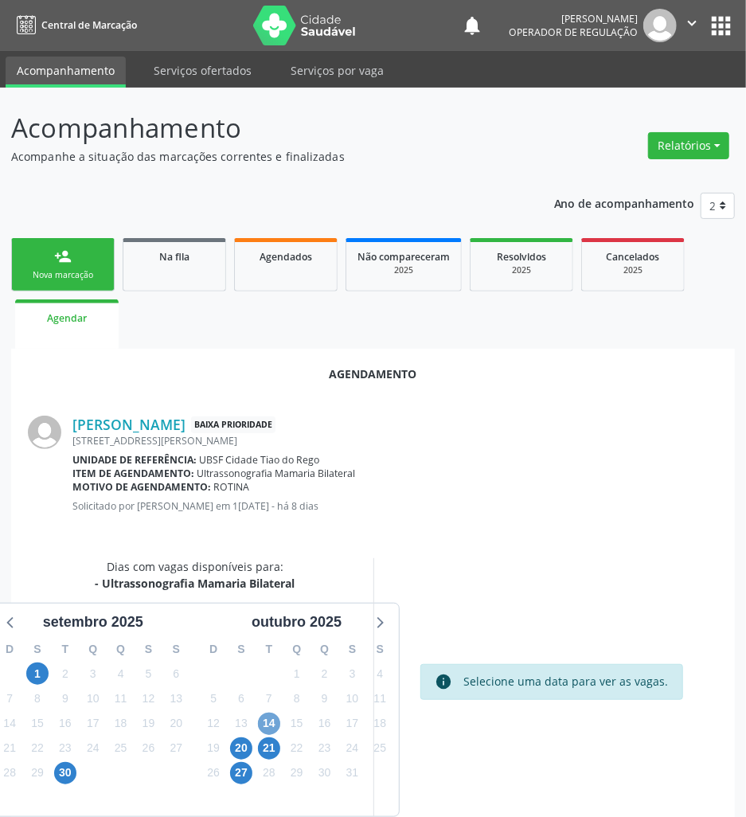
click at [274, 725] on span "14" at bounding box center [269, 724] width 22 height 22
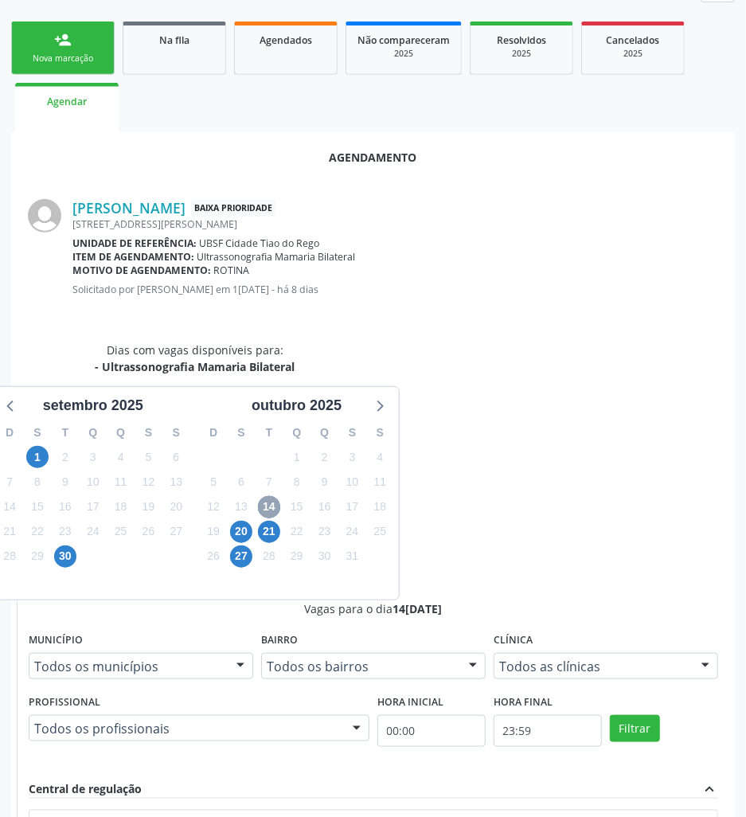
scroll to position [332, 0]
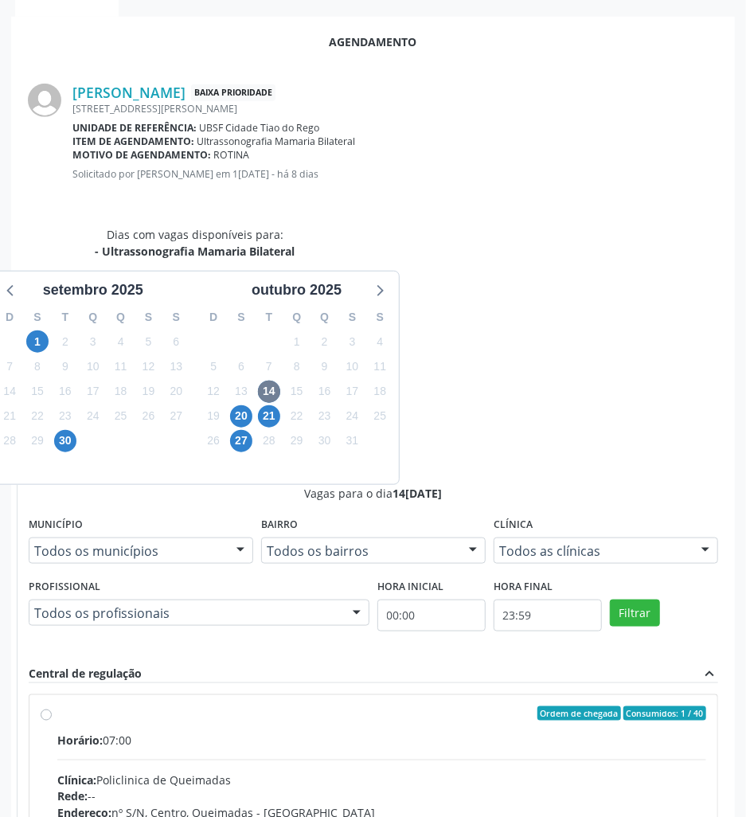
click at [112, 806] on span "Endereço:" at bounding box center [84, 813] width 54 height 15
click at [52, 707] on input "Ordem de chegada Consumidos: 1 / 40 Horário: 07:00 Clínica: Policlinica de Quei…" at bounding box center [46, 714] width 11 height 14
click at [492, 772] on div "Clínica: Policlinica de Queimadas" at bounding box center [381, 780] width 649 height 17
click at [52, 707] on input "Ordem de chegada Consumidos: 1 / 40 Horário: 07:00 Clínica: Policlinica de Quei…" at bounding box center [46, 714] width 11 height 14
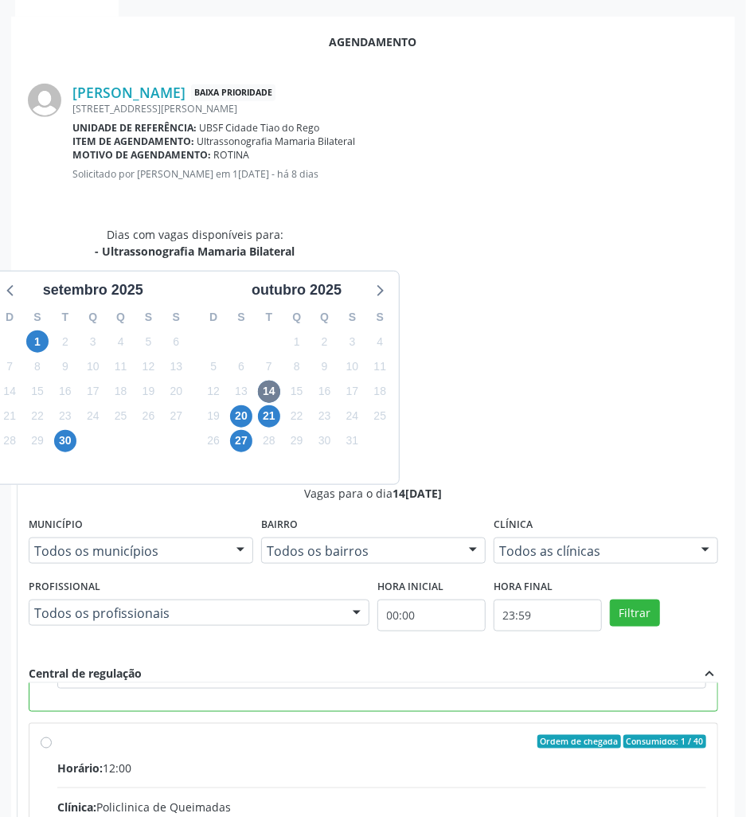
click at [52, 735] on input "Ordem de chegada Consumidos: 1 / 40 Horário: 12:00 Clínica: Policlinica de Quei…" at bounding box center [46, 742] width 11 height 14
radio input "false"
radio input "true"
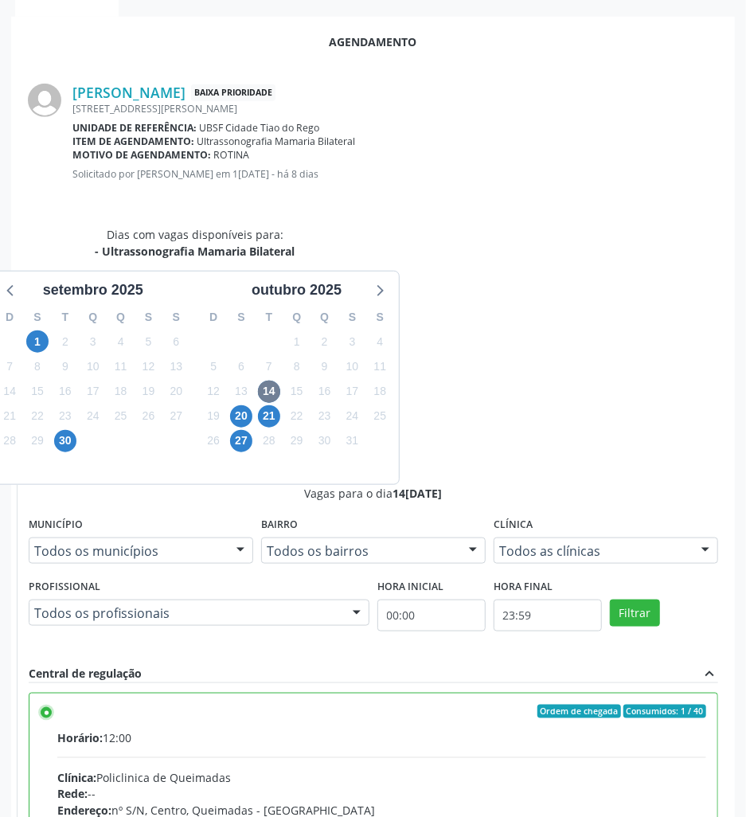
scroll to position [361, 0]
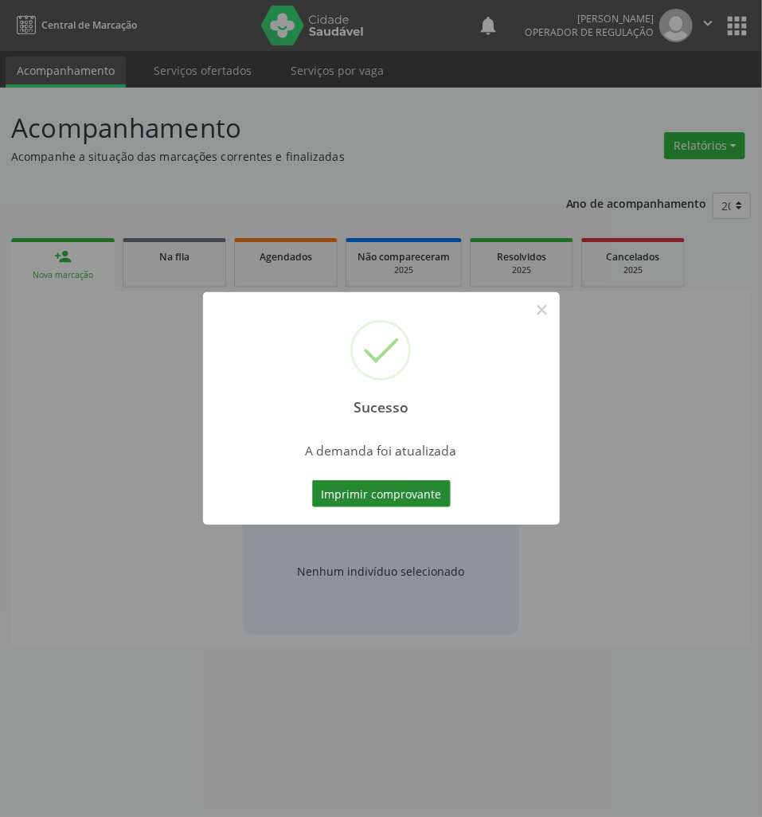
click at [416, 492] on button "Imprimir comprovante" at bounding box center [381, 493] width 139 height 27
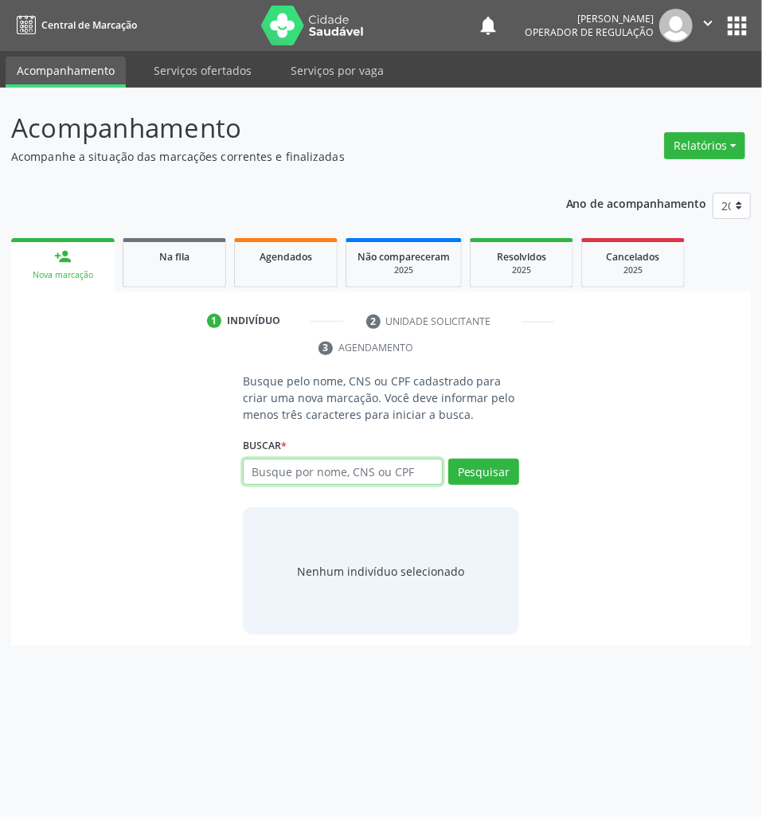
click at [285, 462] on input "text" at bounding box center [343, 472] width 200 height 27
paste input "705505428551810"
type input "705505428551810"
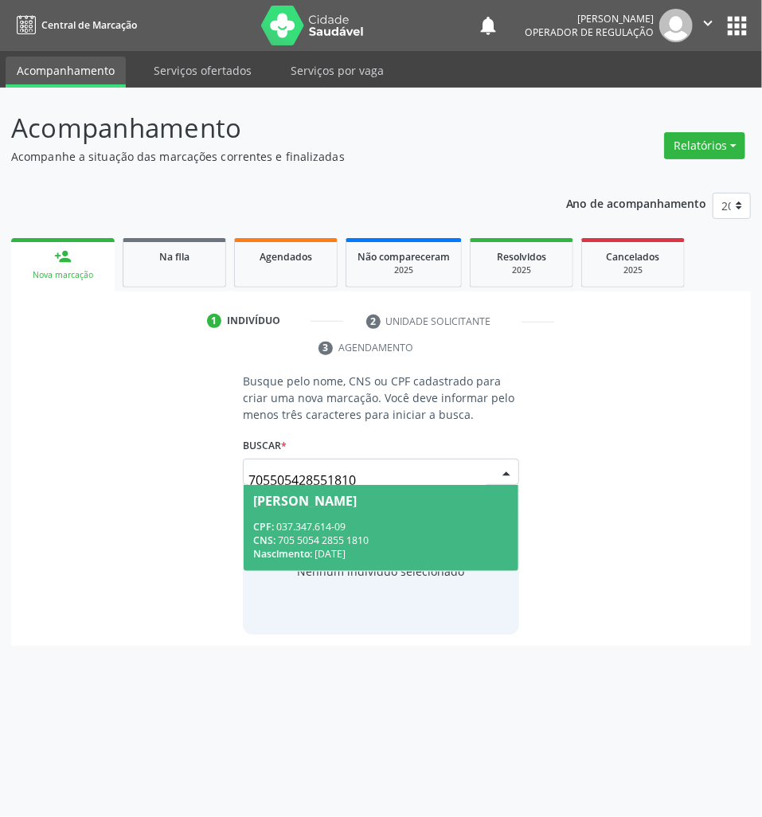
click at [279, 501] on div "[PERSON_NAME]" at bounding box center [305, 501] width 104 height 13
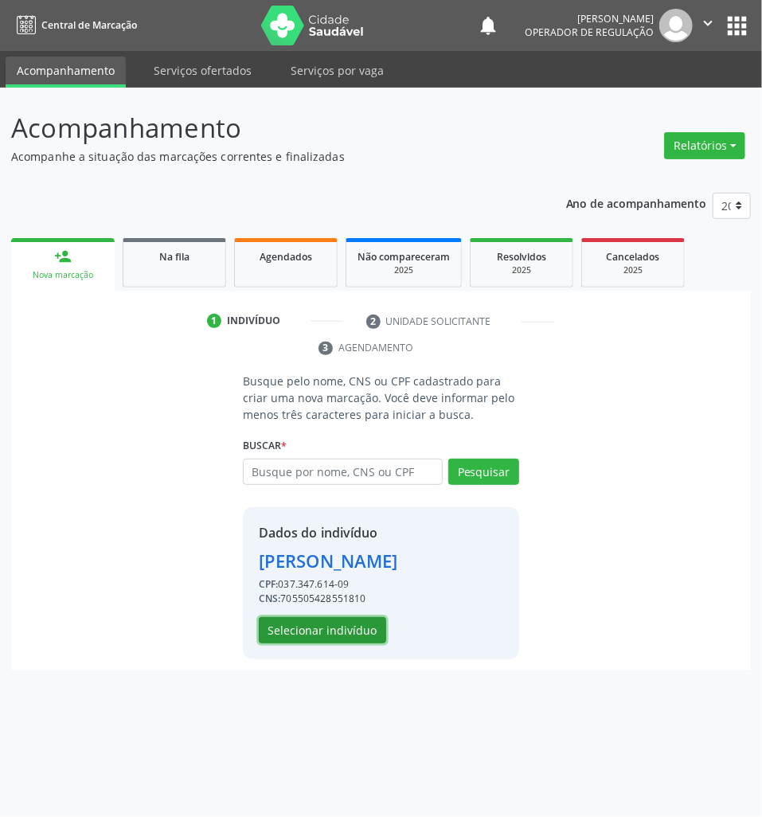
click at [335, 644] on button "Selecionar indivíduo" at bounding box center [322, 630] width 127 height 27
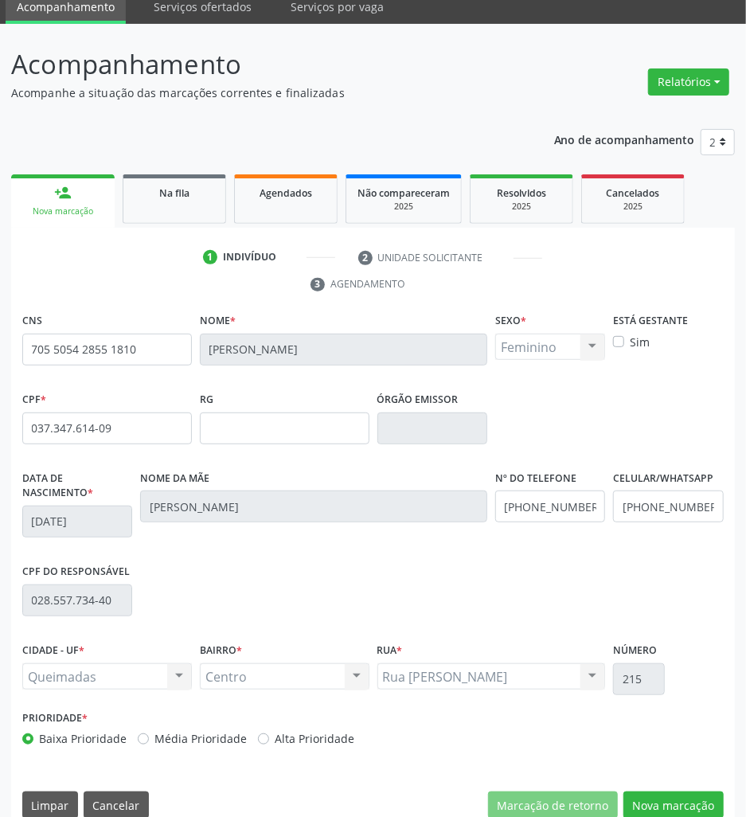
scroll to position [88, 0]
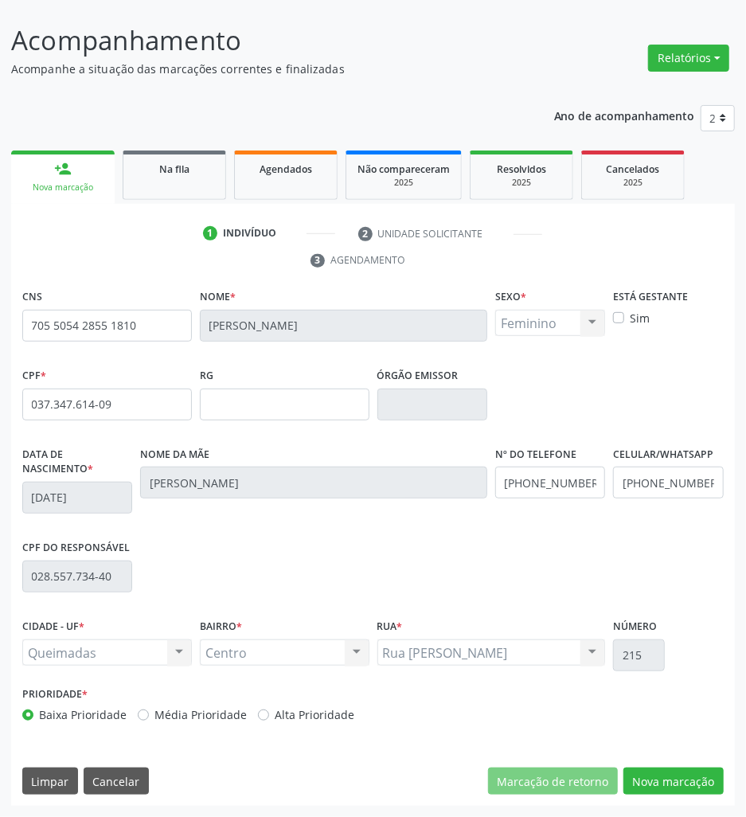
click at [656, 760] on div "CNS 705 5054 2855 1810 Nome * [PERSON_NAME] da Costa Sexo * Feminino Masculino …" at bounding box center [373, 545] width 724 height 521
click at [666, 776] on button "Nova marcação" at bounding box center [674, 781] width 100 height 27
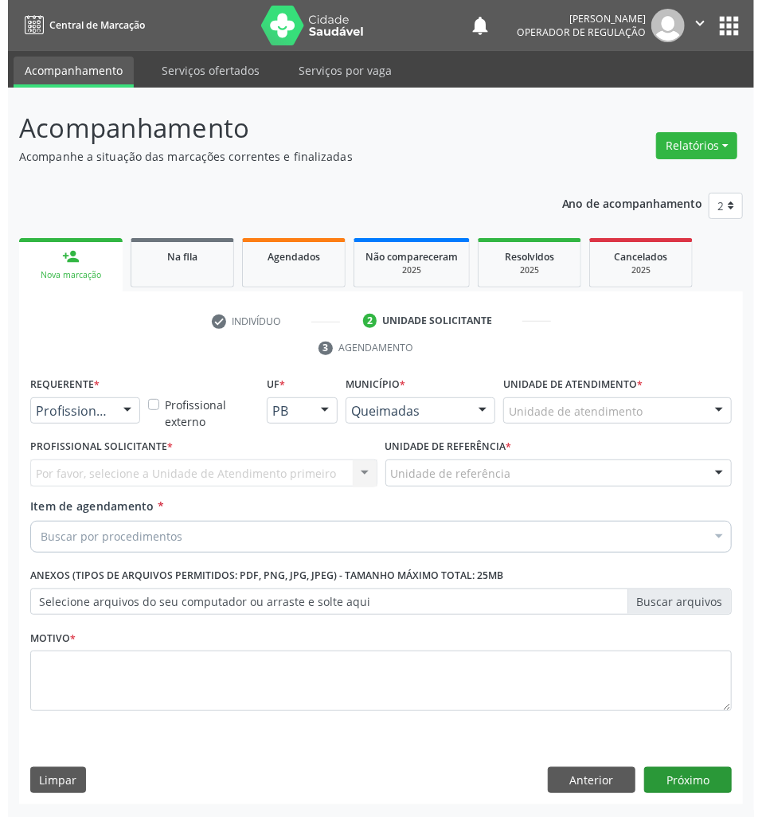
scroll to position [0, 0]
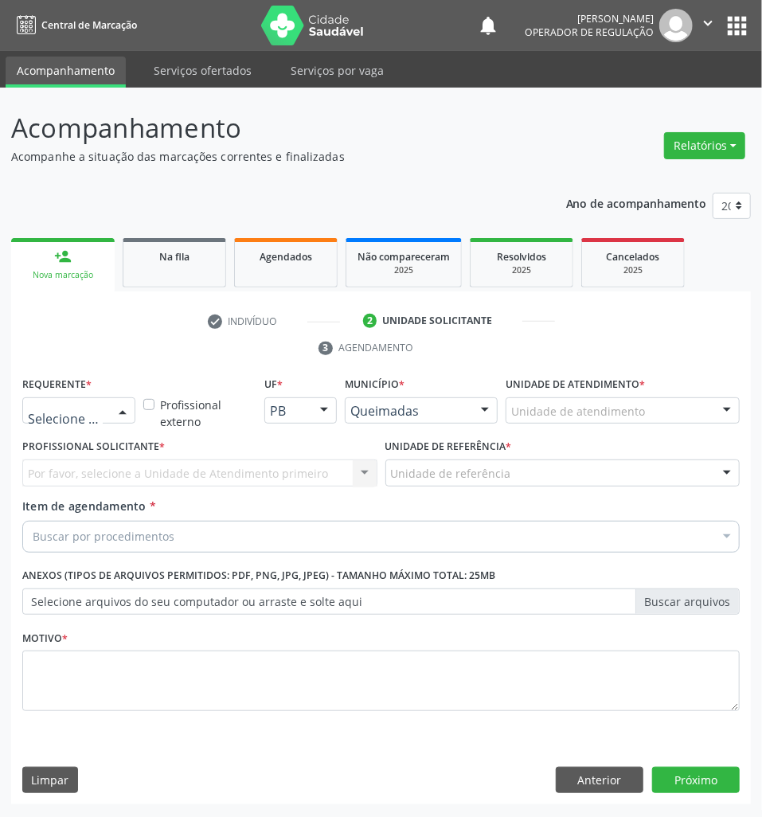
drag, startPoint x: 112, startPoint y: 414, endPoint x: 90, endPoint y: 500, distance: 88.7
click at [111, 418] on div at bounding box center [123, 411] width 24 height 27
click at [96, 457] on span "Paciente" at bounding box center [100, 472] width 155 height 32
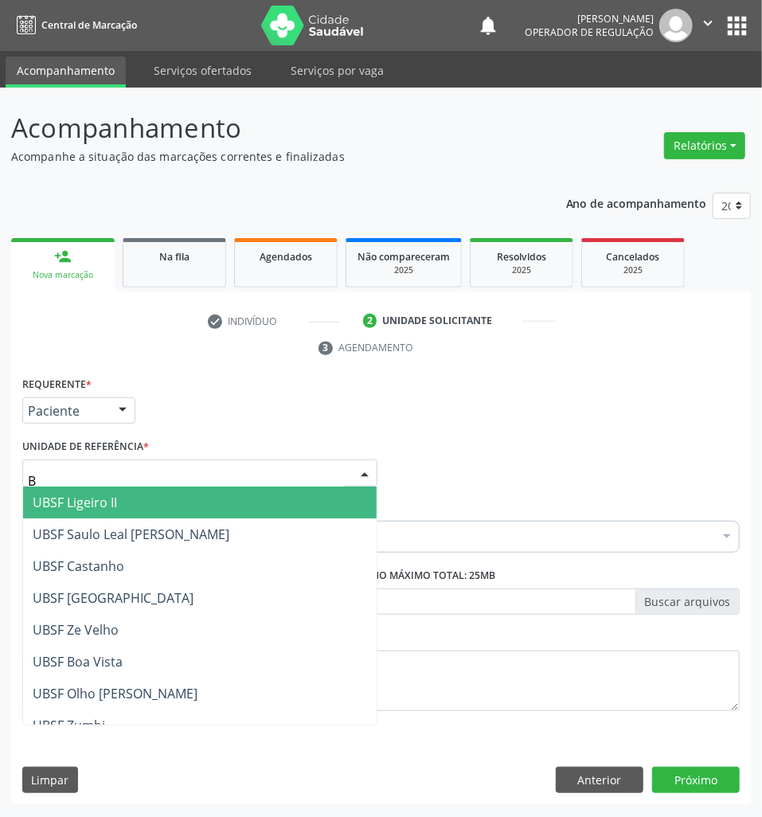
type input "BA"
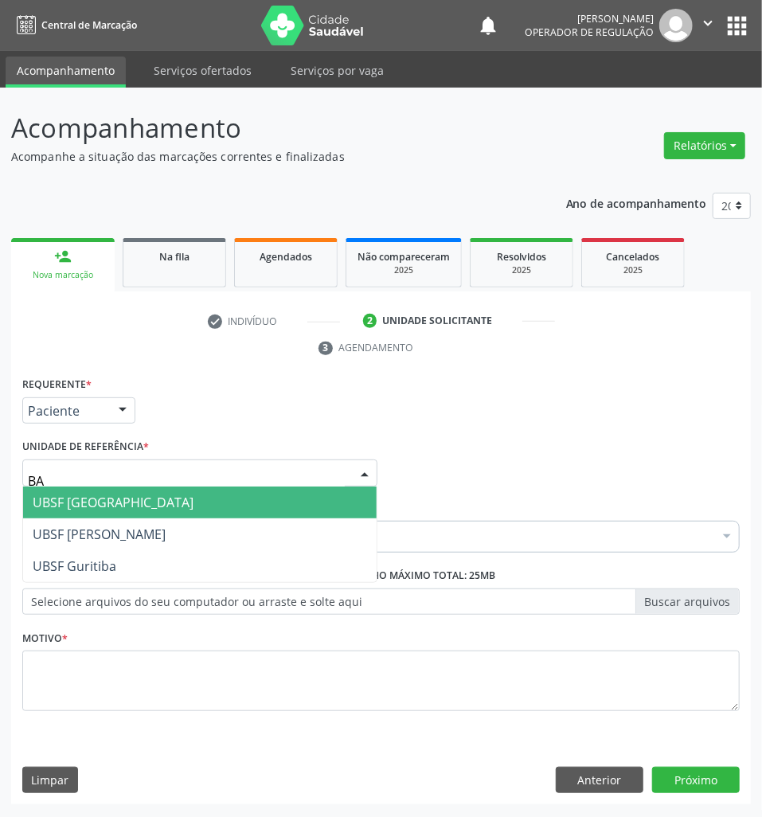
click at [123, 504] on span "UBSF [GEOGRAPHIC_DATA]" at bounding box center [113, 503] width 161 height 18
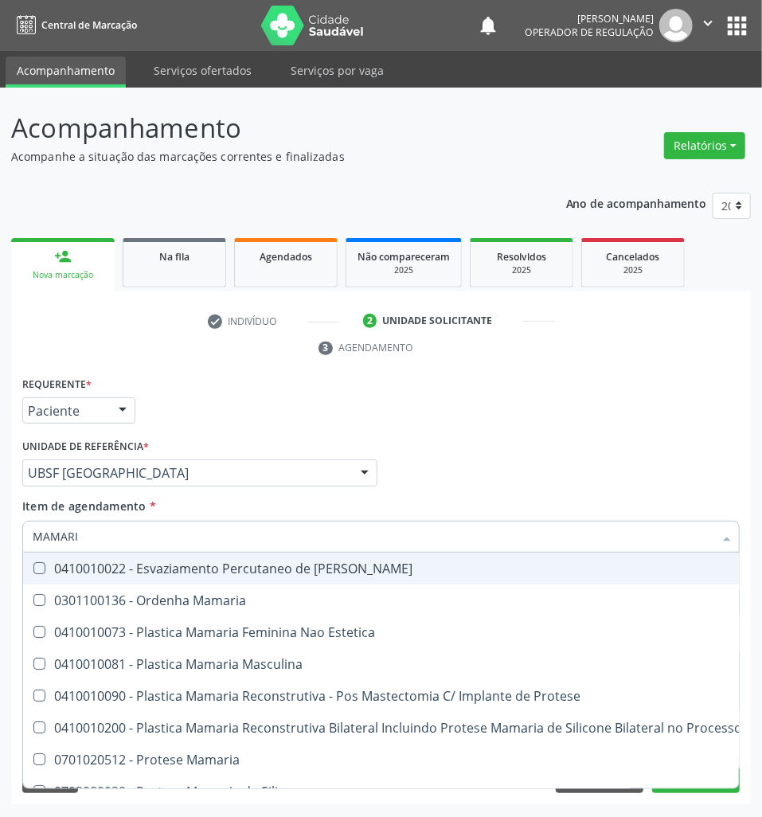
type input "MAMARIA"
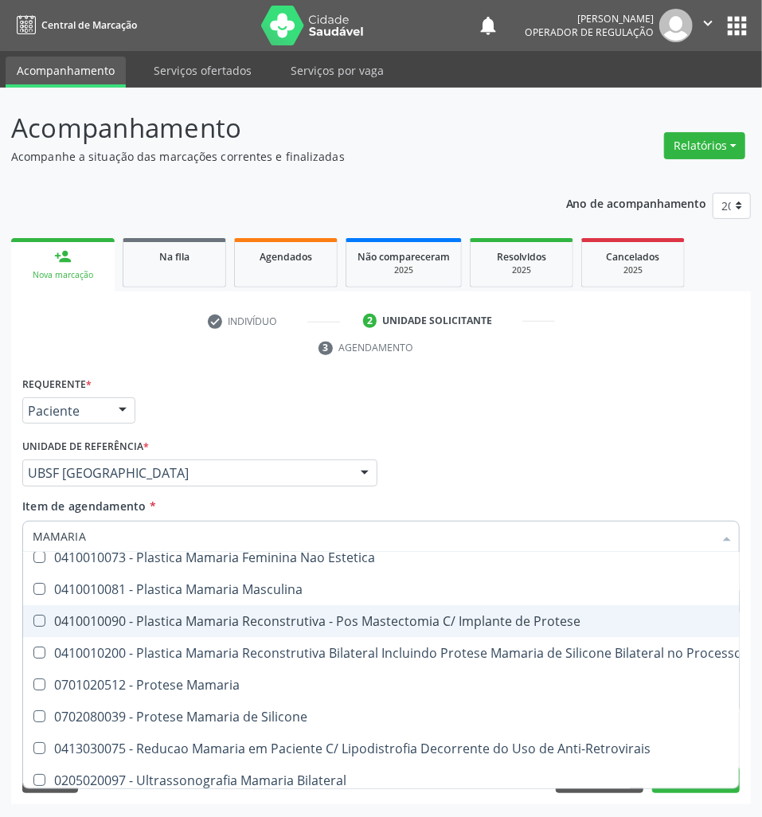
scroll to position [67, 0]
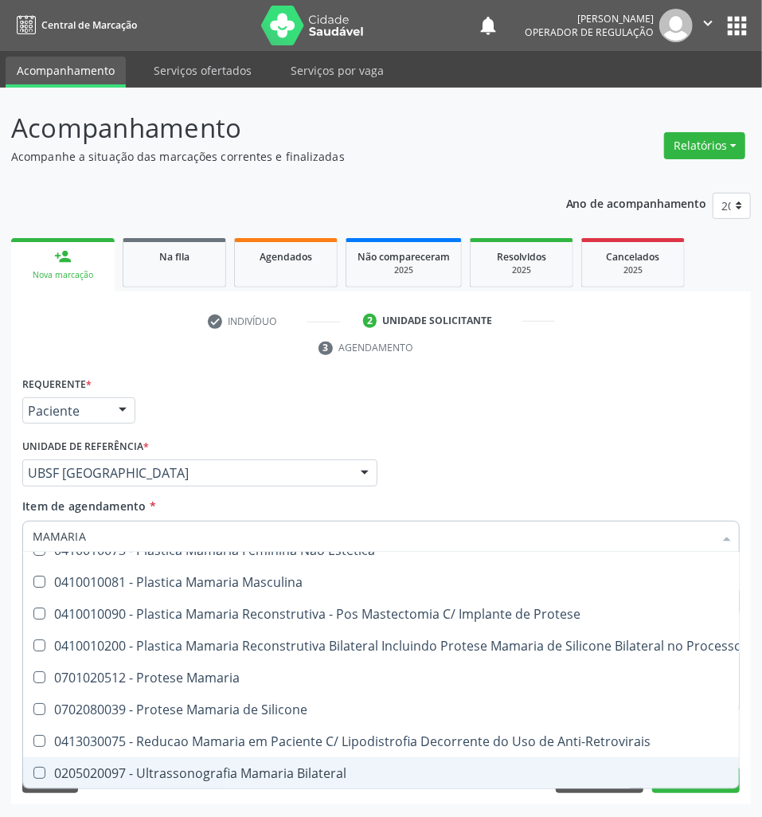
click at [250, 767] on div "0205020097 - Ultrassonografia Mamaria Bilateral" at bounding box center [441, 773] width 817 height 13
checkbox Bilateral "true"
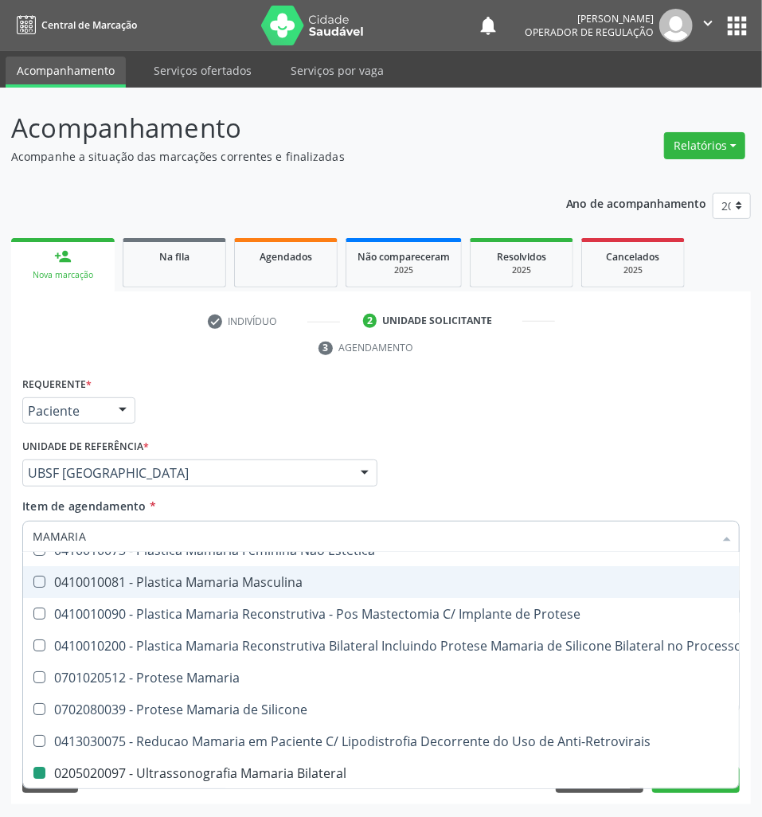
click at [462, 449] on div "Profissional Solicitante Por favor, selecione a Unidade de Atendimento primeiro…" at bounding box center [381, 466] width 726 height 62
checkbox Estetica "true"
checkbox Bilateral "false"
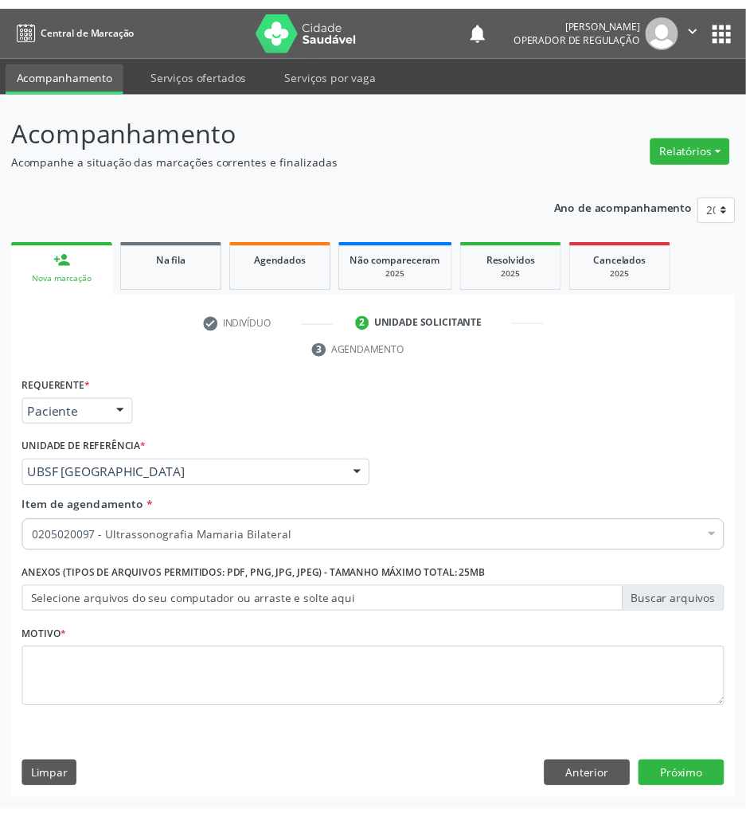
scroll to position [0, 0]
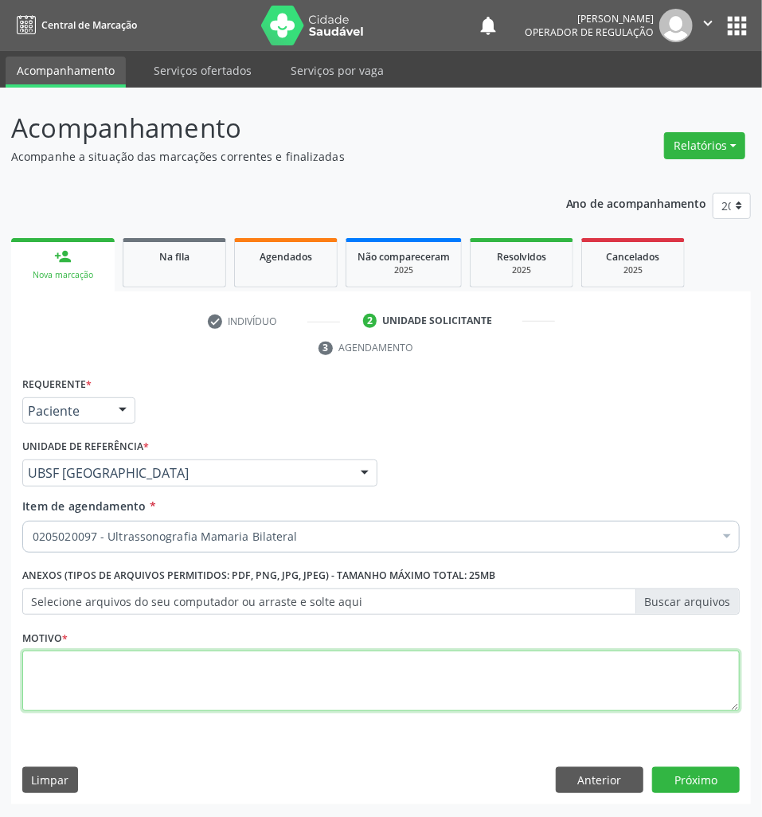
click at [304, 688] on textarea at bounding box center [381, 681] width 718 height 61
type textarea "ROTINA"
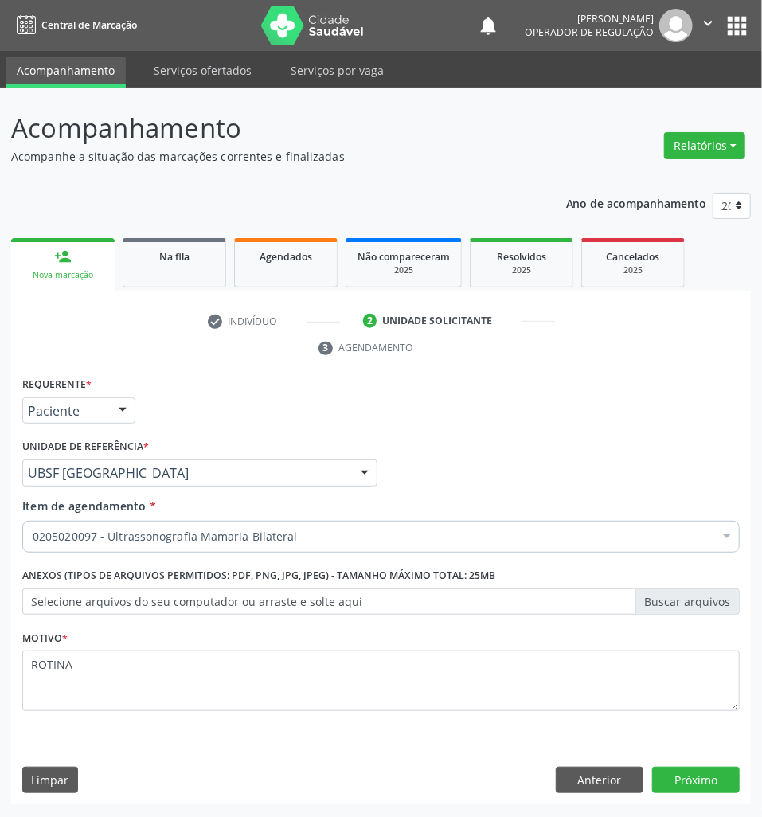
click at [715, 765] on div "Requerente * Paciente Profissional de Saúde Paciente Nenhum resultado encontrad…" at bounding box center [381, 589] width 740 height 433
click at [720, 784] on button "Próximo" at bounding box center [696, 780] width 88 height 27
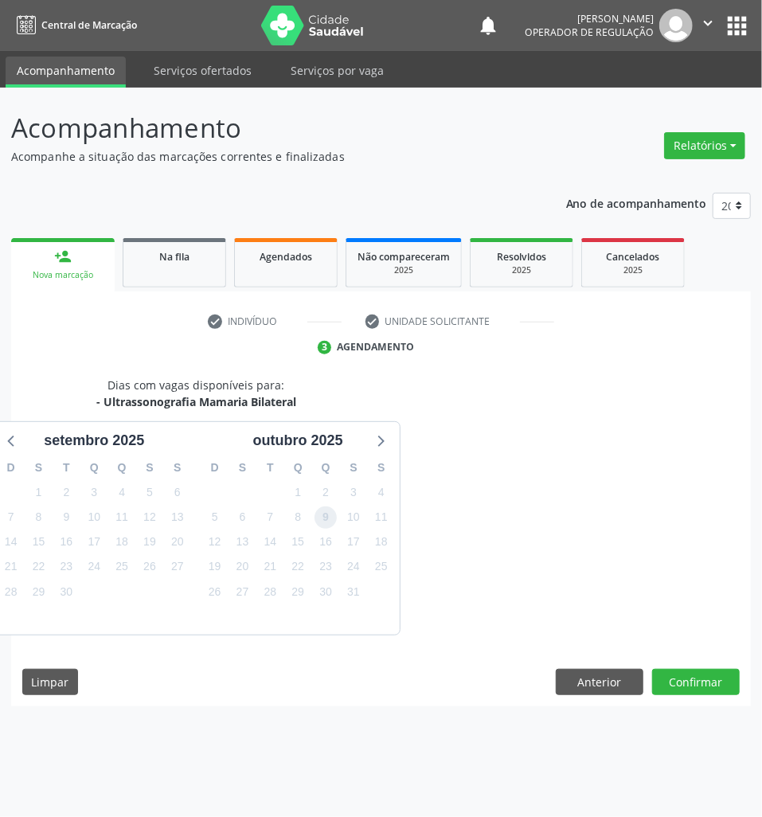
click at [335, 518] on span "9" at bounding box center [326, 518] width 22 height 22
click at [602, 688] on button "Anterior" at bounding box center [600, 682] width 88 height 27
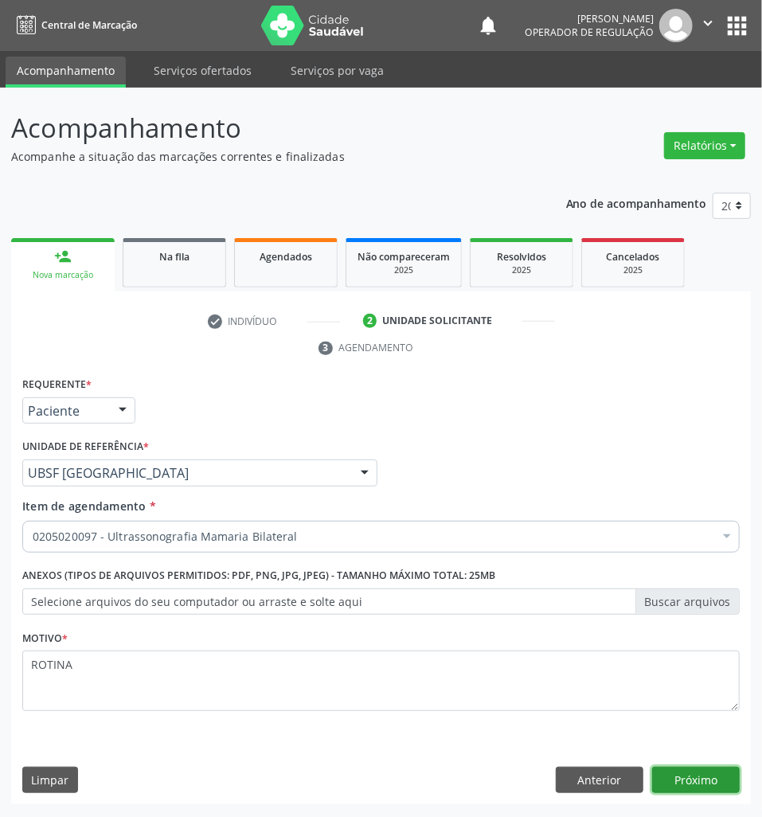
click at [704, 787] on button "Próximo" at bounding box center [696, 780] width 88 height 27
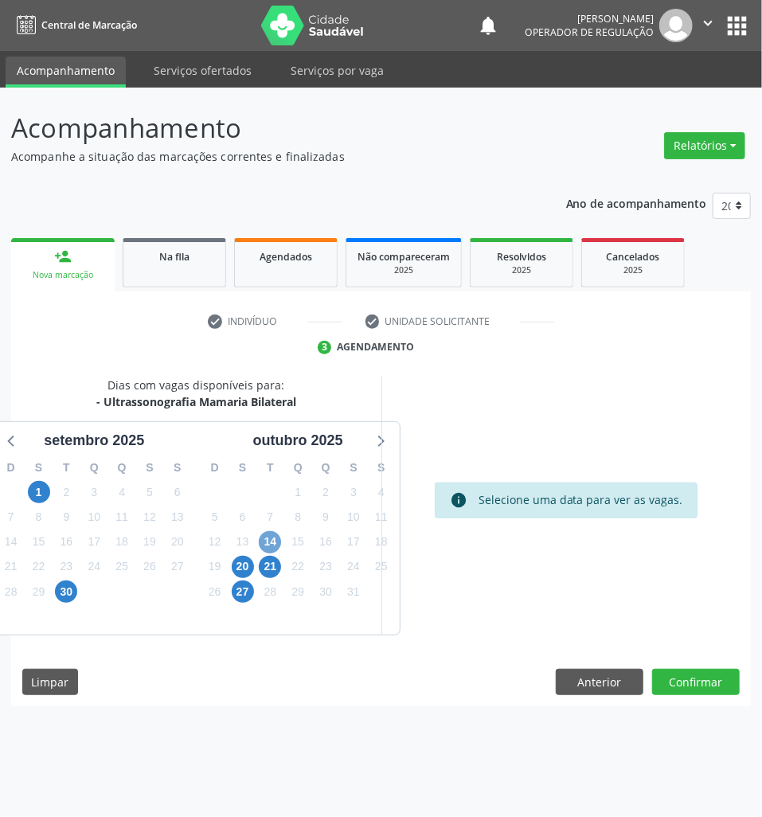
click at [276, 543] on span "14" at bounding box center [270, 542] width 22 height 22
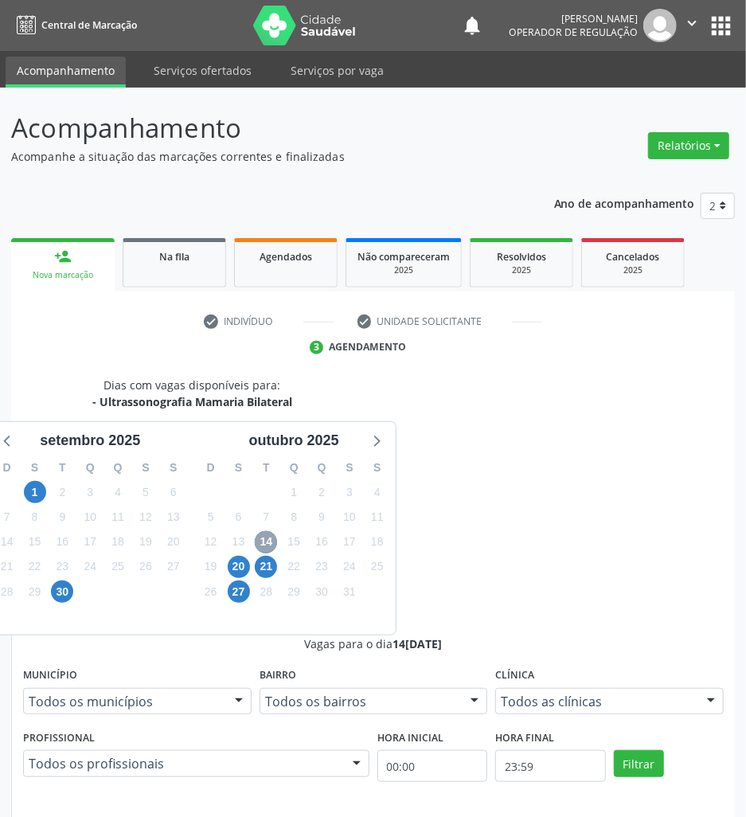
scroll to position [253, 0]
drag, startPoint x: 459, startPoint y: 709, endPoint x: 448, endPoint y: 709, distance: 11.2
radio input "true"
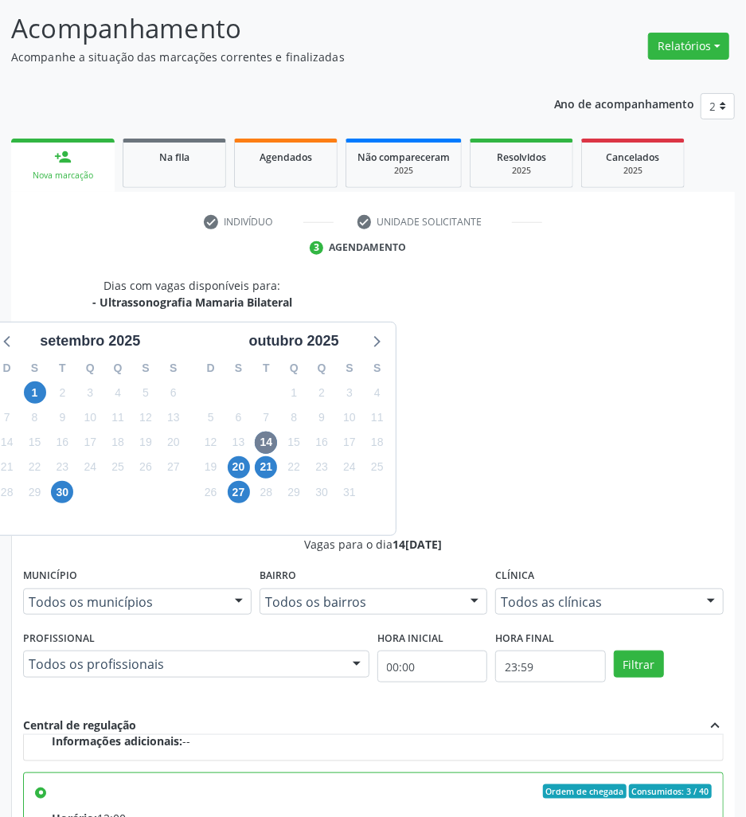
scroll to position [169, 0]
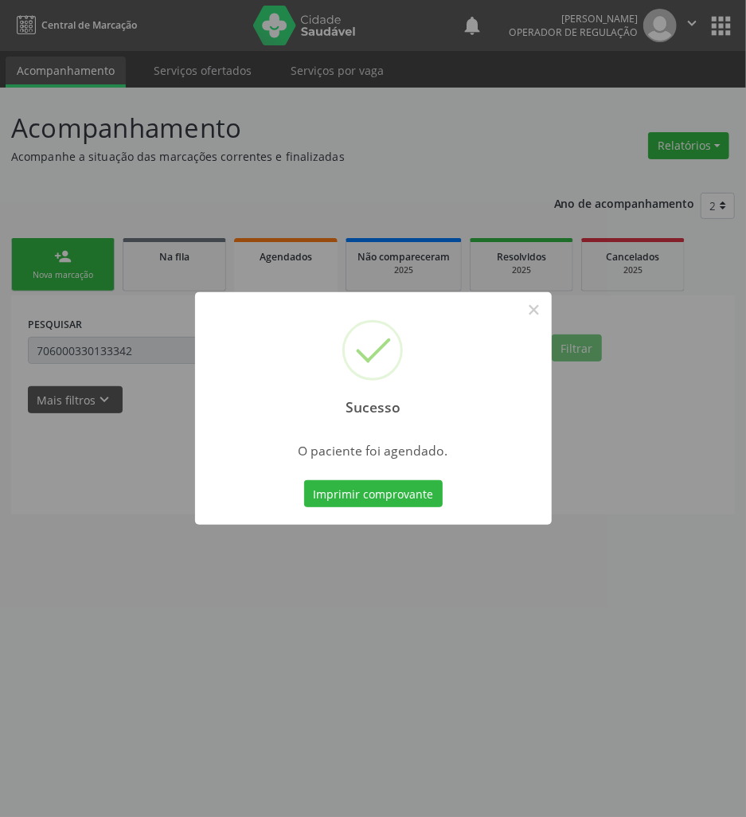
scroll to position [0, 0]
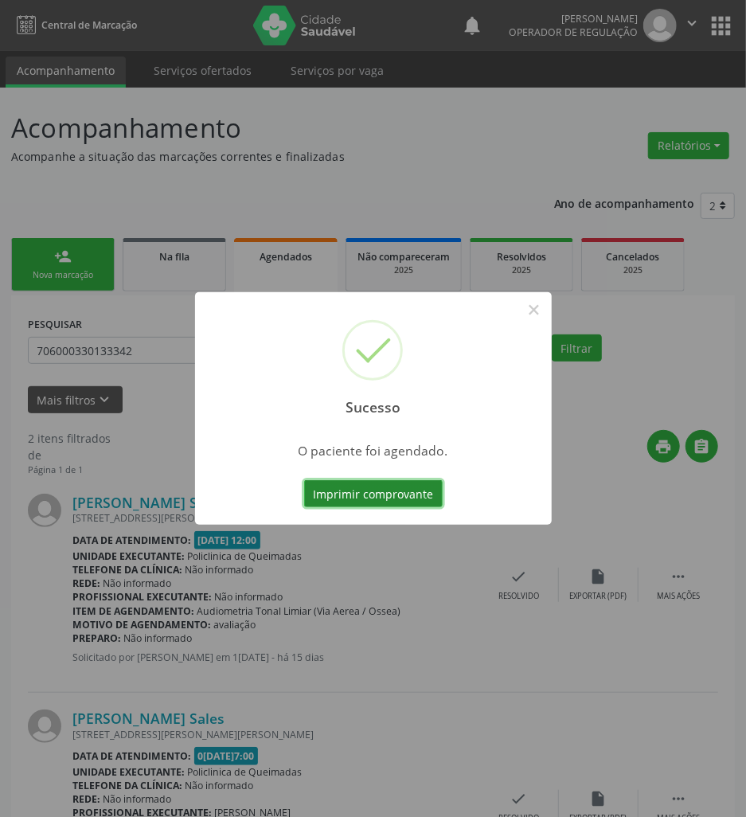
click at [402, 504] on button "Imprimir comprovante" at bounding box center [373, 493] width 139 height 27
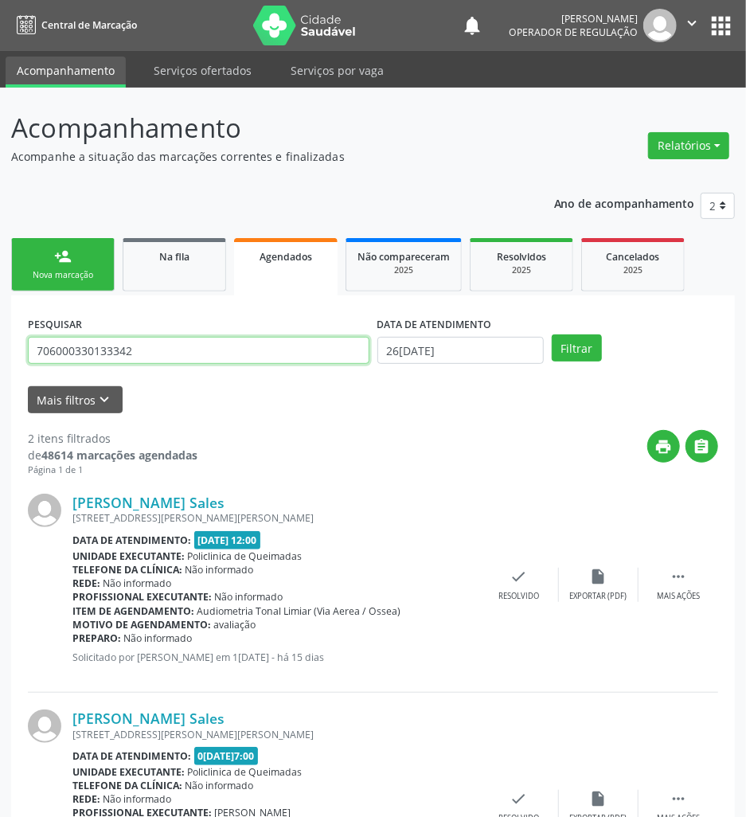
click at [134, 358] on input "706000330133342" at bounding box center [199, 350] width 342 height 27
click at [132, 358] on input "706000330133342" at bounding box center [199, 350] width 342 height 27
type input "700302965839633"
click at [552, 335] on button "Filtrar" at bounding box center [577, 348] width 50 height 27
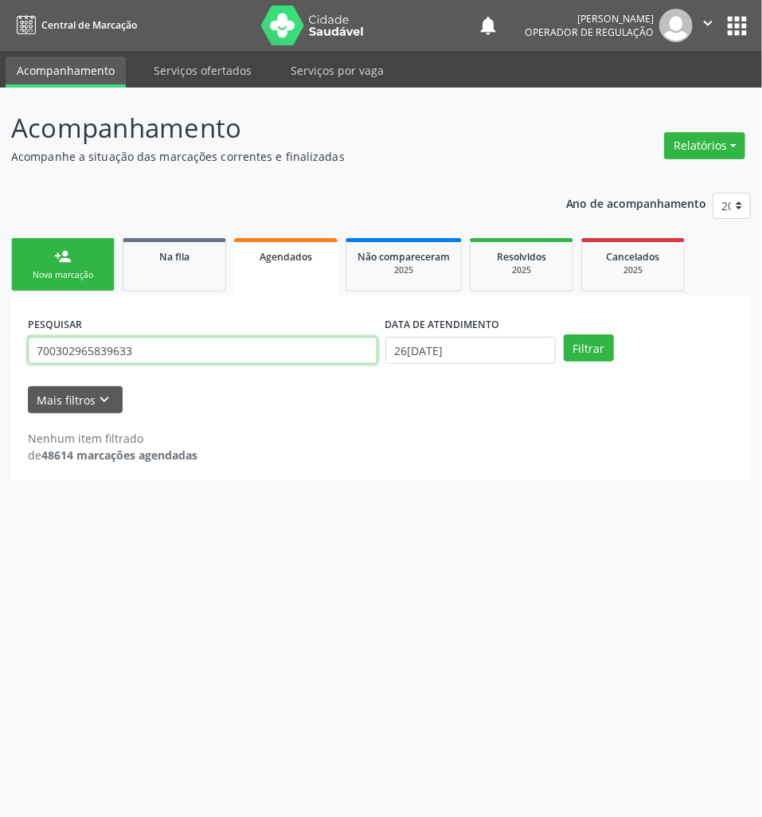
click at [220, 342] on input "700302965839633" at bounding box center [203, 350] width 350 height 27
click at [170, 250] on span "Na fila" at bounding box center [174, 257] width 30 height 14
click at [144, 351] on input "700709930642771" at bounding box center [203, 350] width 350 height 27
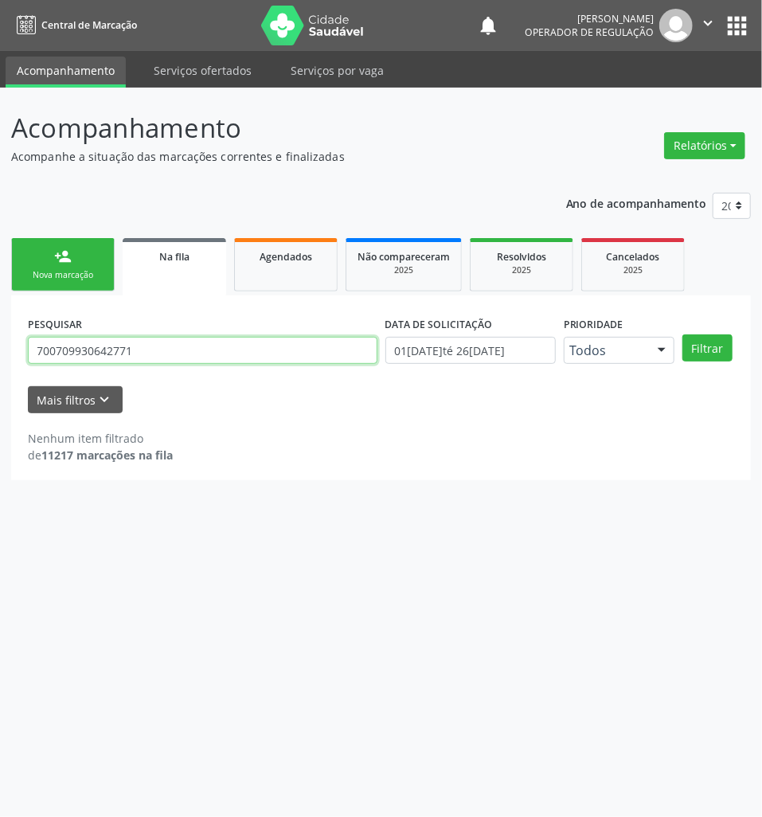
paste input "302965839633"
type input "700302965839633"
click at [683, 335] on button "Filtrar" at bounding box center [708, 348] width 50 height 27
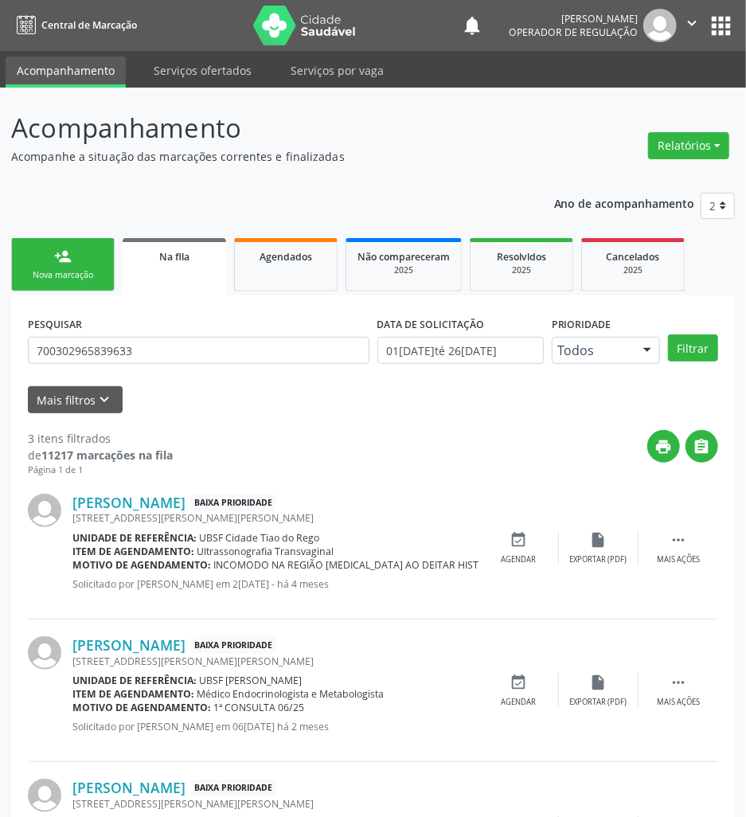
click at [316, 470] on div "print " at bounding box center [446, 453] width 546 height 47
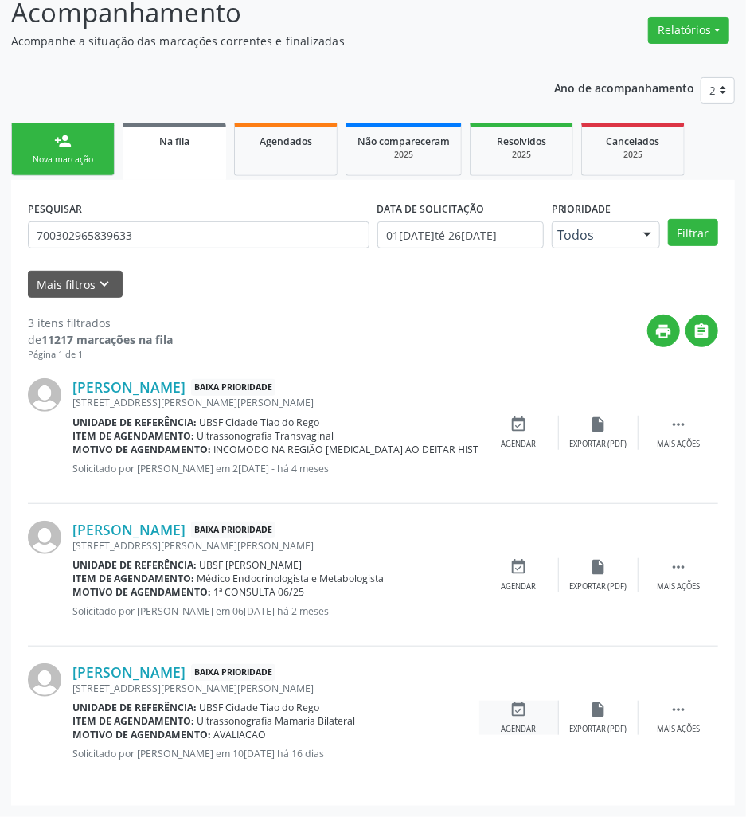
click at [527, 712] on div "event_available Agendar" at bounding box center [520, 718] width 80 height 34
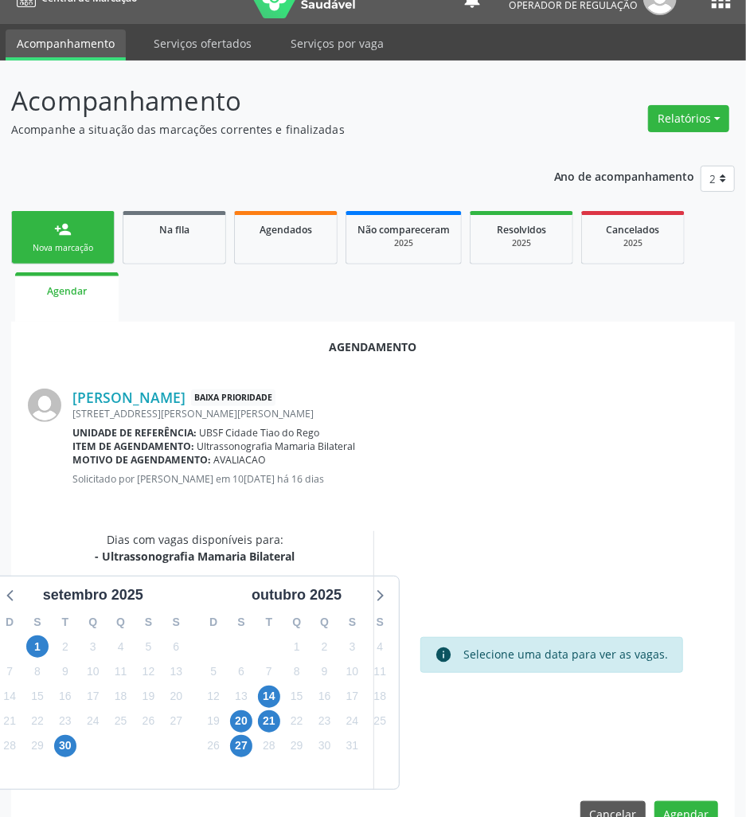
scroll to position [65, 0]
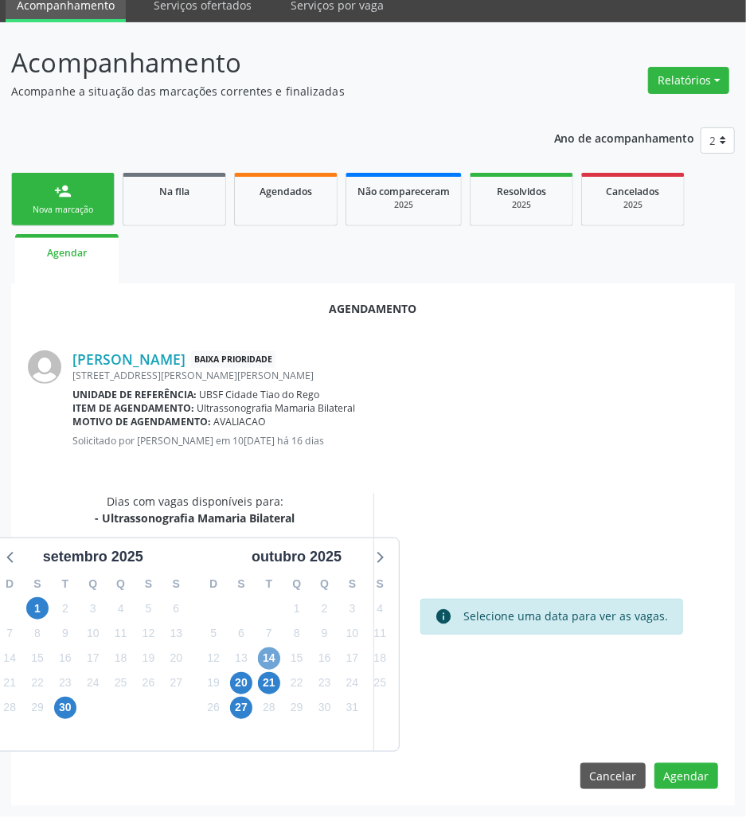
click at [272, 657] on span "14" at bounding box center [269, 659] width 22 height 22
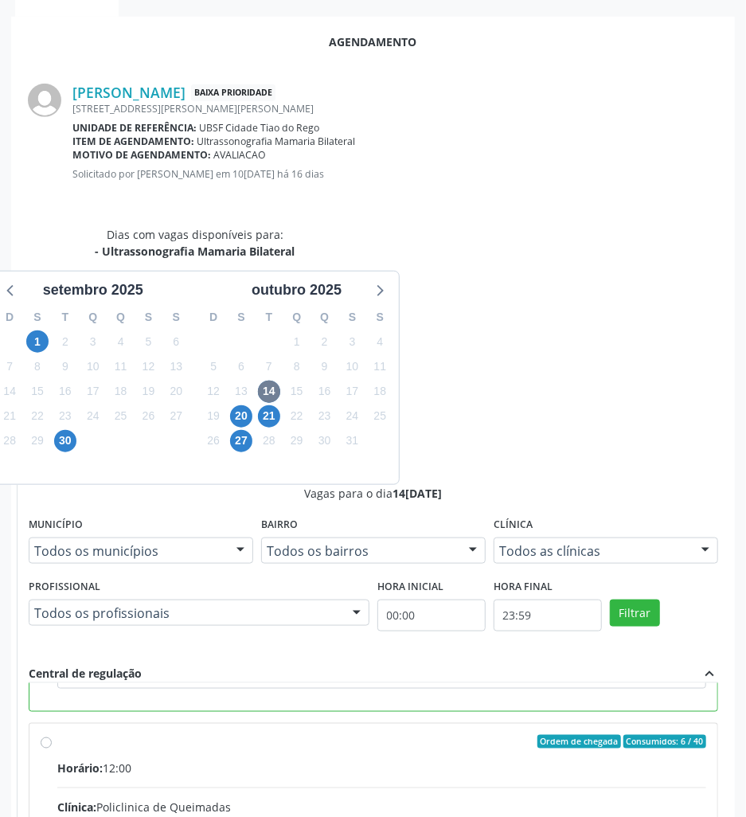
click at [52, 735] on input "Ordem de chegada Consumidos: 6 / 40 Horário: 12:00 Clínica: Policlinica de Quei…" at bounding box center [46, 742] width 11 height 14
radio input "false"
radio input "true"
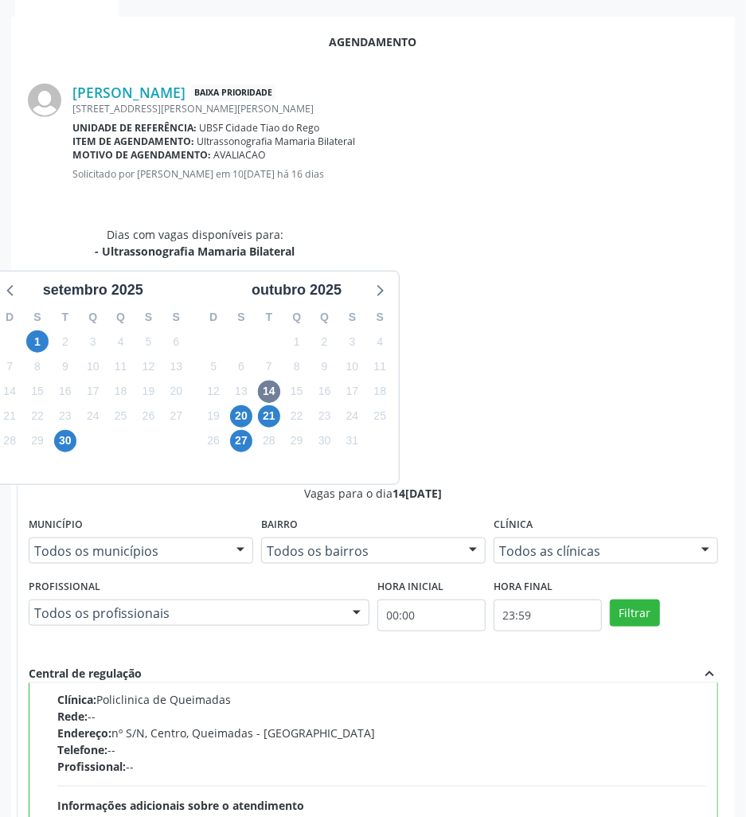
scroll to position [151, 0]
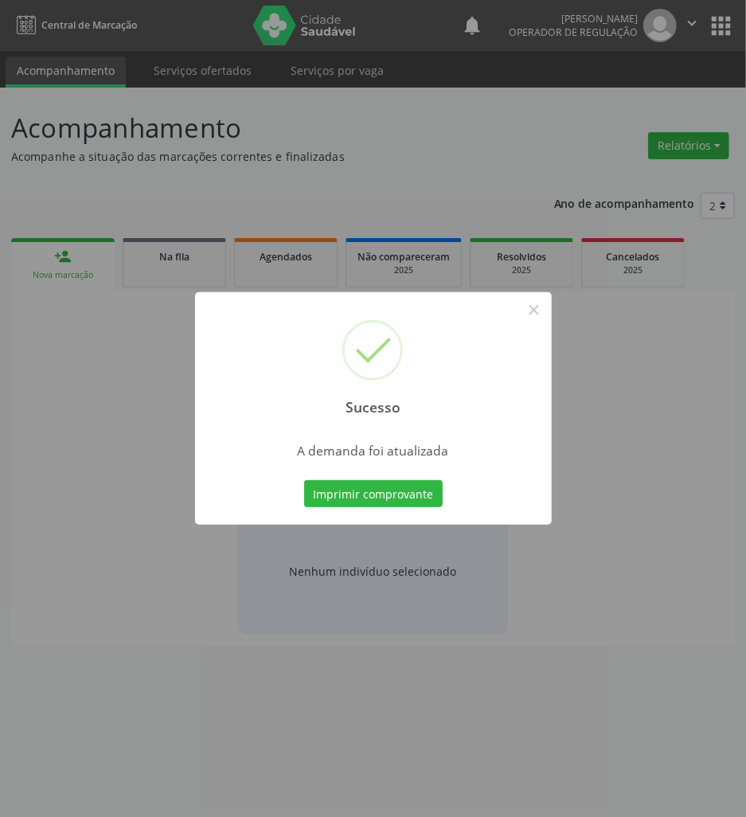
scroll to position [0, 0]
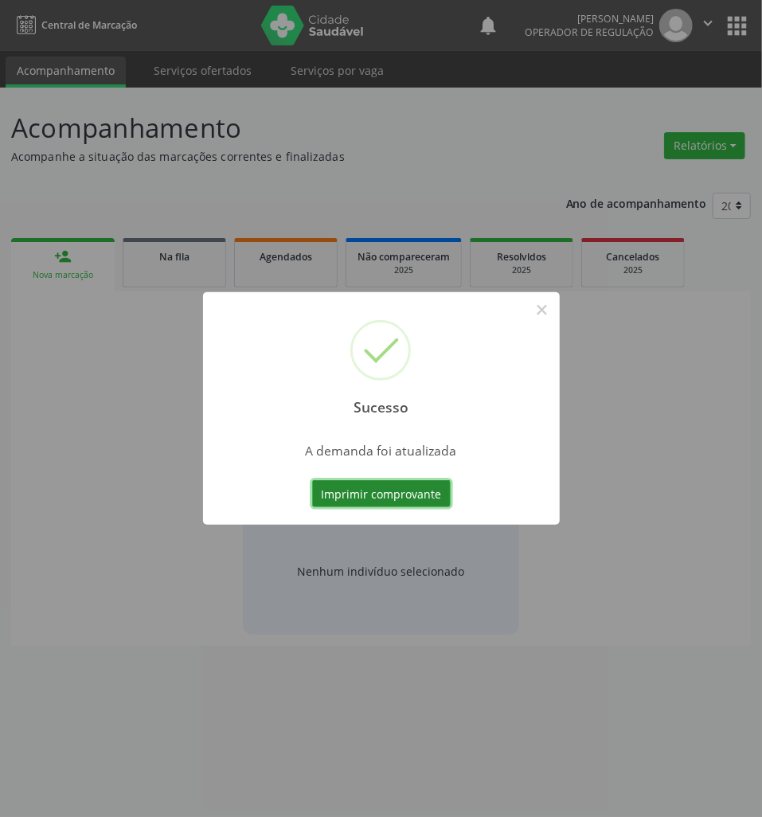
click at [342, 500] on button "Imprimir comprovante" at bounding box center [381, 493] width 139 height 27
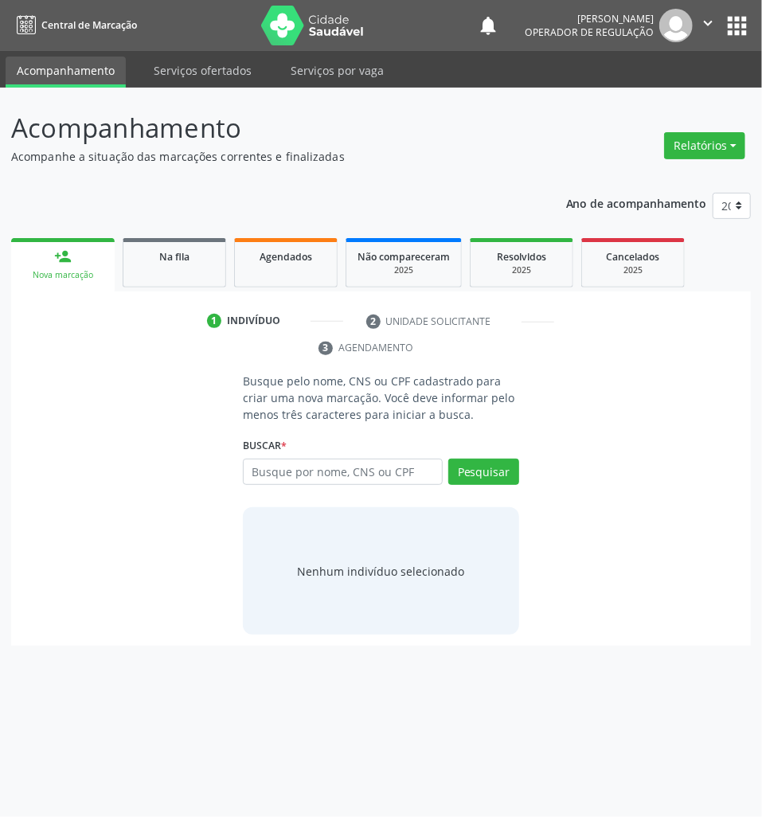
click at [180, 234] on ul "person_add Nova marcação Na fila Agendados Não compareceram 2025 Resolvidos 202…" at bounding box center [381, 262] width 740 height 57
drag, startPoint x: 190, startPoint y: 247, endPoint x: 747, endPoint y: 244, distance: 557.6
click at [191, 248] on div "Na fila" at bounding box center [175, 256] width 80 height 17
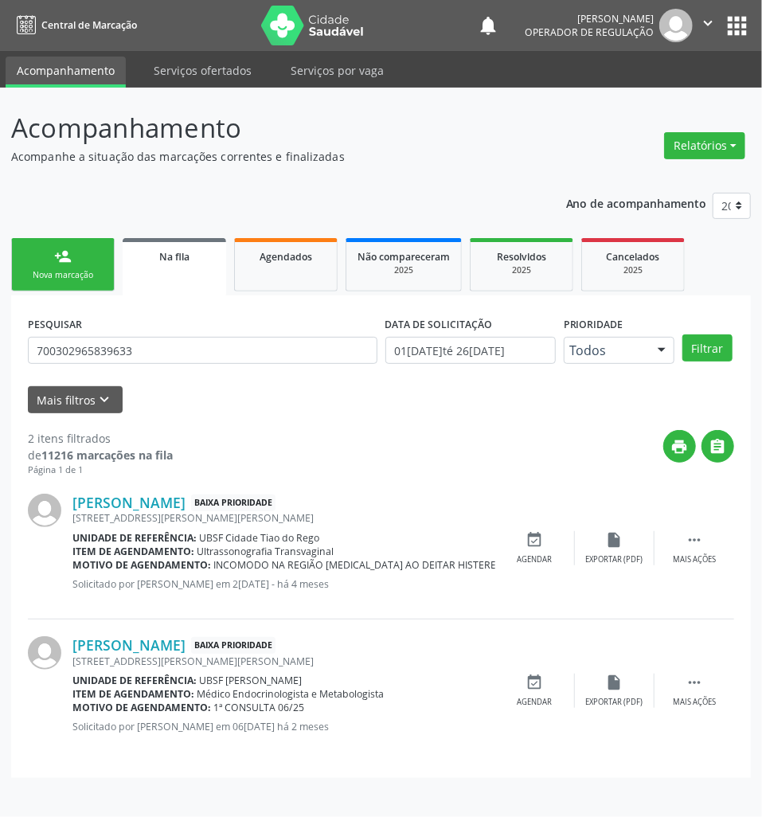
click at [148, 365] on div "PESQUISAR 700302965839633" at bounding box center [203, 343] width 358 height 62
click at [143, 357] on input "700302965839633" at bounding box center [203, 350] width 350 height 27
type input "708406735484769"
click at [683, 335] on button "Filtrar" at bounding box center [708, 348] width 50 height 27
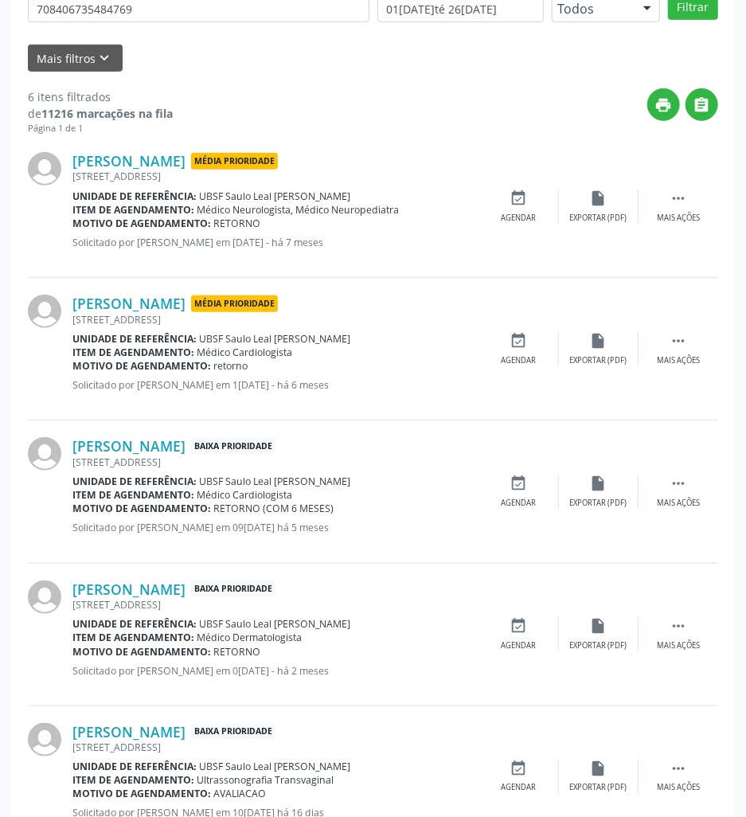
scroll to position [531, 0]
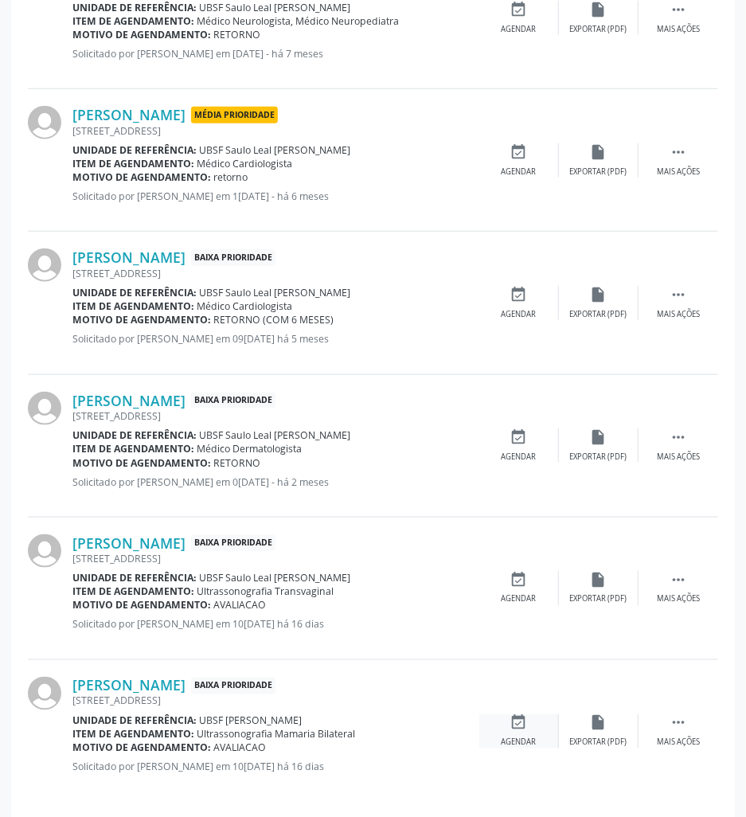
click at [515, 734] on div "event_available Agendar" at bounding box center [520, 732] width 80 height 34
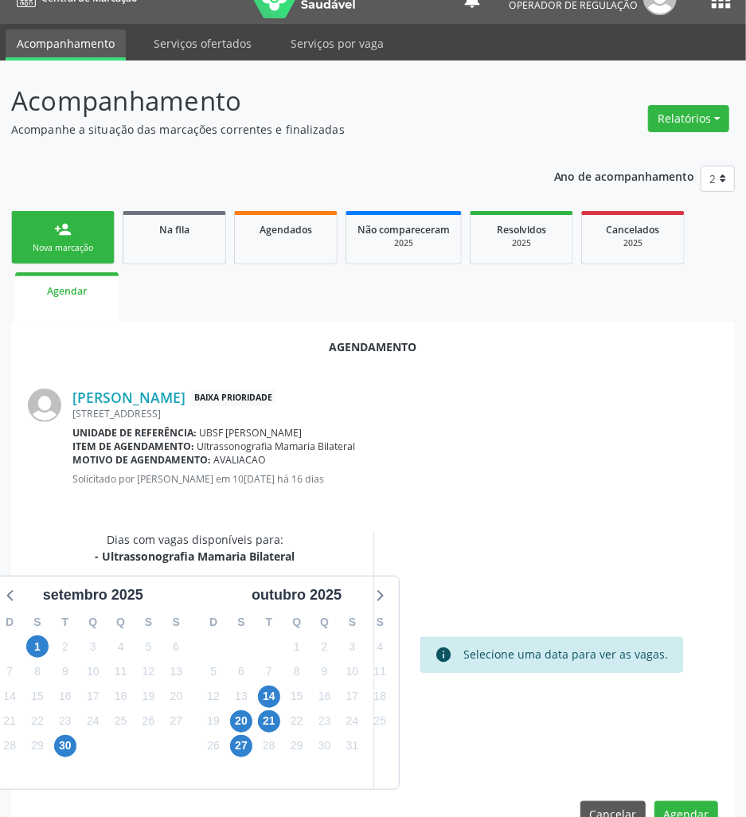
scroll to position [65, 0]
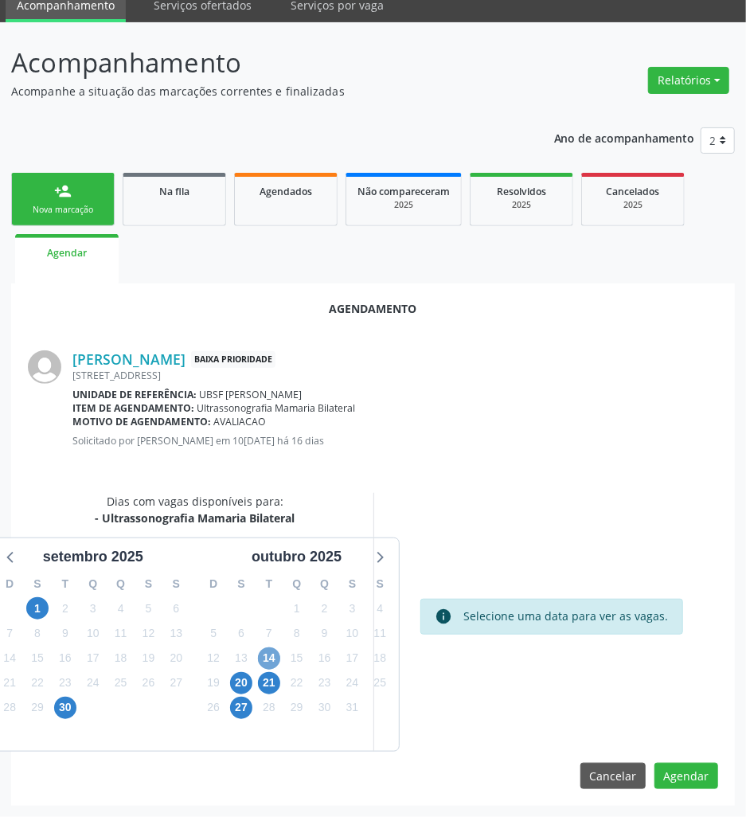
click at [264, 658] on span "14" at bounding box center [269, 659] width 22 height 22
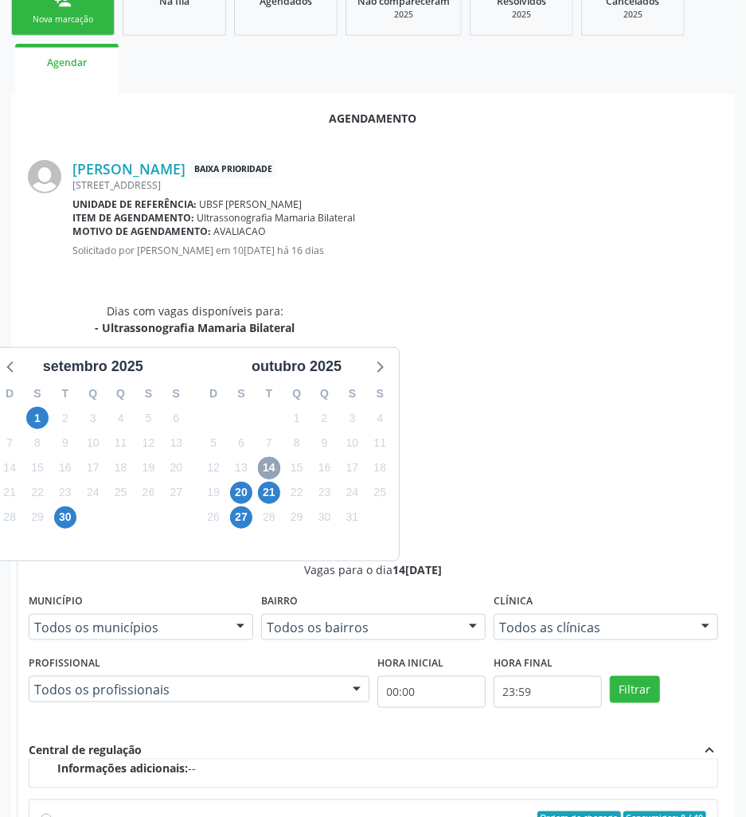
scroll to position [332, 0]
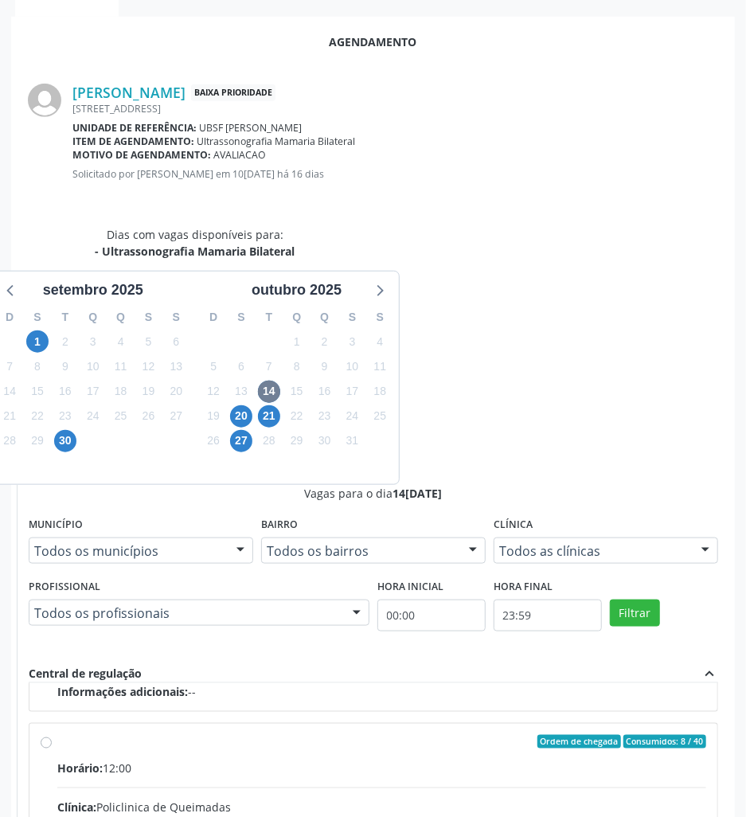
click at [52, 735] on input "Ordem de chegada Consumidos: 8 / 40 Horário: 12:00 Clínica: Policlinica de Quei…" at bounding box center [46, 742] width 11 height 14
radio input "true"
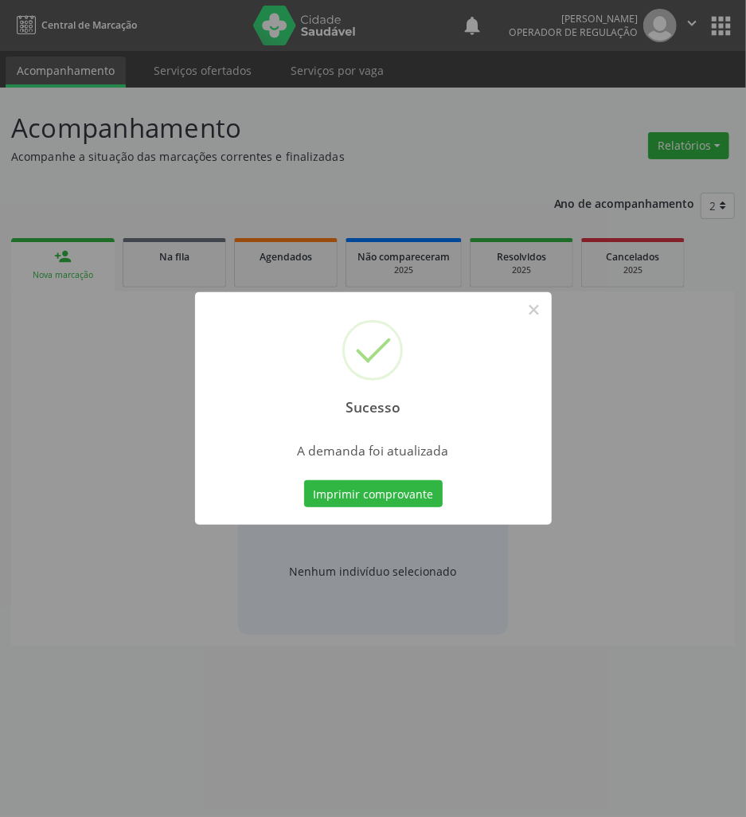
scroll to position [0, 0]
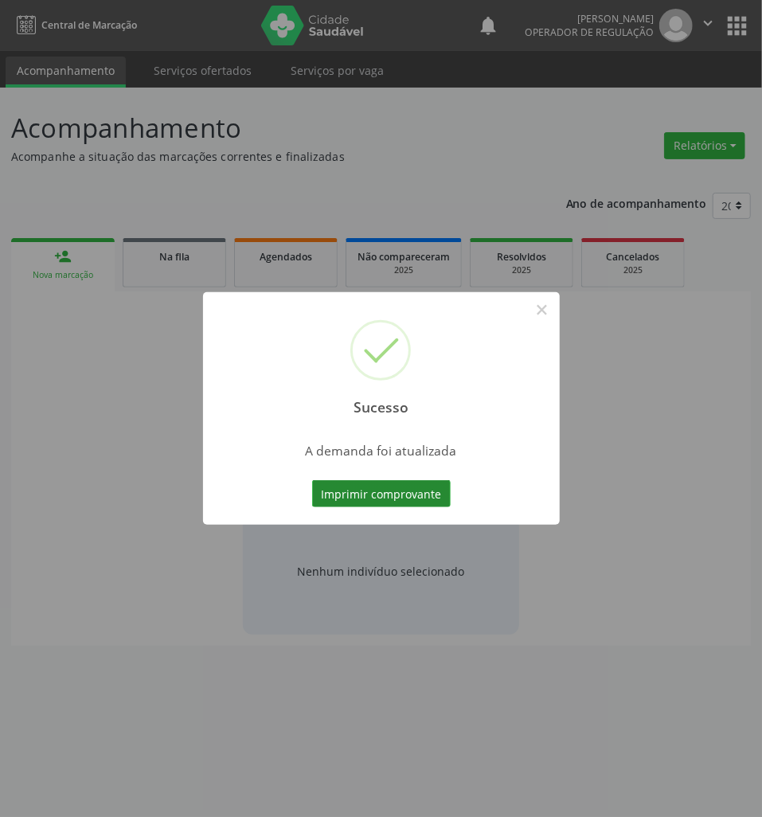
click at [413, 495] on button "Imprimir comprovante" at bounding box center [381, 493] width 139 height 27
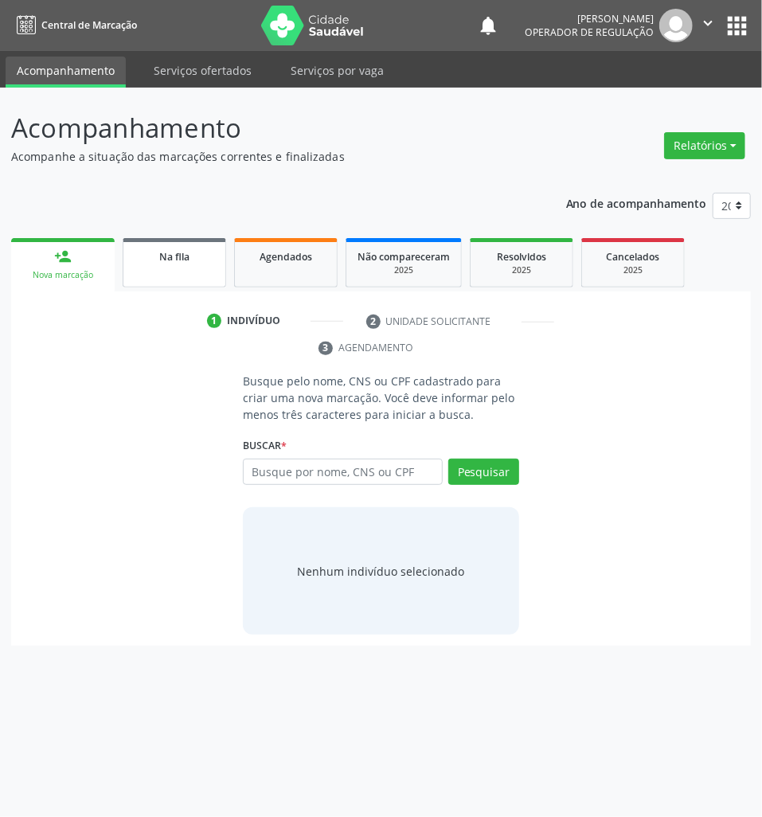
click at [208, 272] on link "Na fila" at bounding box center [175, 262] width 104 height 49
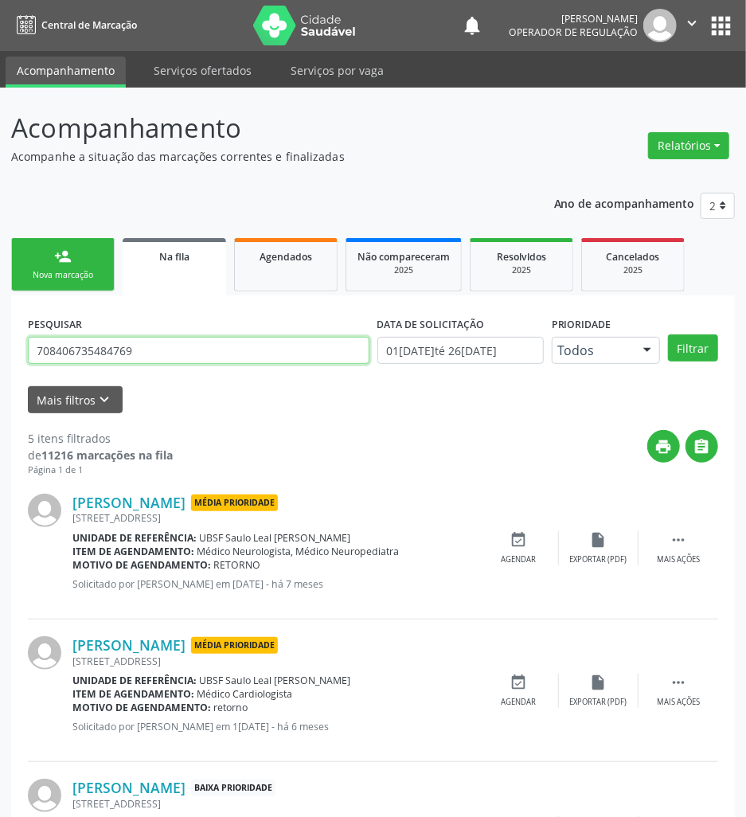
click at [186, 355] on input "708406735484769" at bounding box center [199, 350] width 342 height 27
type input "705009463041856"
click at [668, 335] on button "Filtrar" at bounding box center [693, 348] width 50 height 27
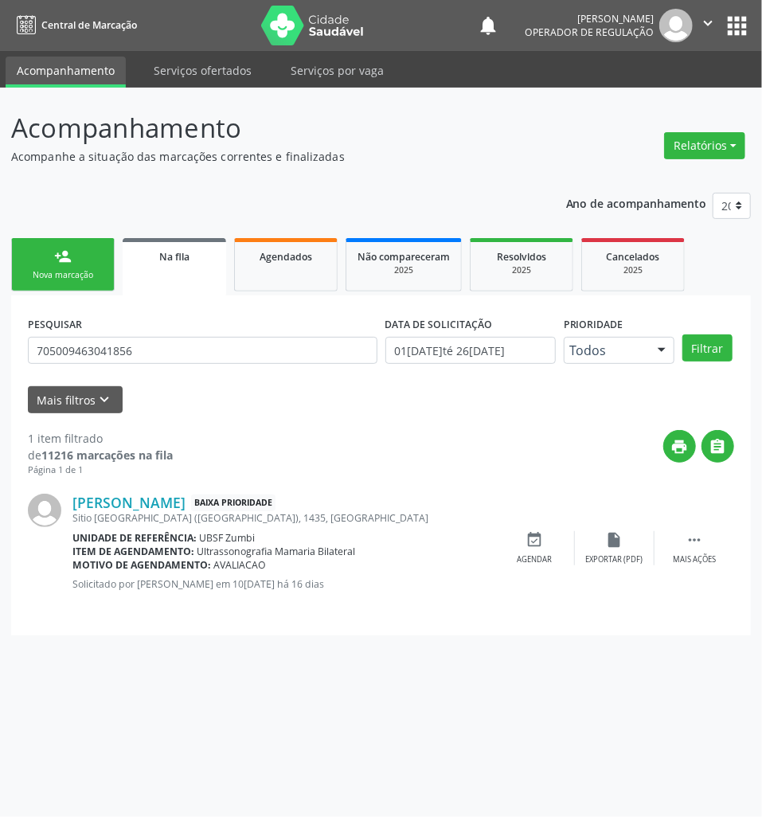
drag, startPoint x: 546, startPoint y: 527, endPoint x: 533, endPoint y: 536, distance: 16.6
click at [543, 527] on div "[PERSON_NAME] Baixa Prioridade Sitio [GEOGRAPHIC_DATA] ([GEOGRAPHIC_DATA]), 143…" at bounding box center [381, 548] width 707 height 142
click at [532, 540] on icon "event_available" at bounding box center [536, 540] width 18 height 18
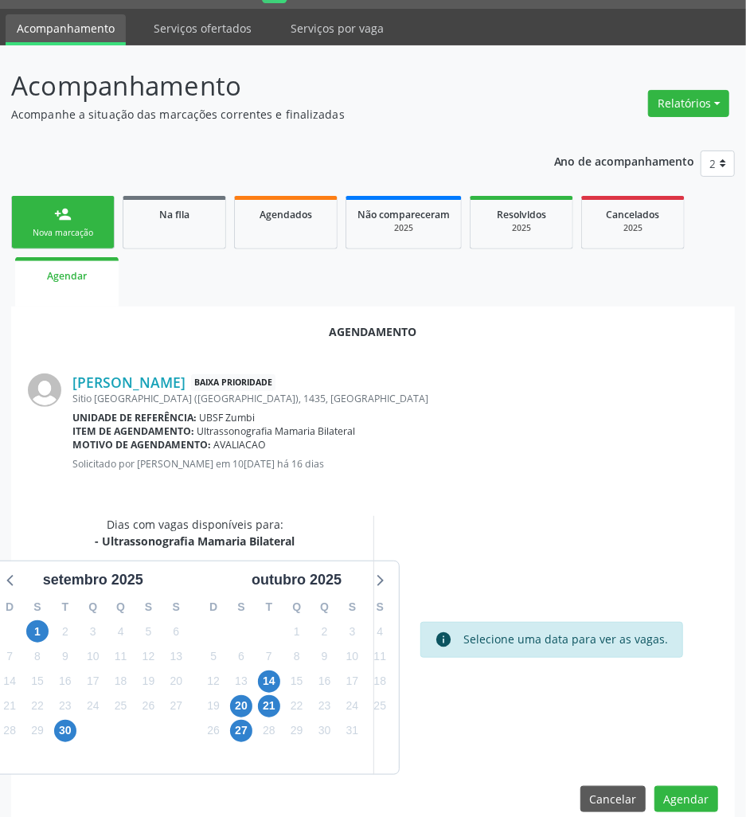
scroll to position [65, 0]
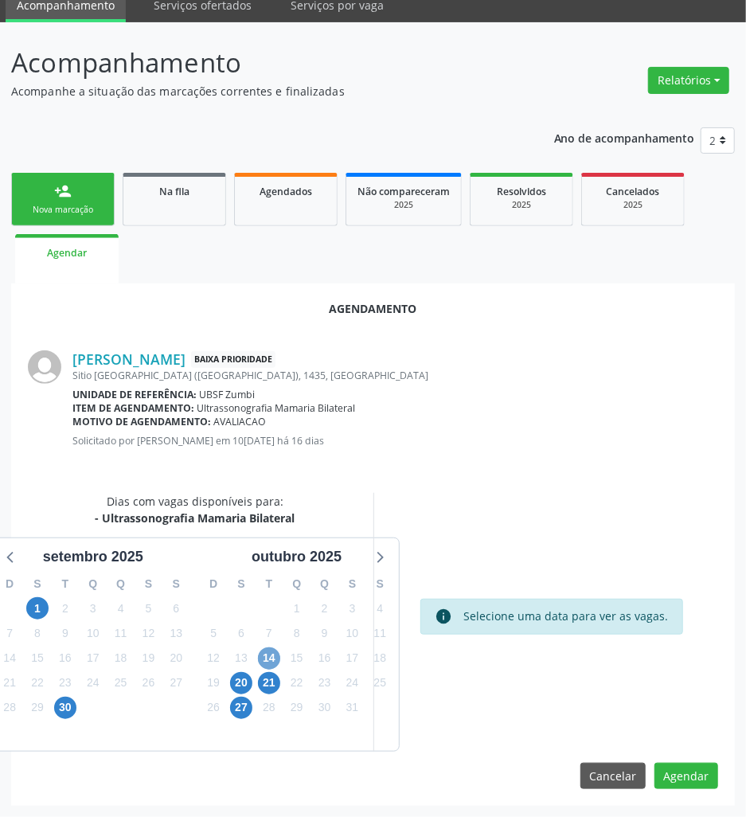
click at [266, 658] on span "14" at bounding box center [269, 659] width 22 height 22
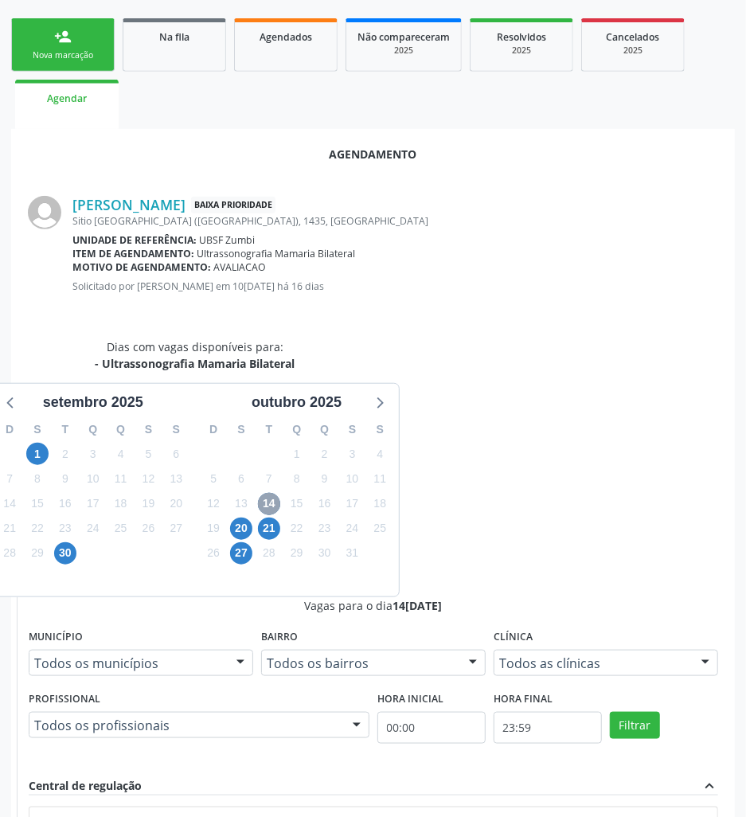
scroll to position [332, 0]
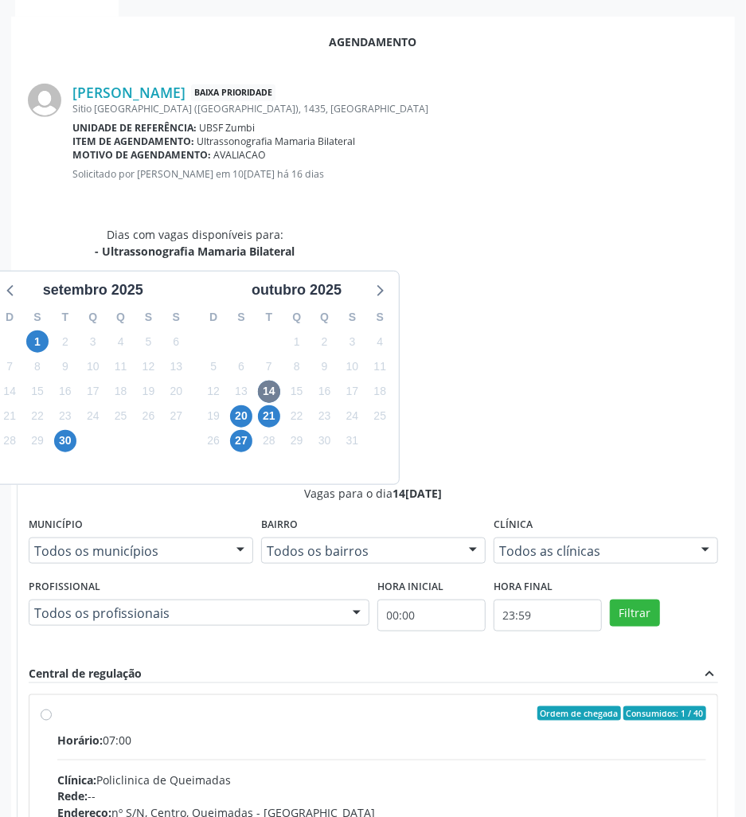
click at [108, 817] on span "Telefone:" at bounding box center [82, 830] width 50 height 15
click at [52, 707] on input "Ordem de chegada Consumidos: 1 / 40 Horário: 07:00 Clínica: Policlinica de Quei…" at bounding box center [46, 714] width 11 height 14
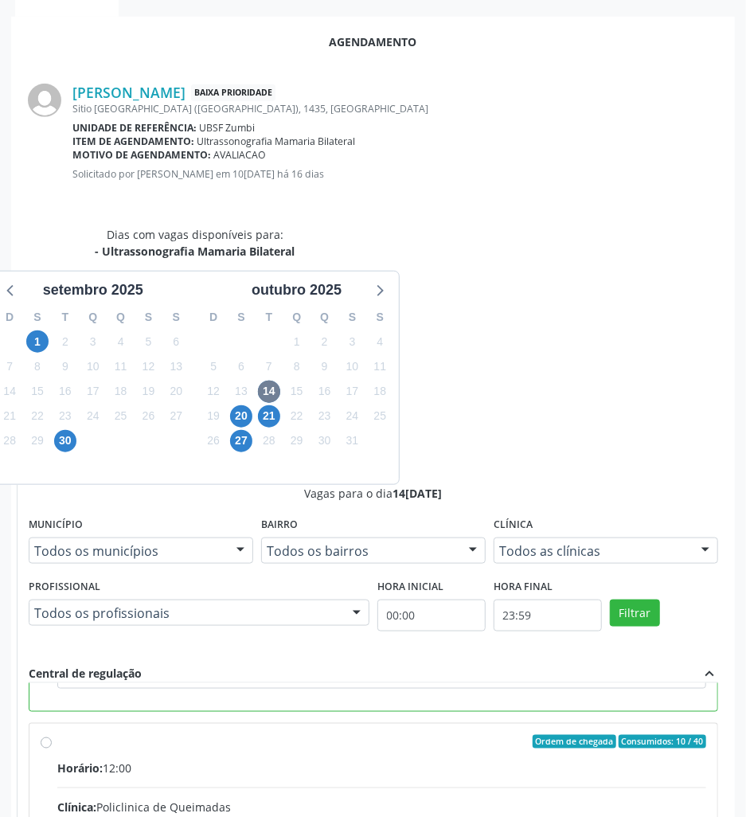
radio input "false"
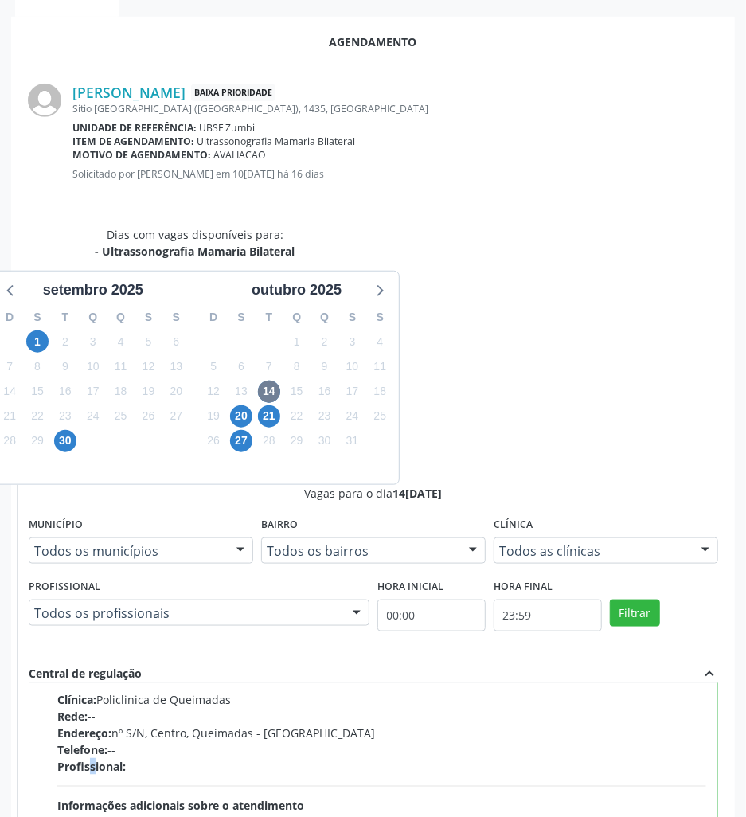
radio input "true"
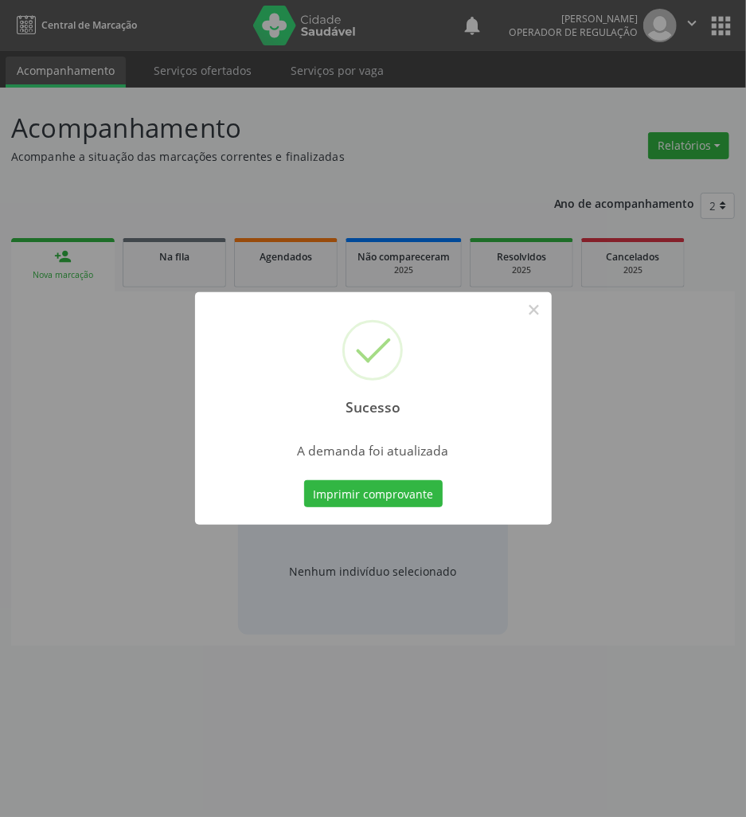
scroll to position [0, 0]
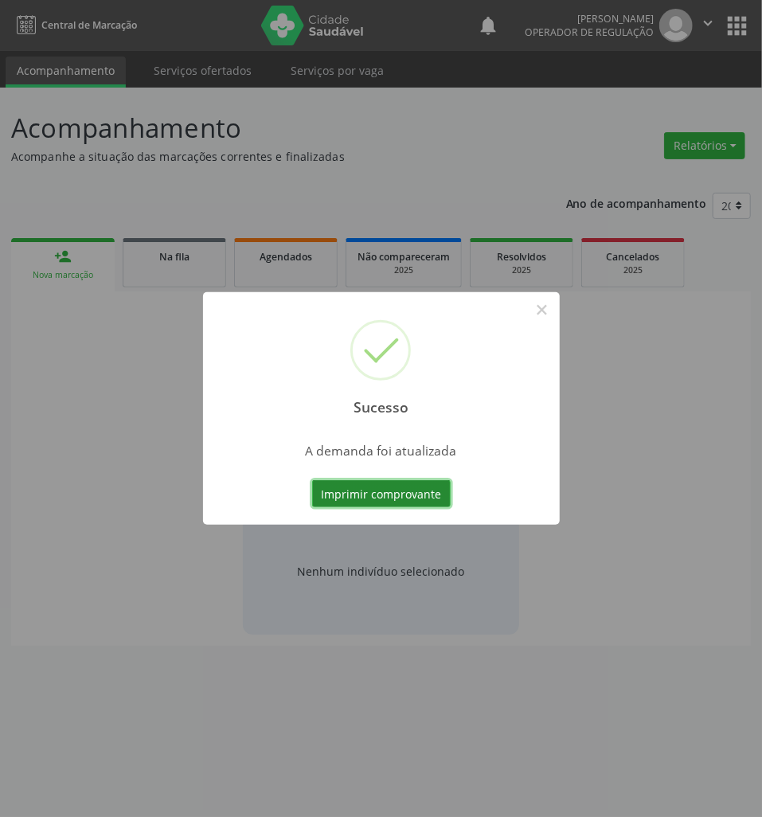
click at [348, 488] on button "Imprimir comprovante" at bounding box center [381, 493] width 139 height 27
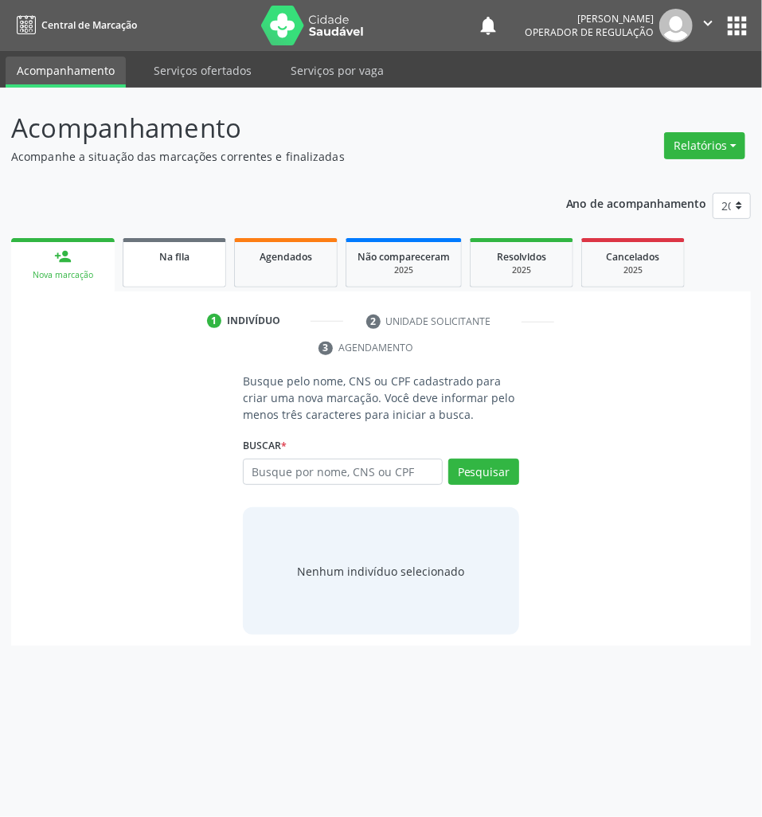
drag, startPoint x: 180, startPoint y: 262, endPoint x: 758, endPoint y: 282, distance: 578.7
click at [182, 262] on div "Na fila" at bounding box center [175, 256] width 80 height 17
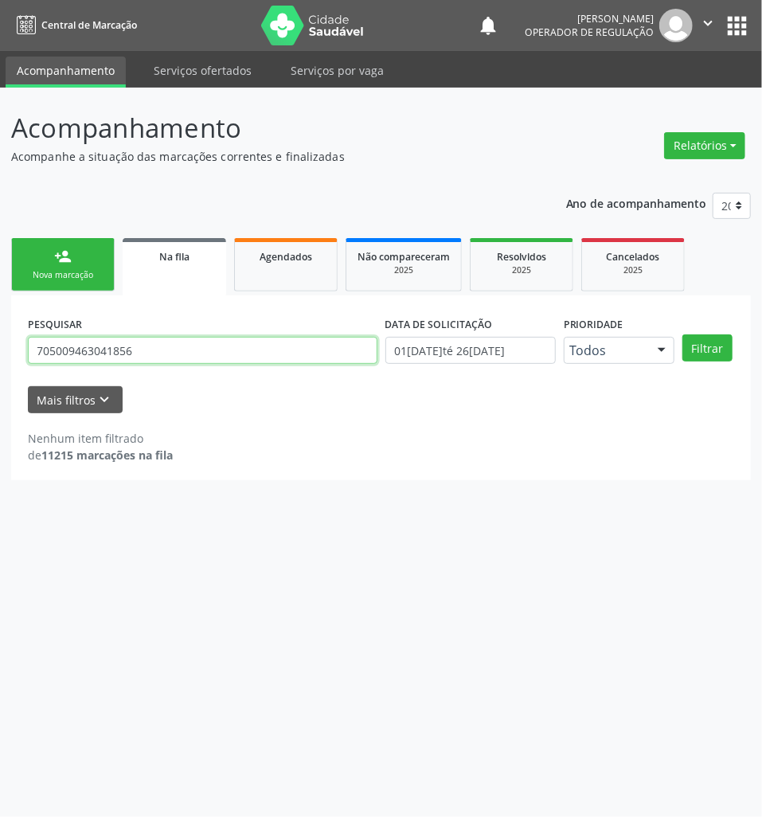
click at [247, 351] on input "705009463041856" at bounding box center [203, 350] width 350 height 27
type input "704707043077940"
click at [683, 335] on button "Filtrar" at bounding box center [708, 348] width 50 height 27
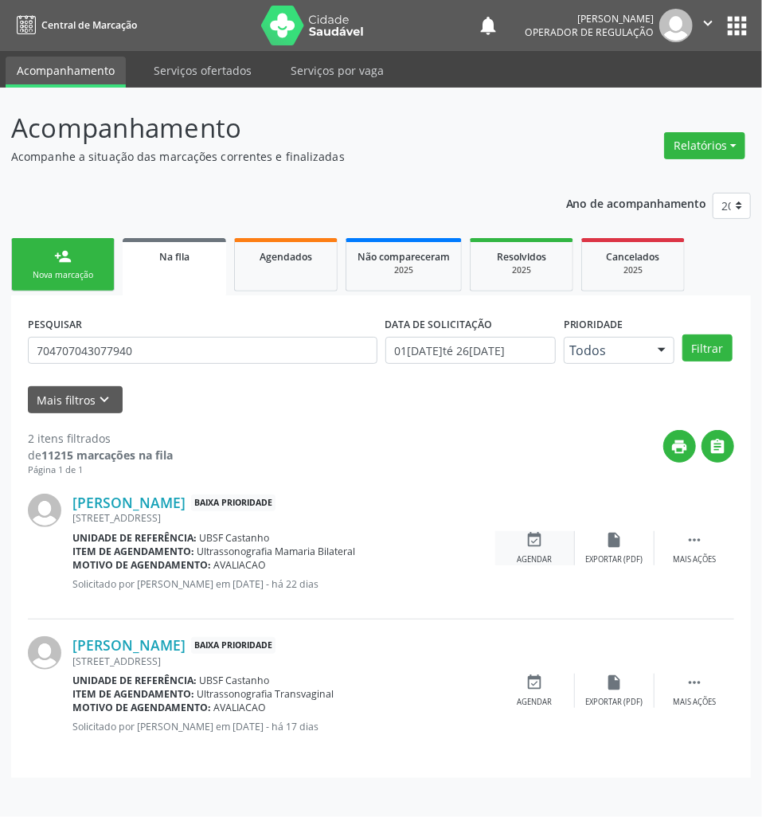
click at [545, 546] on div "event_available Agendar" at bounding box center [536, 548] width 80 height 34
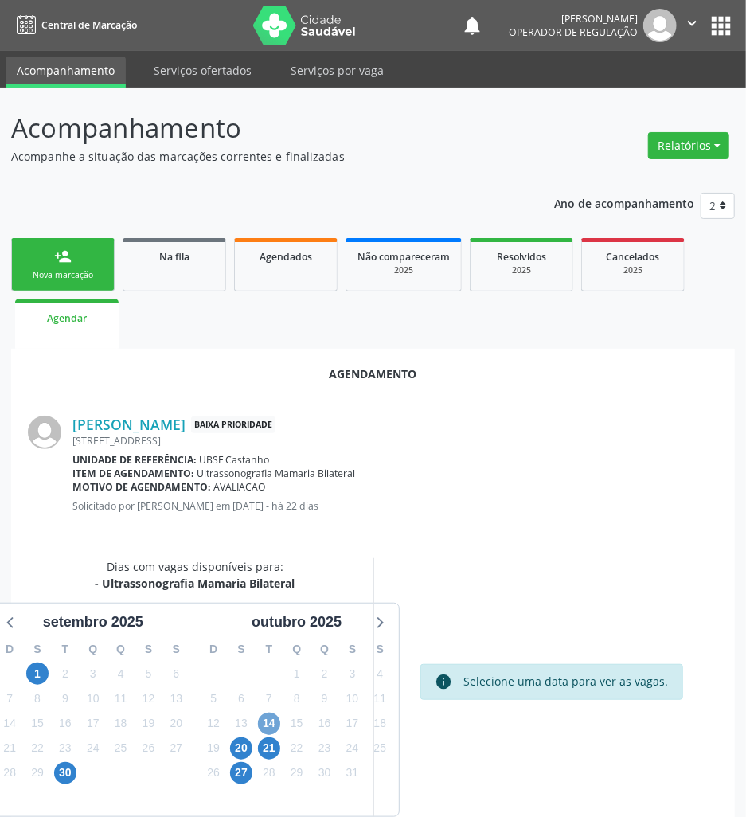
click at [260, 720] on span "14" at bounding box center [269, 724] width 22 height 22
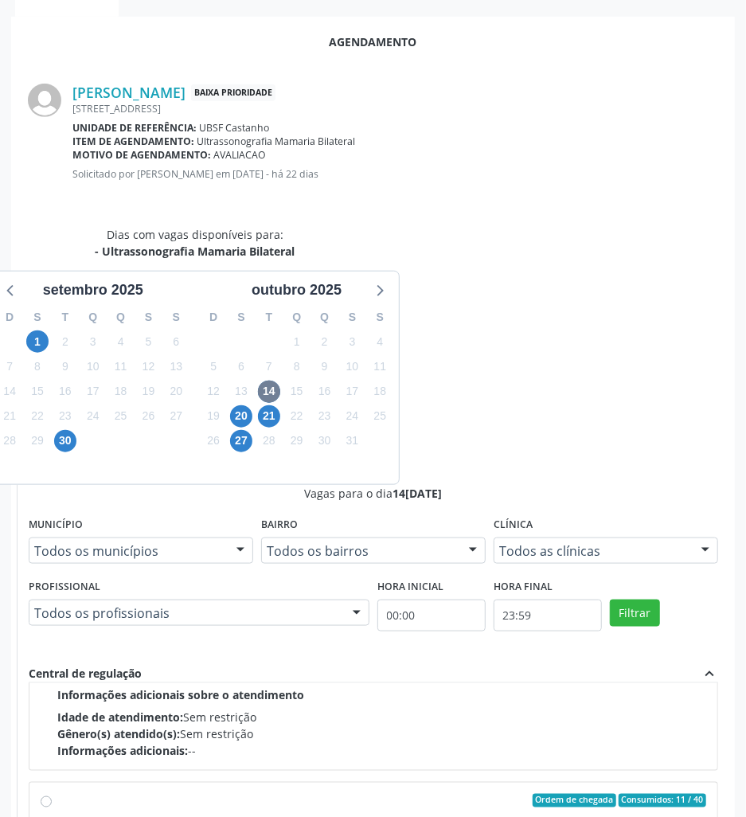
scroll to position [253, 0]
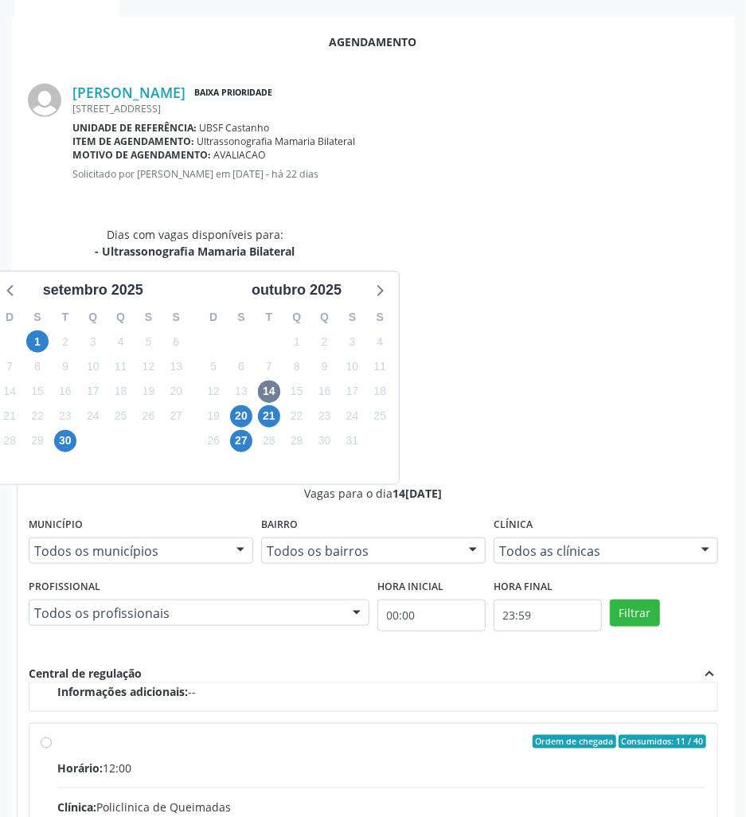
click at [52, 735] on input "Ordem de chegada Consumidos: 11 / 40 Horário: 12:00 Clínica: Policlinica de Que…" at bounding box center [46, 742] width 11 height 14
radio input "true"
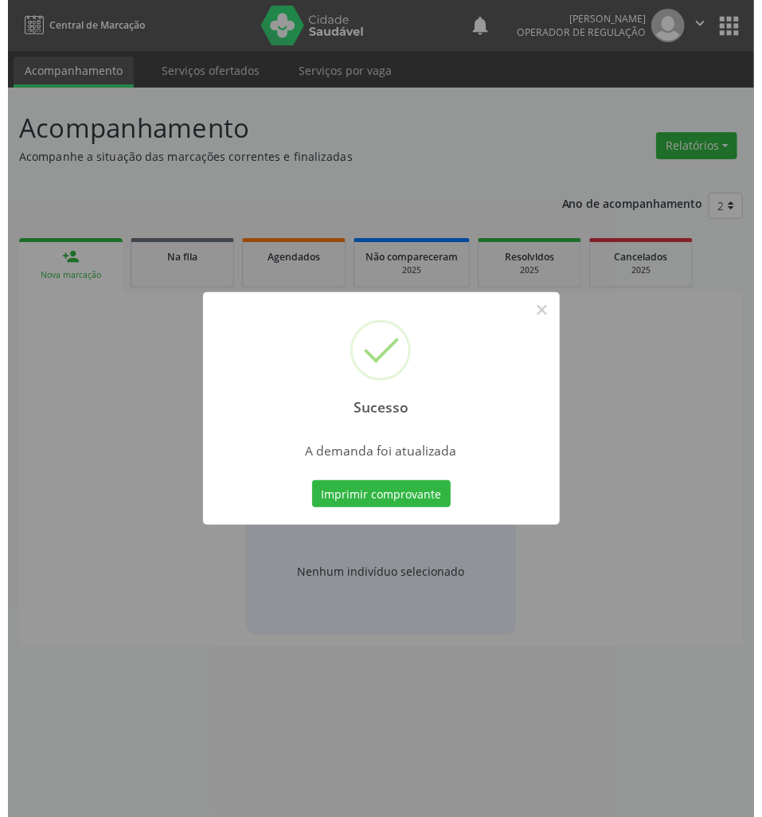
scroll to position [0, 0]
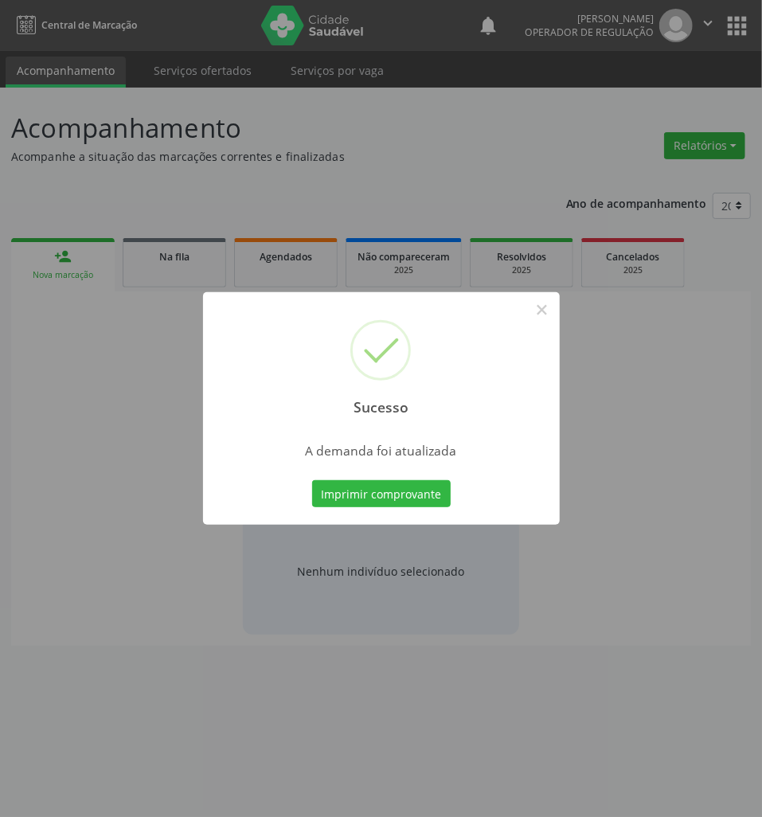
click at [412, 469] on div "Sucesso × A demanda foi atualizada Imprimir comprovante Cancel" at bounding box center [381, 408] width 357 height 233
click at [424, 486] on button "Imprimir comprovante" at bounding box center [381, 493] width 139 height 27
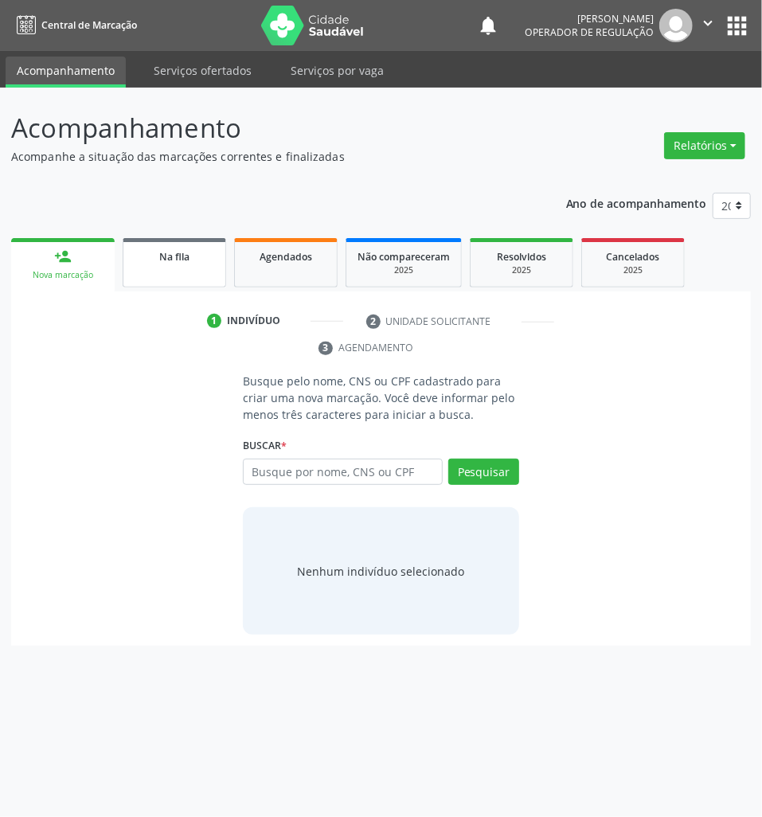
click at [170, 261] on span "Na fila" at bounding box center [174, 257] width 30 height 14
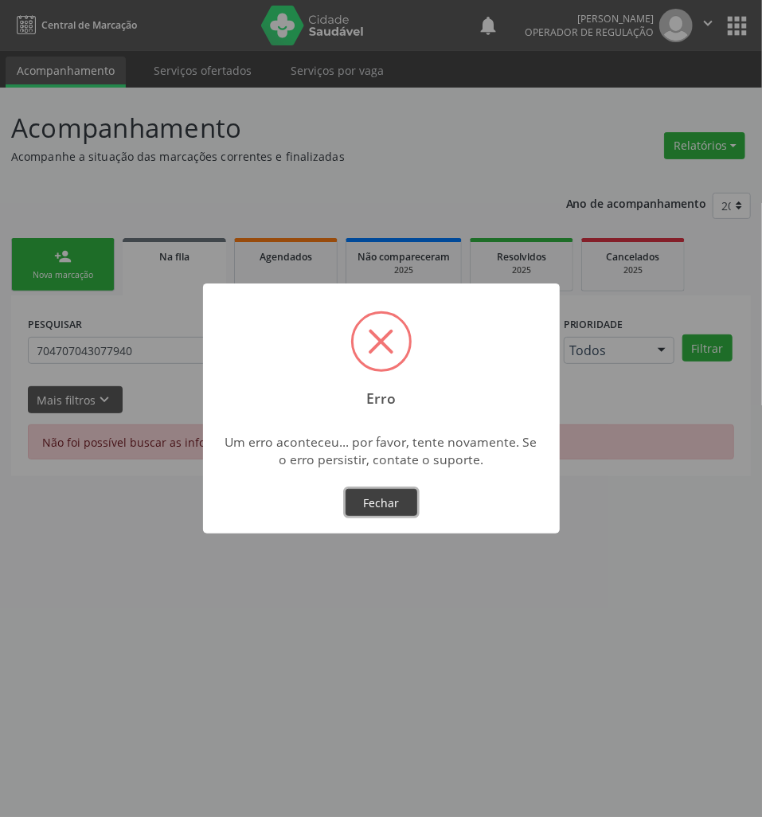
click at [366, 501] on button "Fechar" at bounding box center [382, 502] width 72 height 27
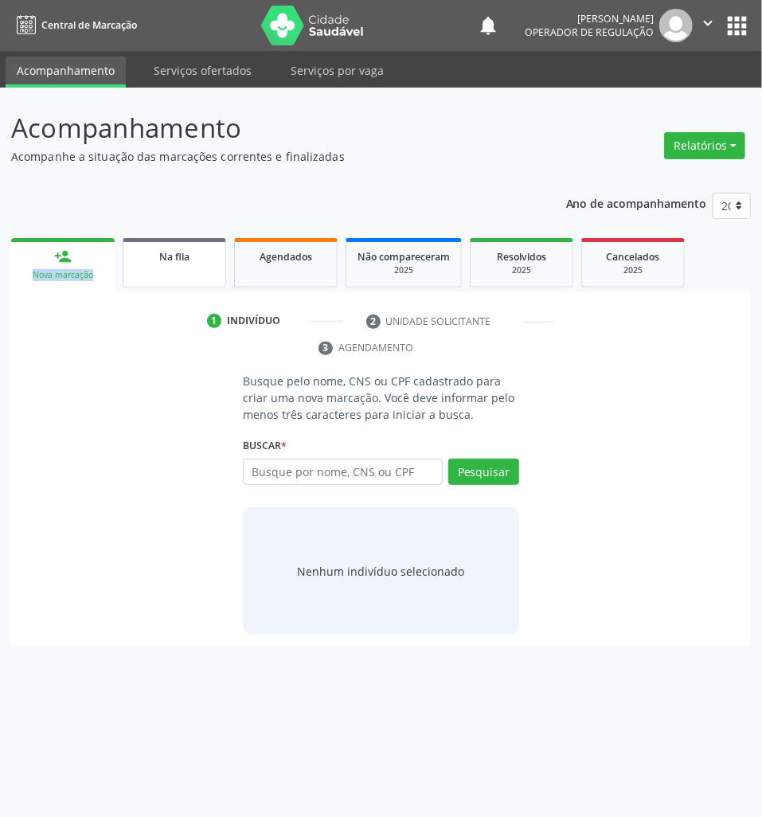
drag, startPoint x: 115, startPoint y: 245, endPoint x: 139, endPoint y: 249, distance: 24.1
click at [135, 247] on ul "person_add Nova marcação Na fila Agendados Não compareceram 2025 Resolvidos 202…" at bounding box center [381, 262] width 740 height 57
click at [144, 252] on div "Na fila" at bounding box center [175, 256] width 80 height 17
click at [143, 268] on link "Na fila" at bounding box center [175, 262] width 104 height 49
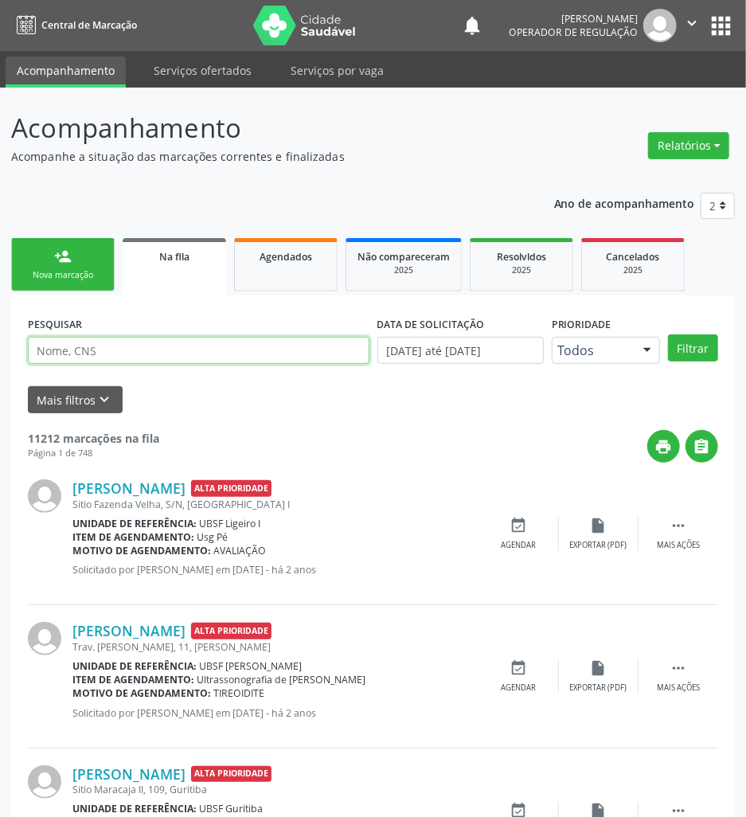
click at [113, 363] on input "text" at bounding box center [199, 350] width 342 height 27
type input "704002873387162"
click at [668, 335] on button "Filtrar" at bounding box center [693, 348] width 50 height 27
